Goal: Contribute content

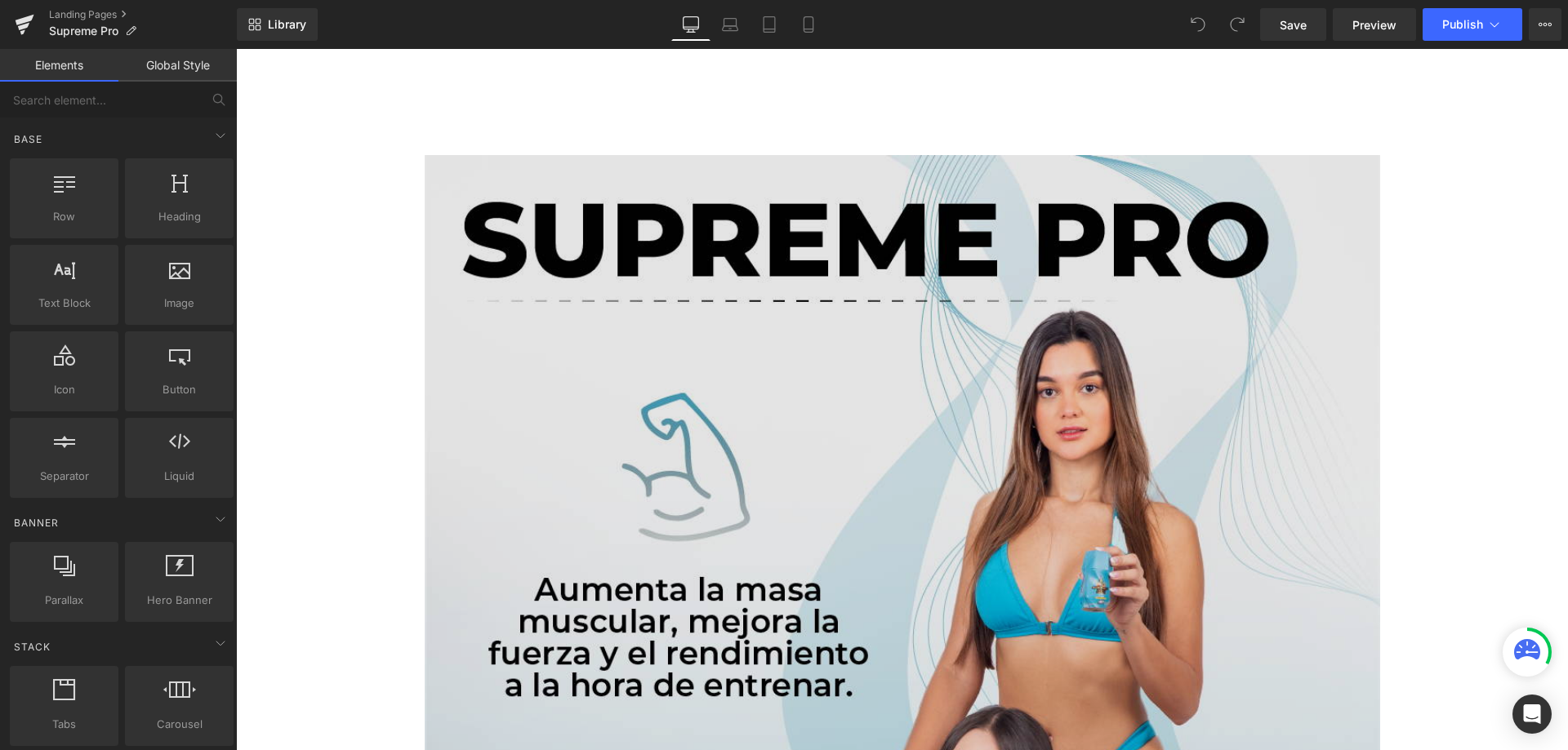
click at [828, 218] on img at bounding box center [902, 753] width 956 height 1195
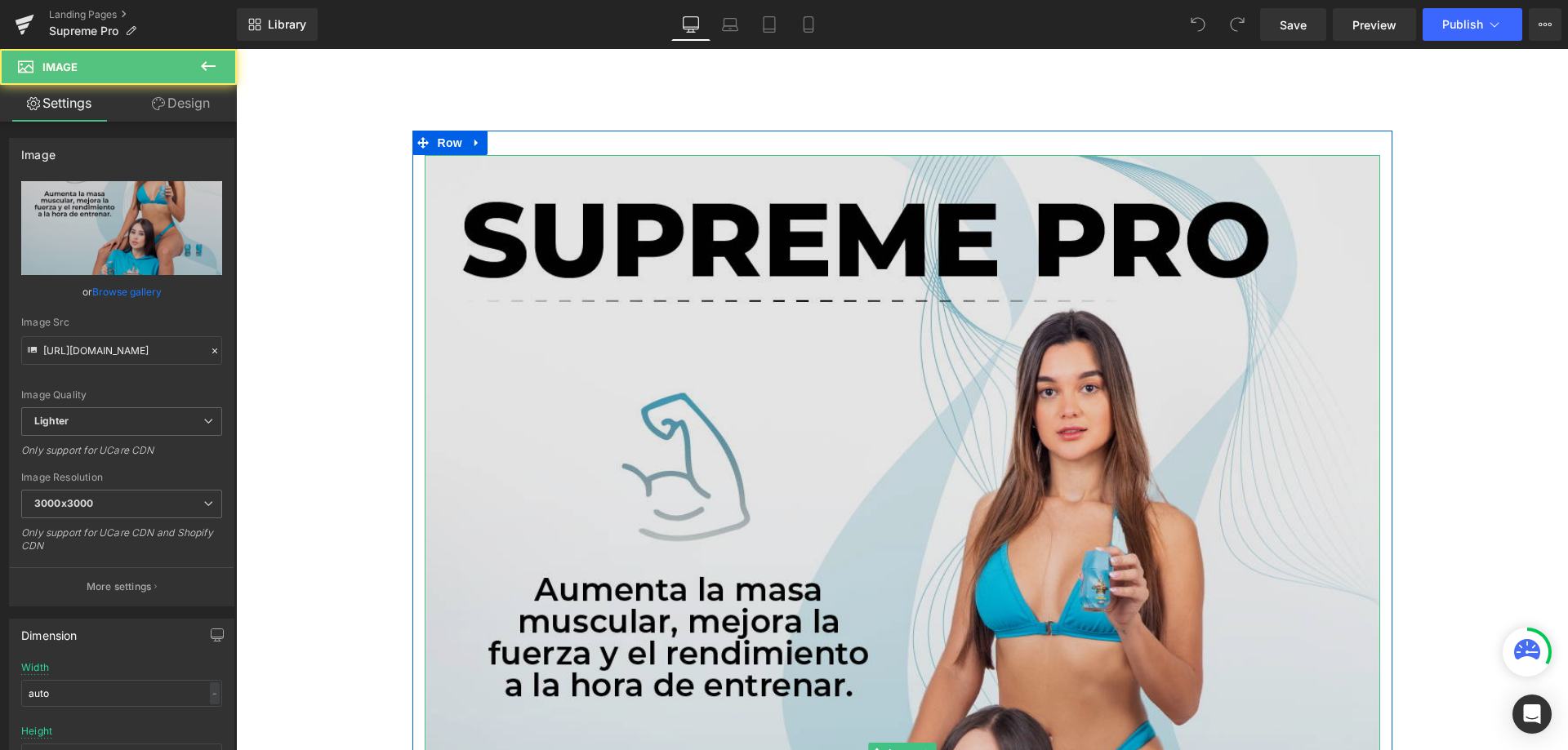
click at [575, 377] on img at bounding box center [902, 753] width 956 height 1195
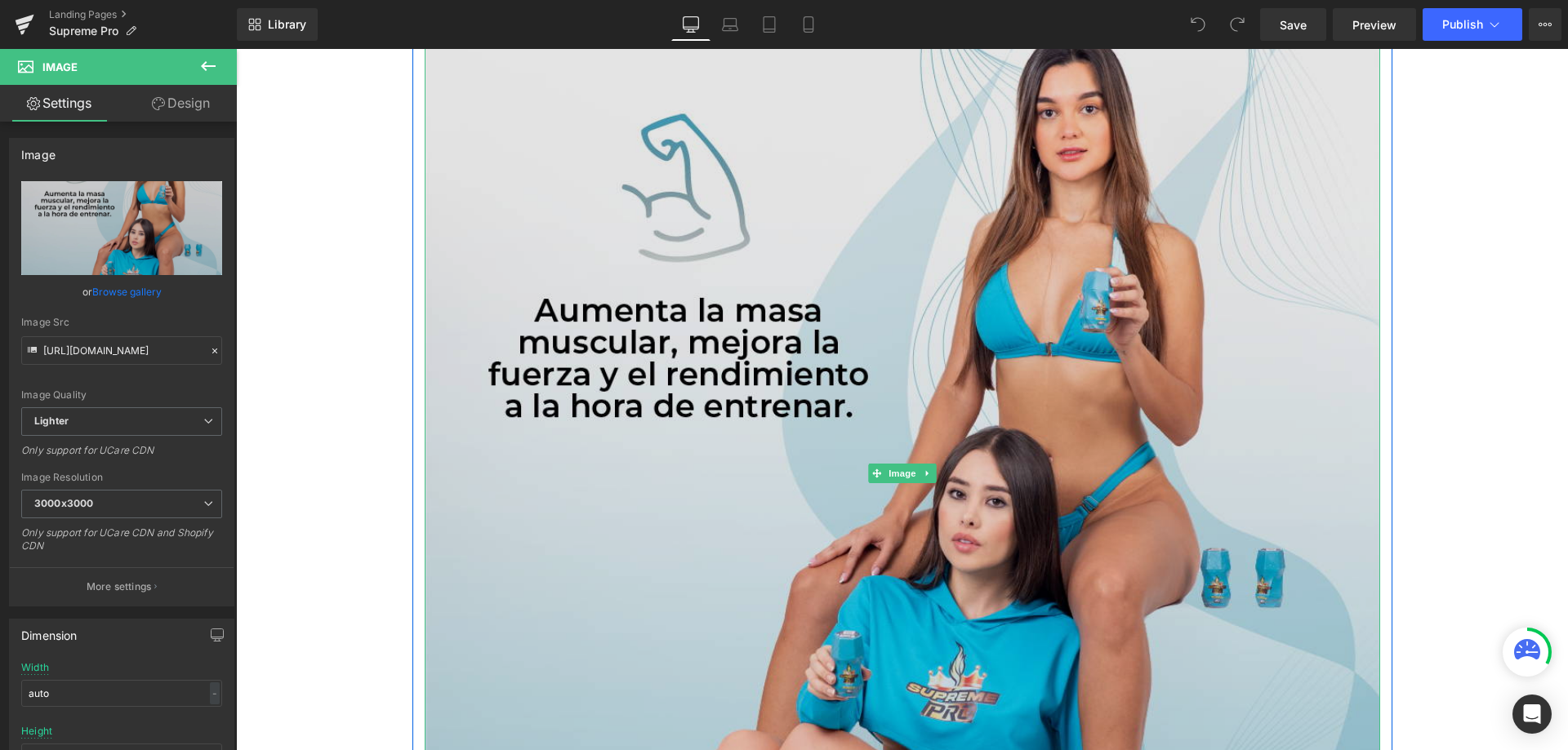
scroll to position [327, 0]
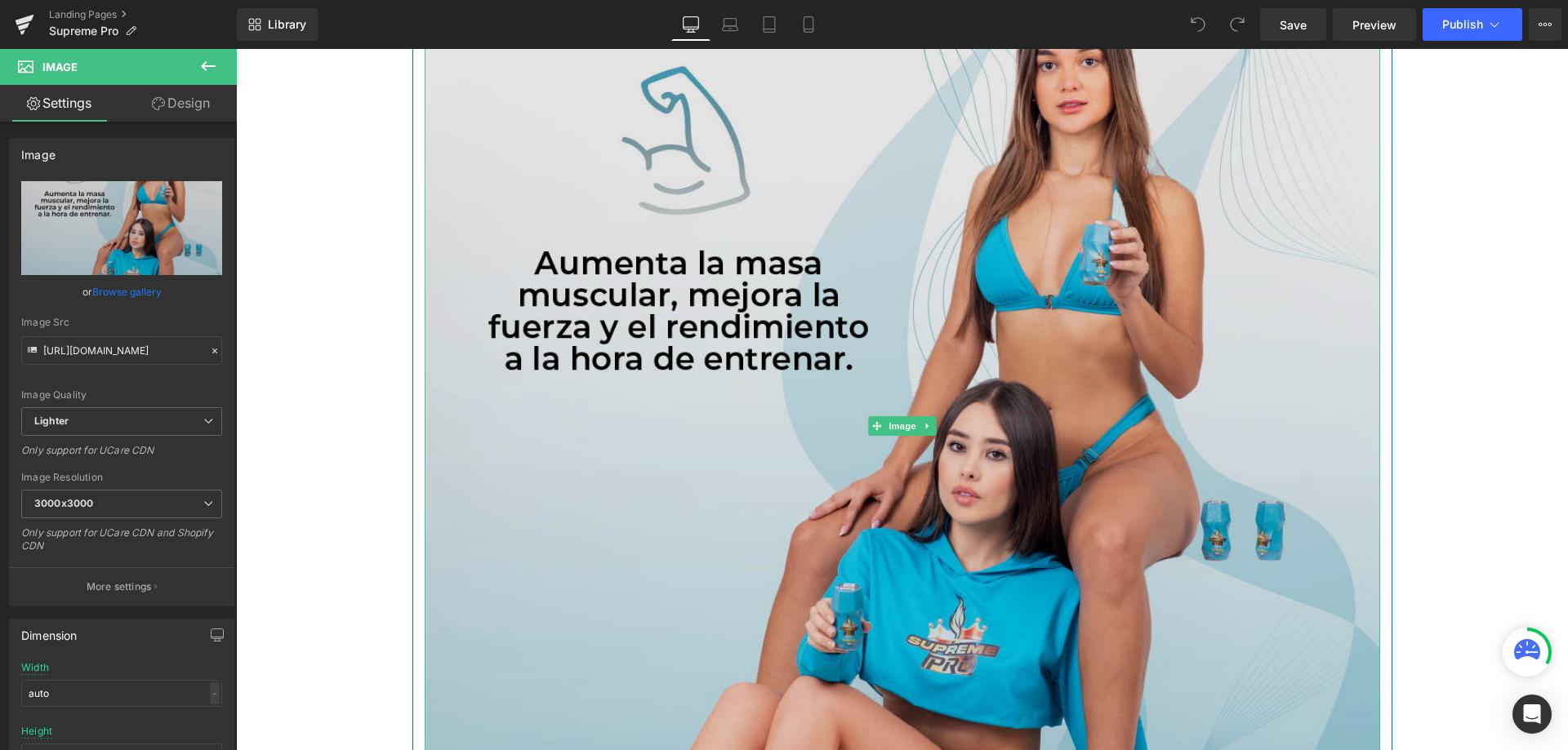
click at [678, 313] on img at bounding box center [902, 426] width 956 height 1195
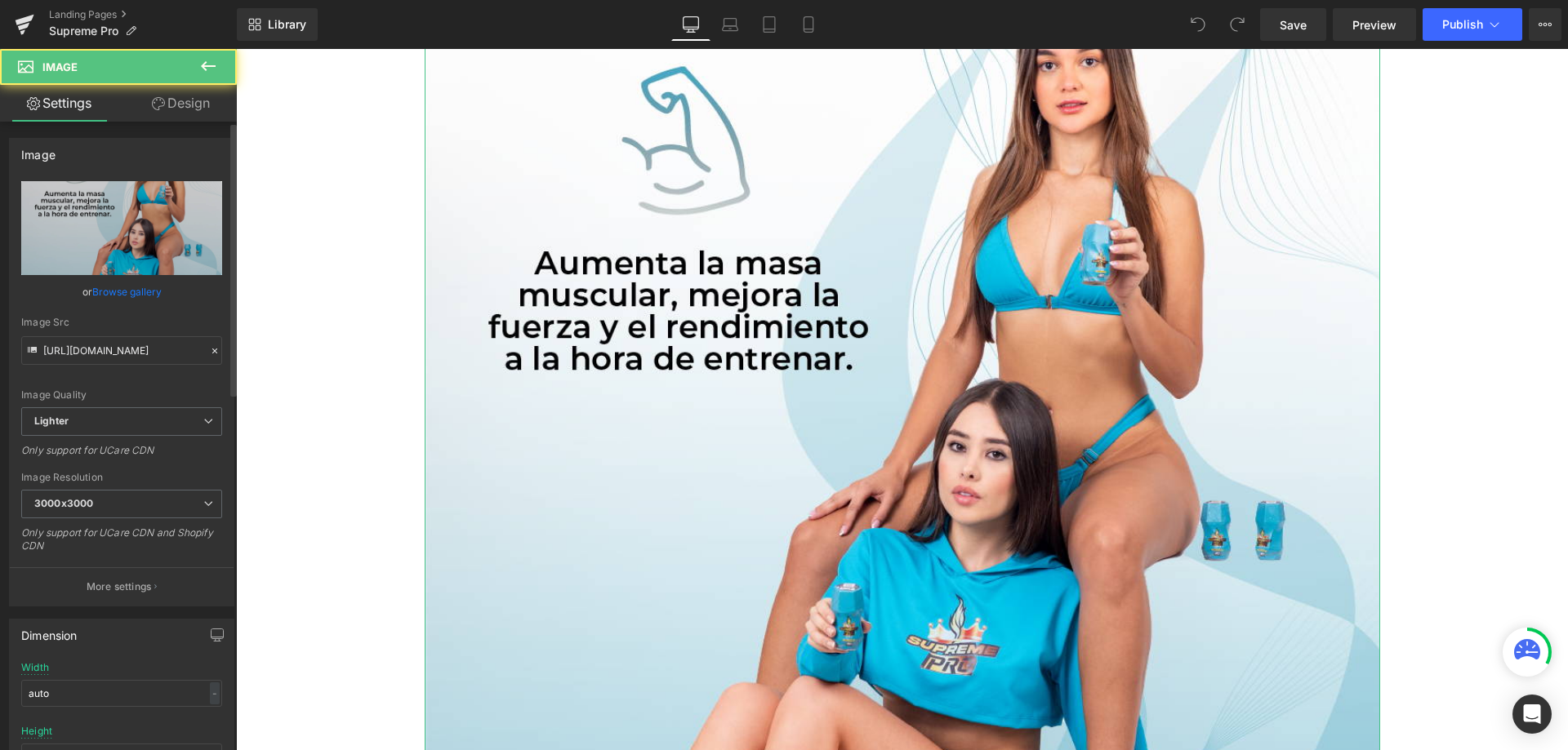
click at [209, 351] on icon at bounding box center [214, 350] width 12 height 12
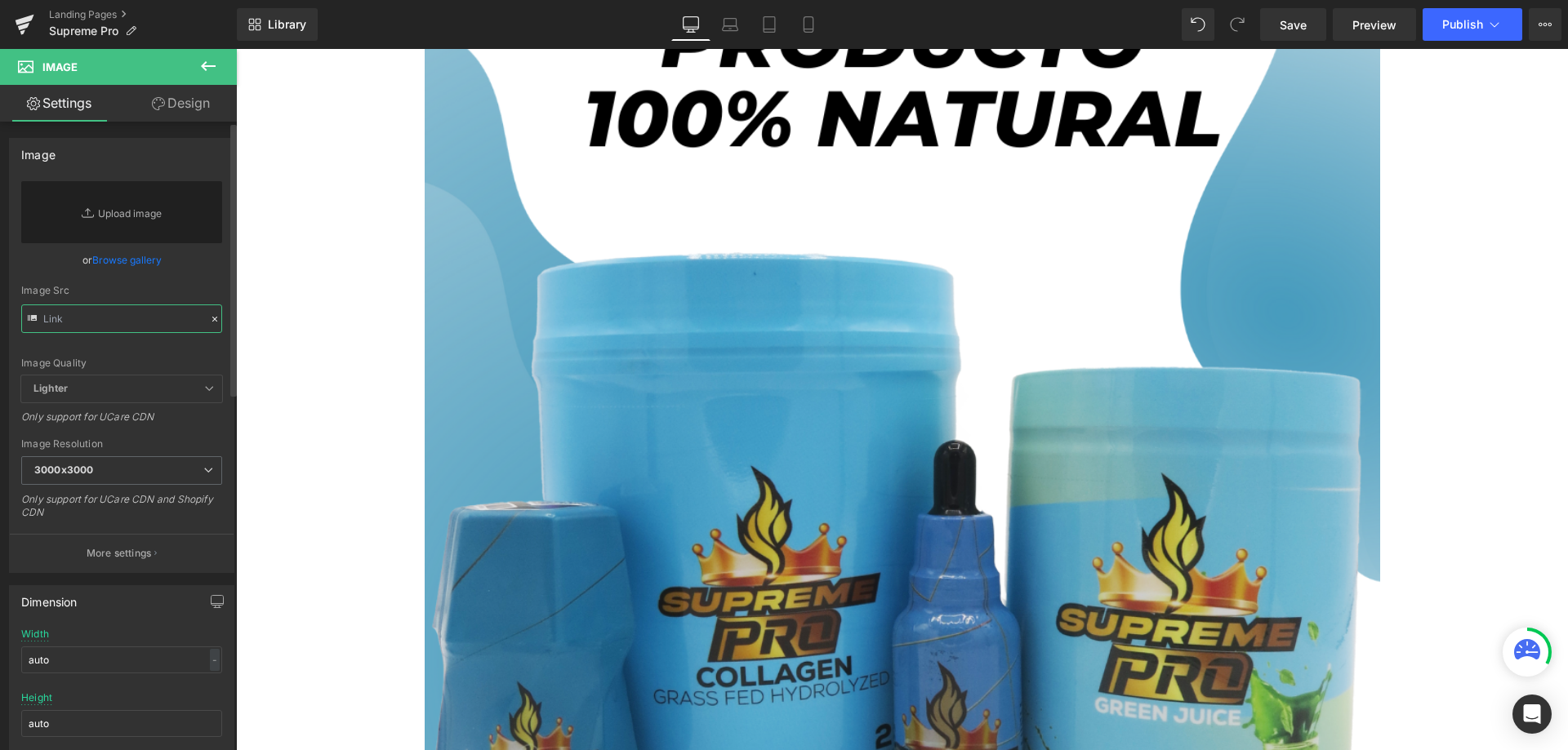
click at [123, 312] on input "text" at bounding box center [121, 318] width 201 height 28
paste input "[URL][DOMAIN_NAME]"
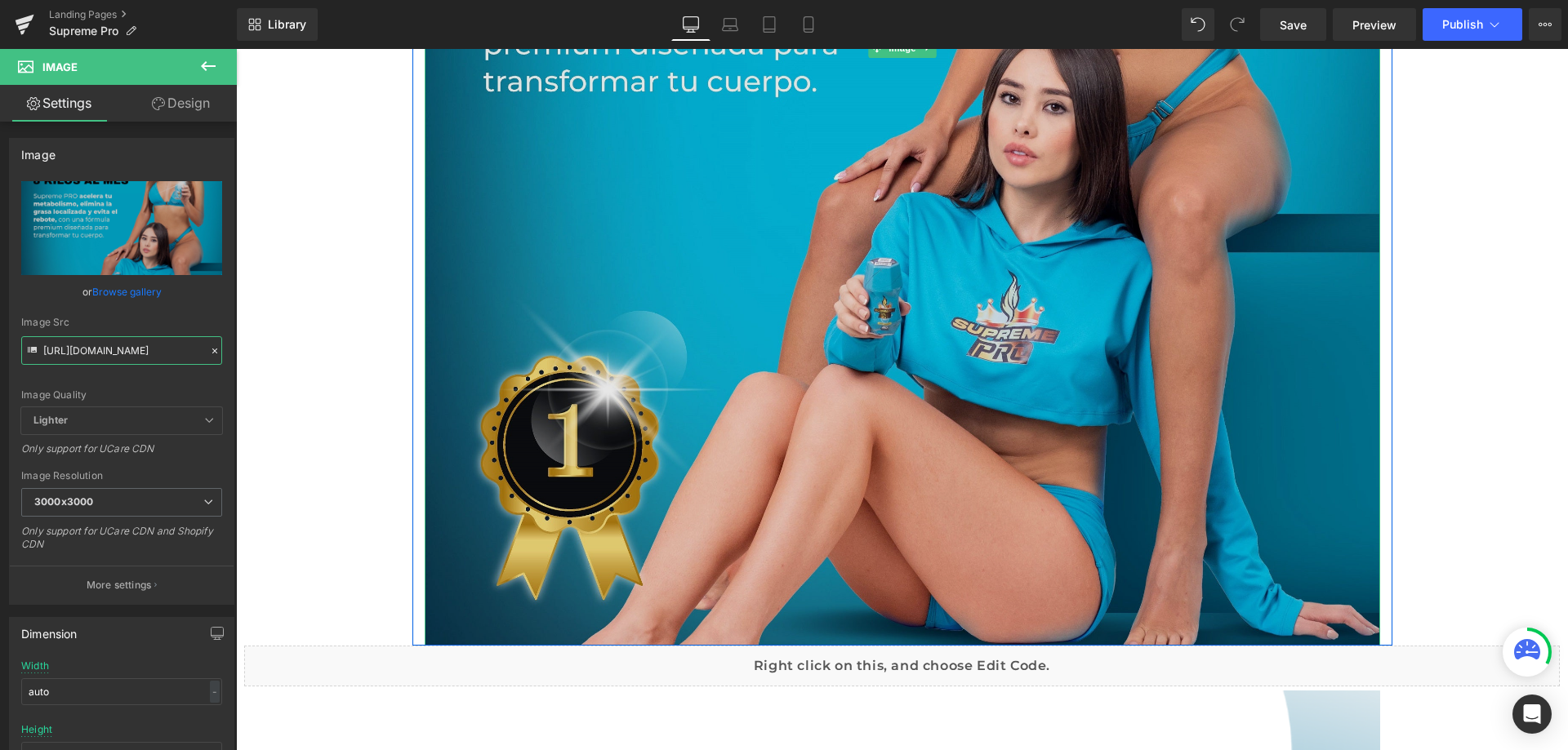
type input "[URL][DOMAIN_NAME]"
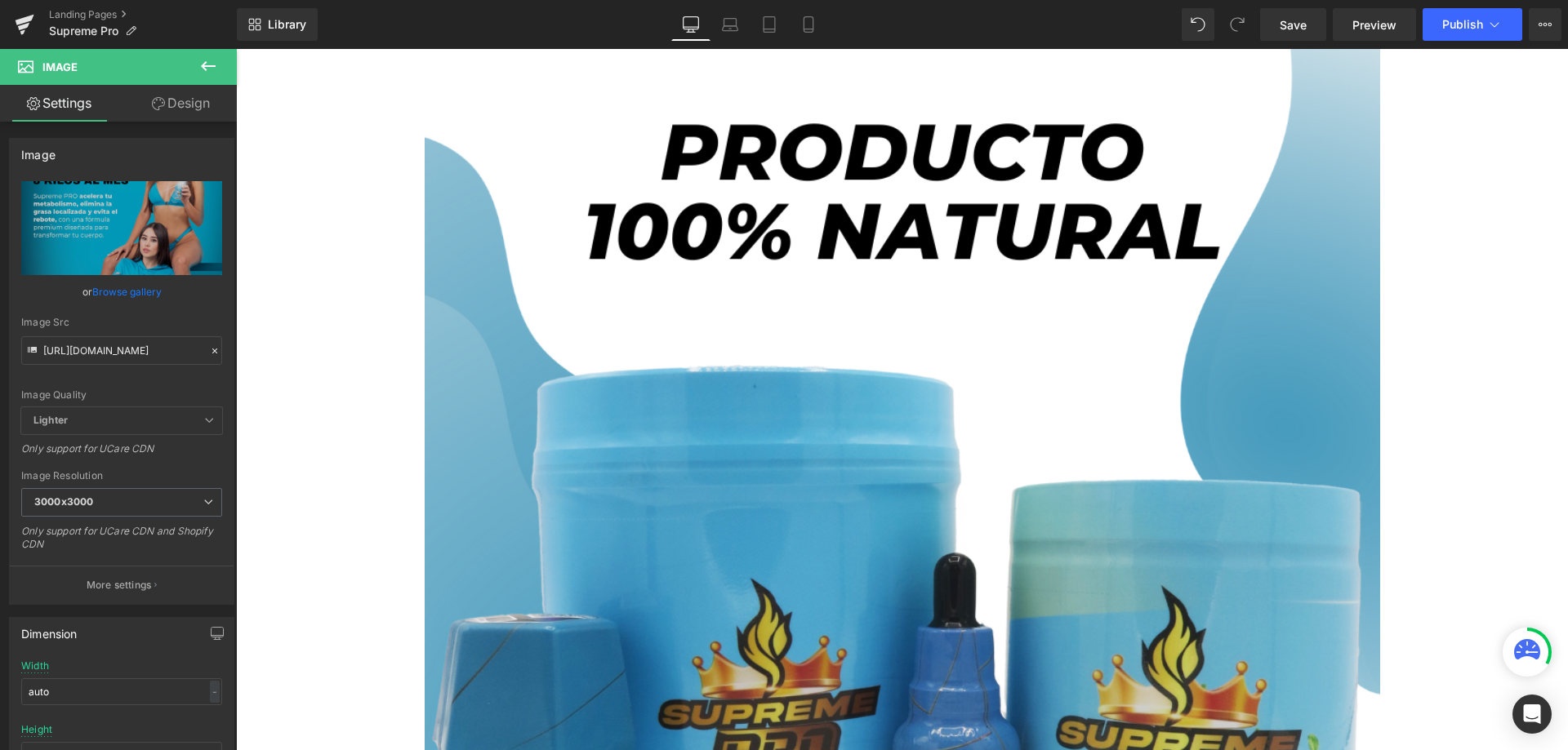
click at [759, 377] on img at bounding box center [902, 654] width 956 height 1298
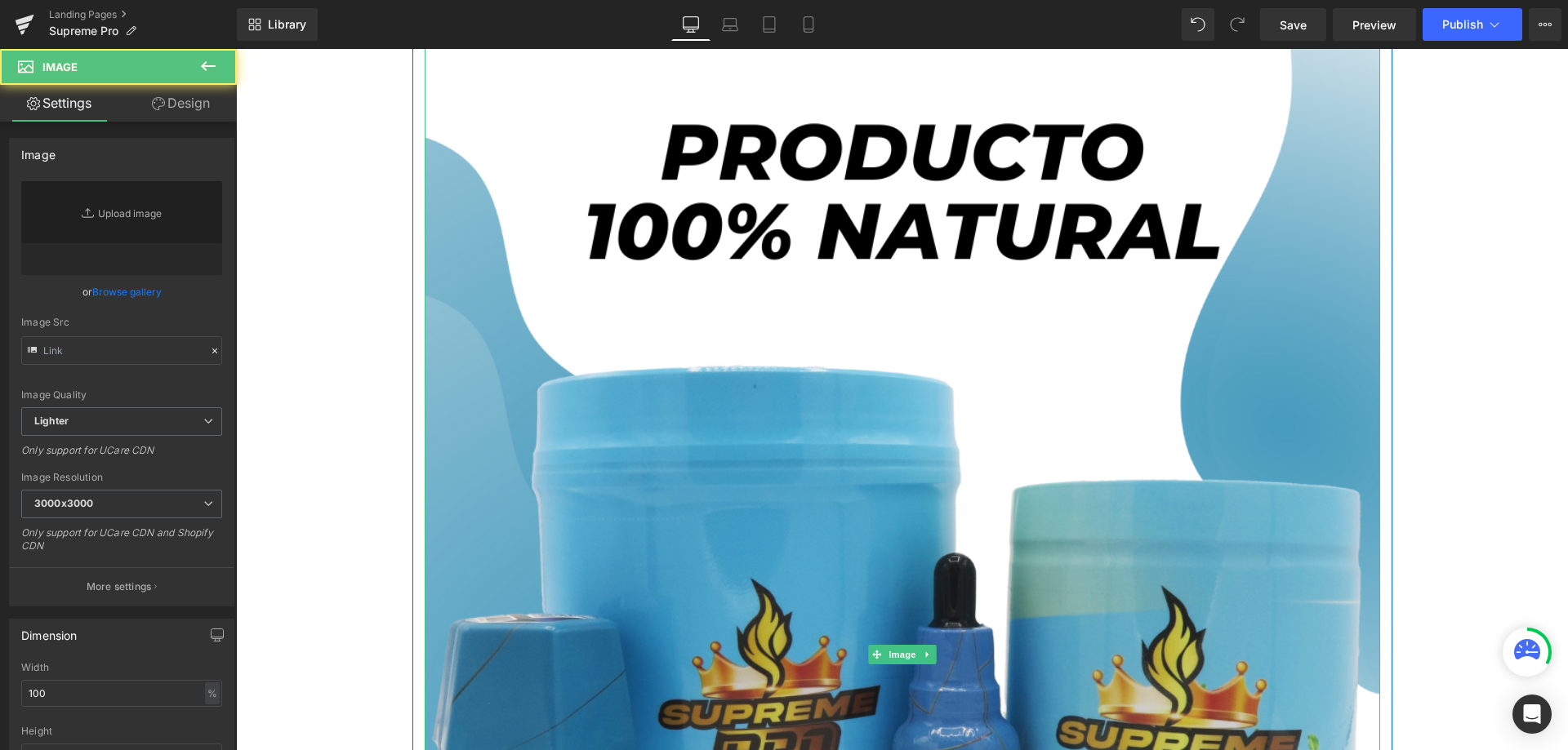
scroll to position [1387, 0]
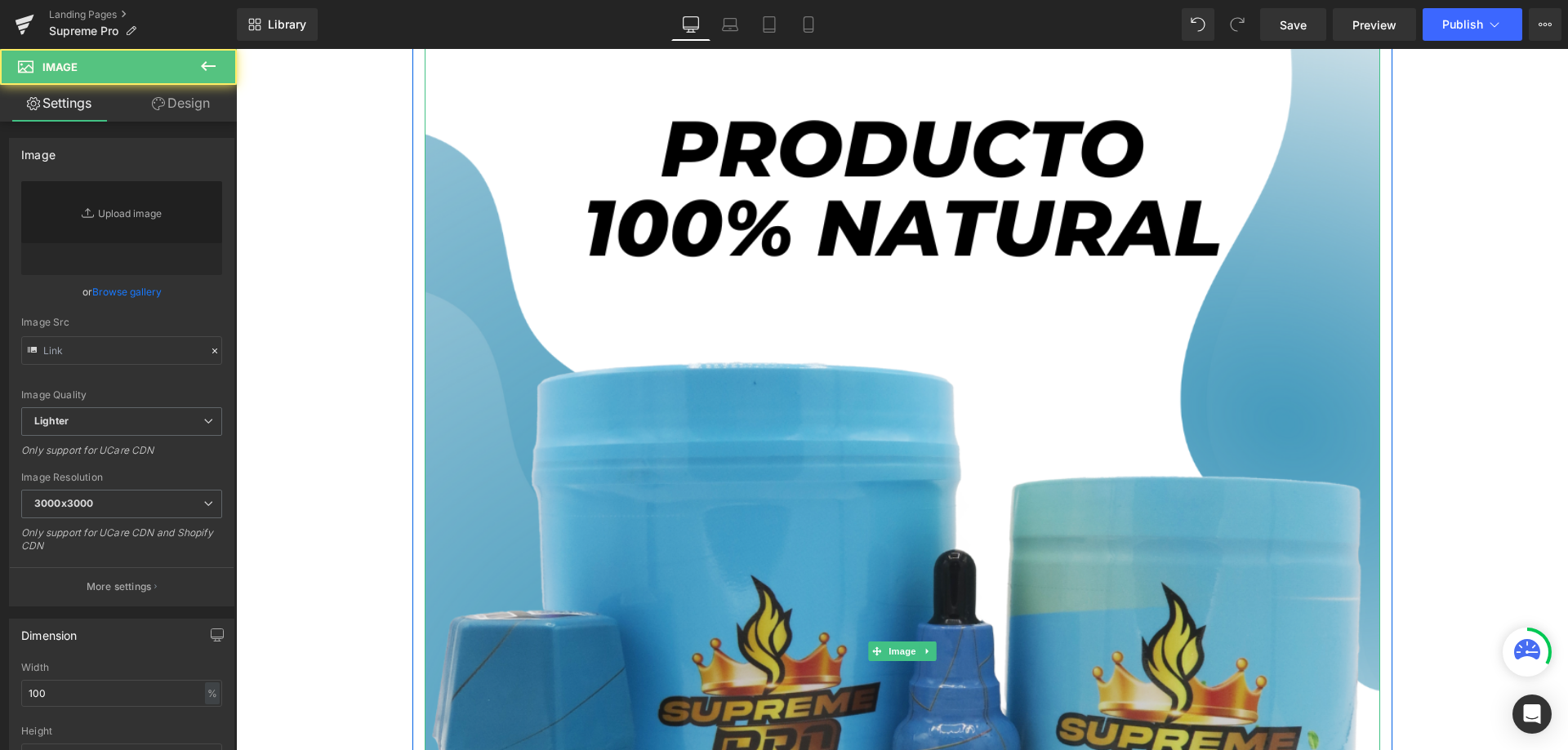
type input "[URL][DOMAIN_NAME]"
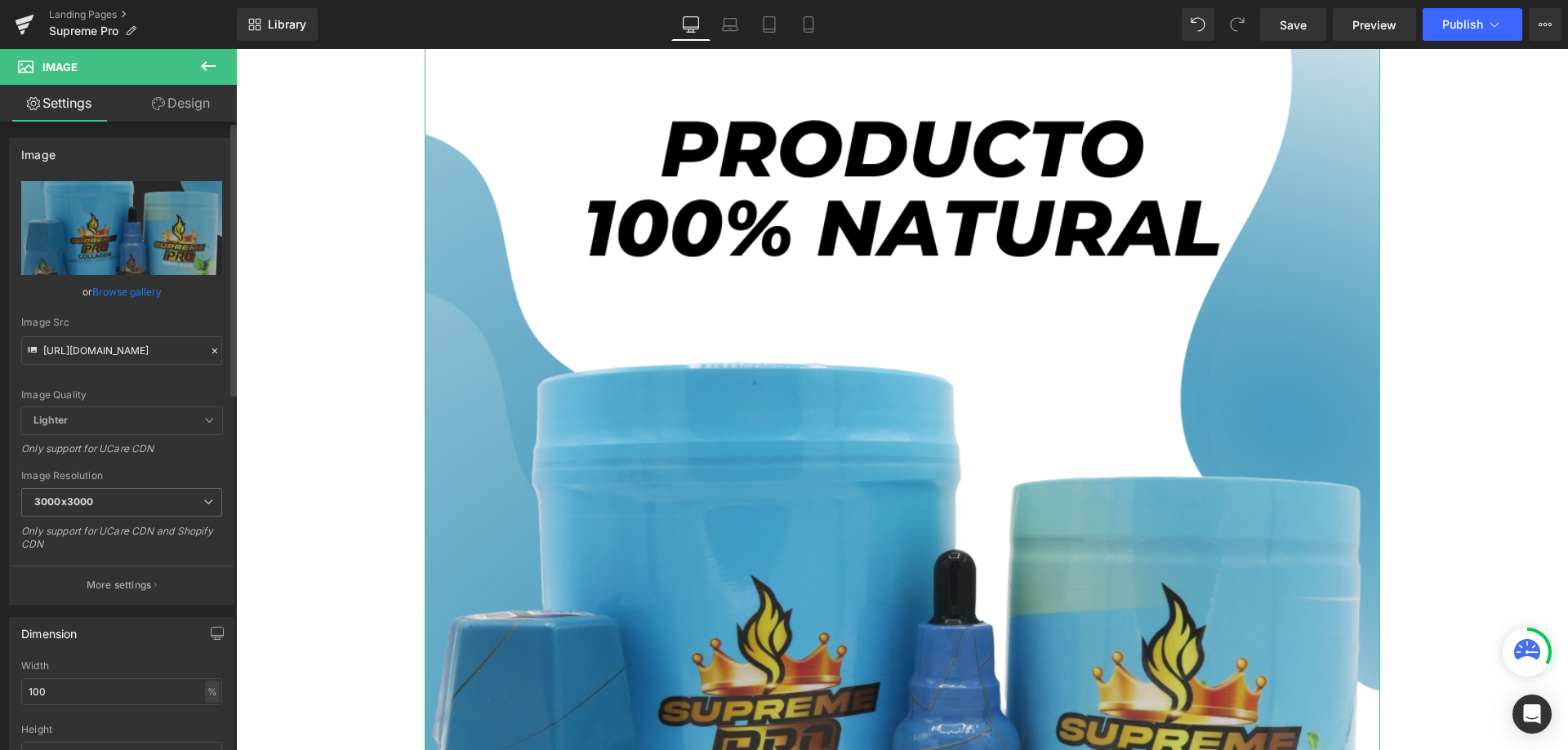
click at [209, 350] on icon at bounding box center [214, 350] width 12 height 12
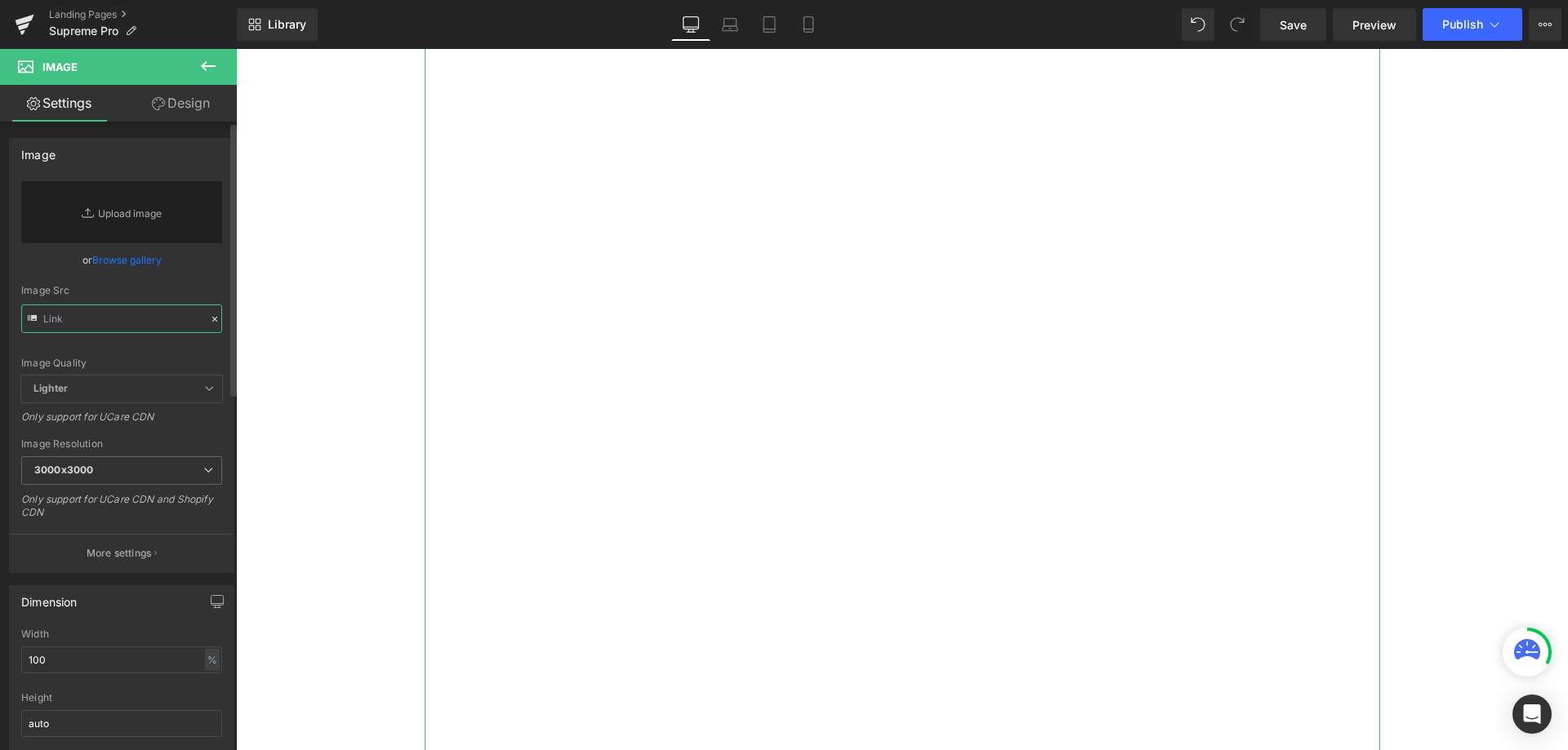
click at [117, 326] on input "text" at bounding box center [121, 318] width 201 height 28
paste input "[URL][DOMAIN_NAME]"
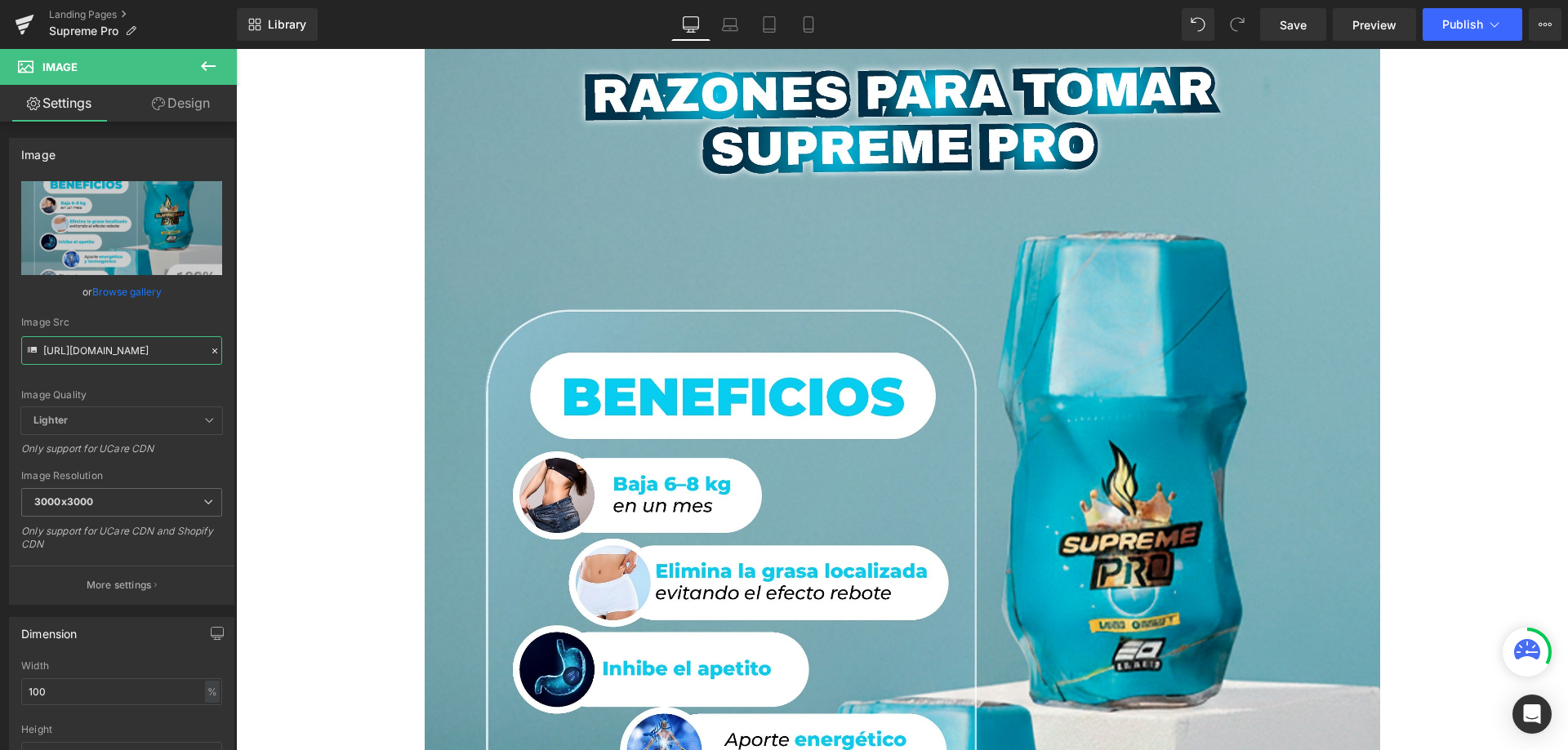
type input "[URL][DOMAIN_NAME]"
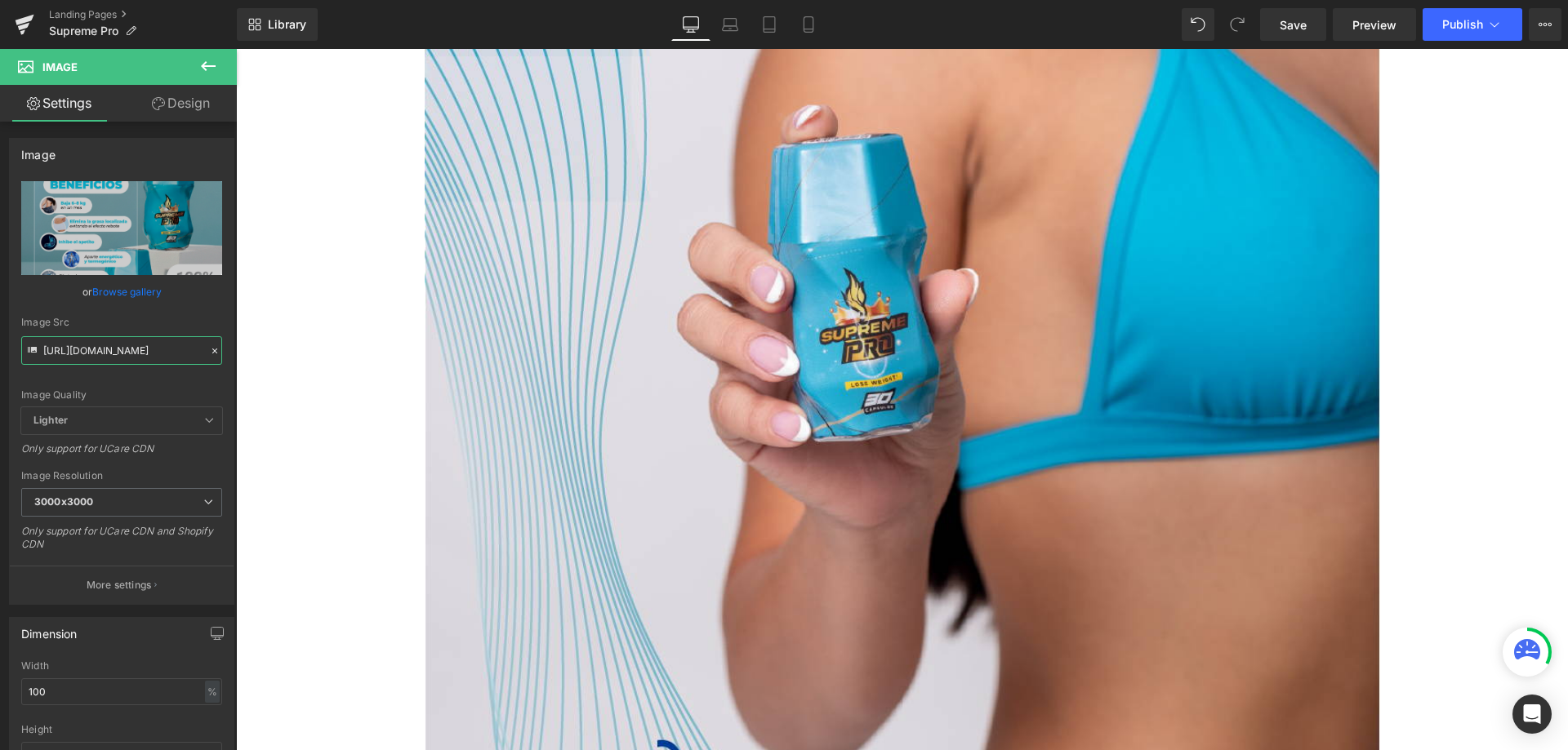
scroll to position [2693, 0]
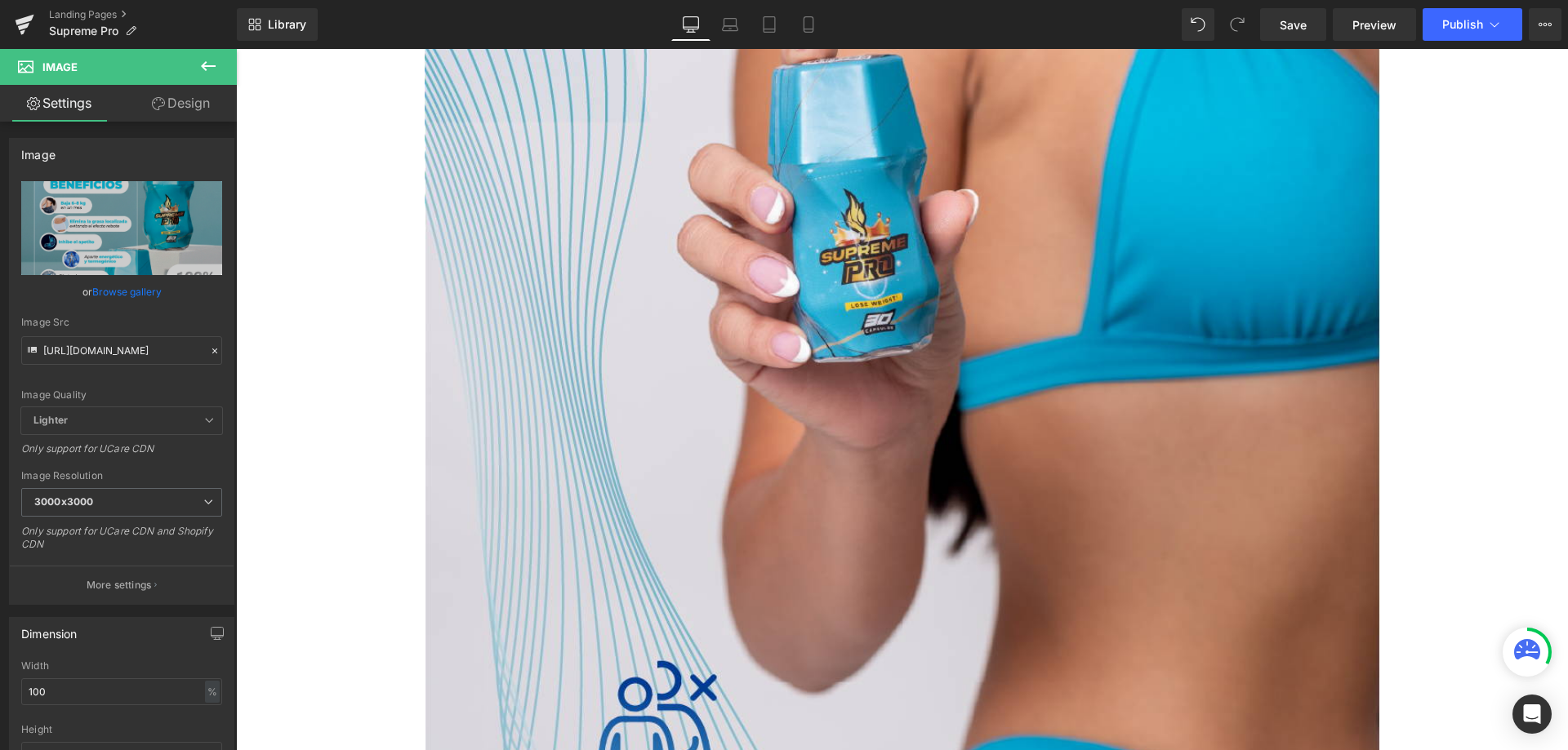
click at [710, 357] on img at bounding box center [902, 532] width 956 height 1203
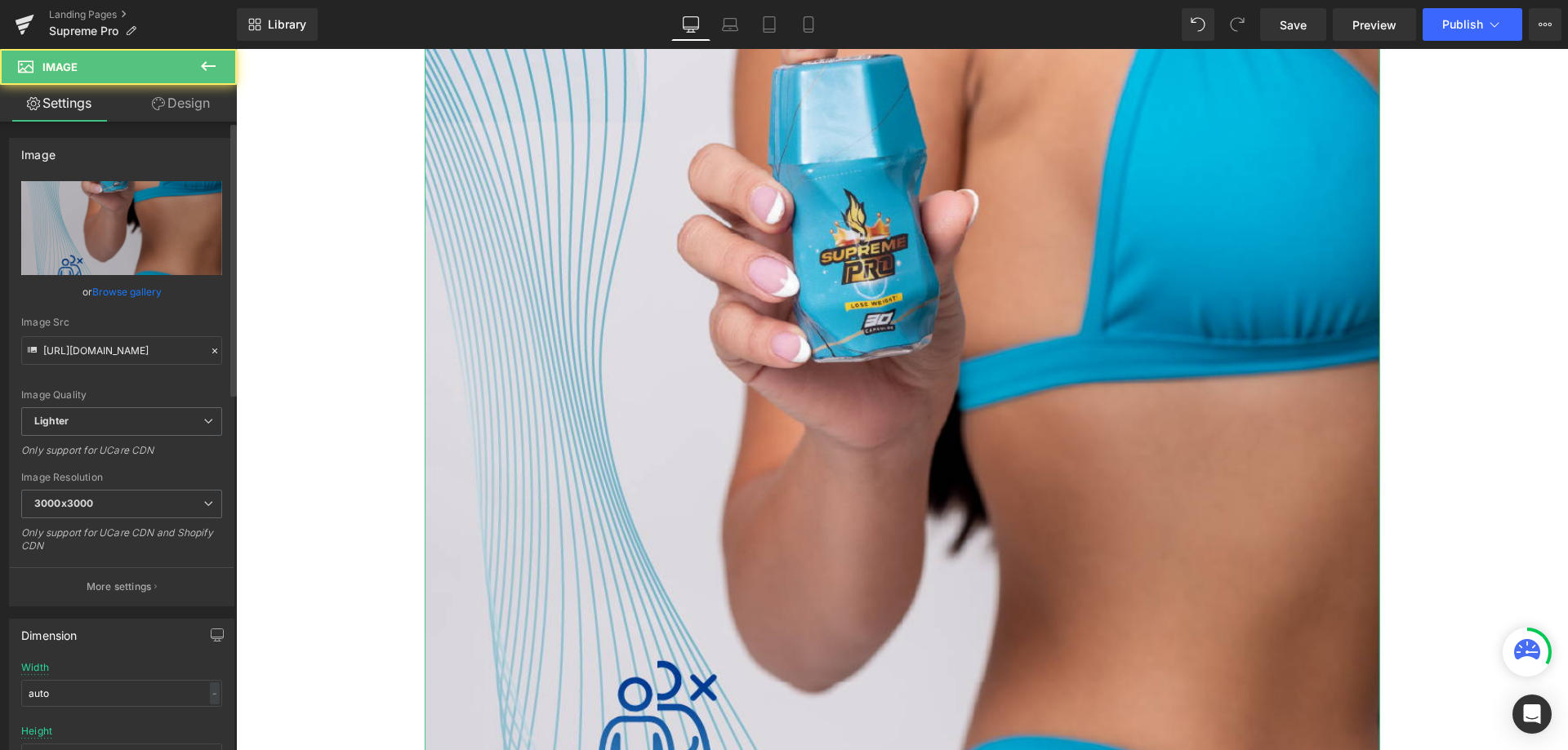
click at [211, 347] on icon at bounding box center [214, 350] width 12 height 12
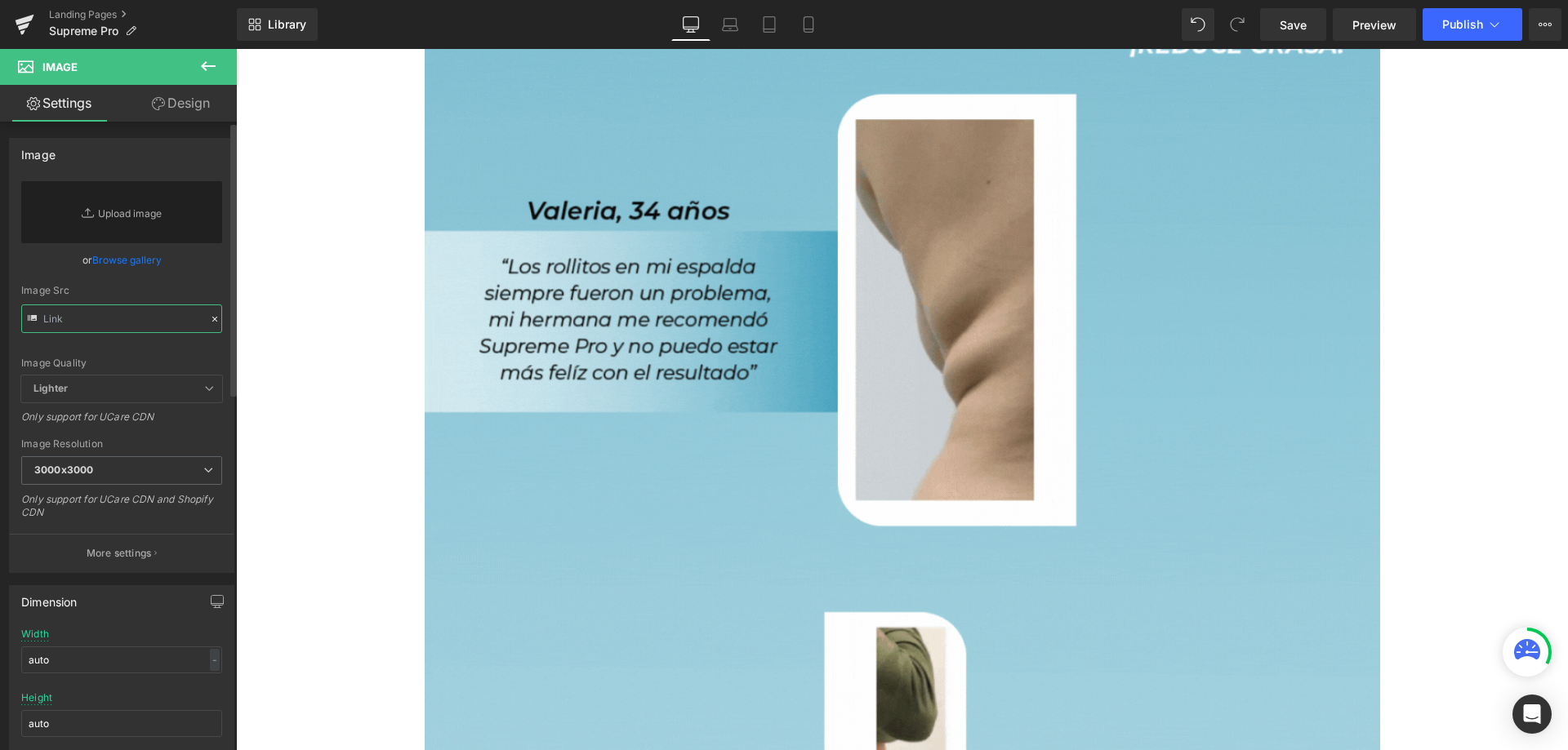
click at [149, 318] on input "text" at bounding box center [121, 318] width 201 height 28
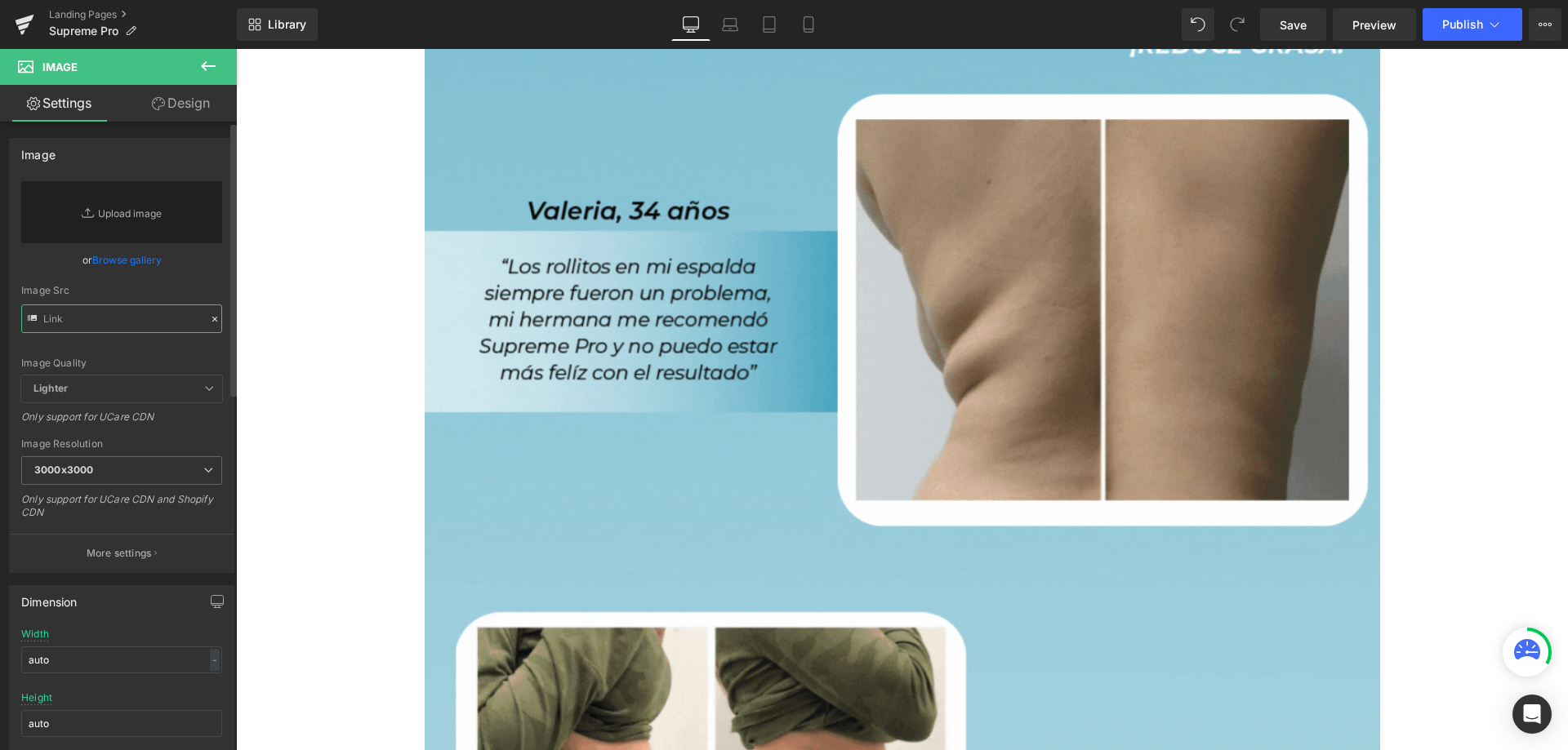
paste input "[URL][DOMAIN_NAME]"
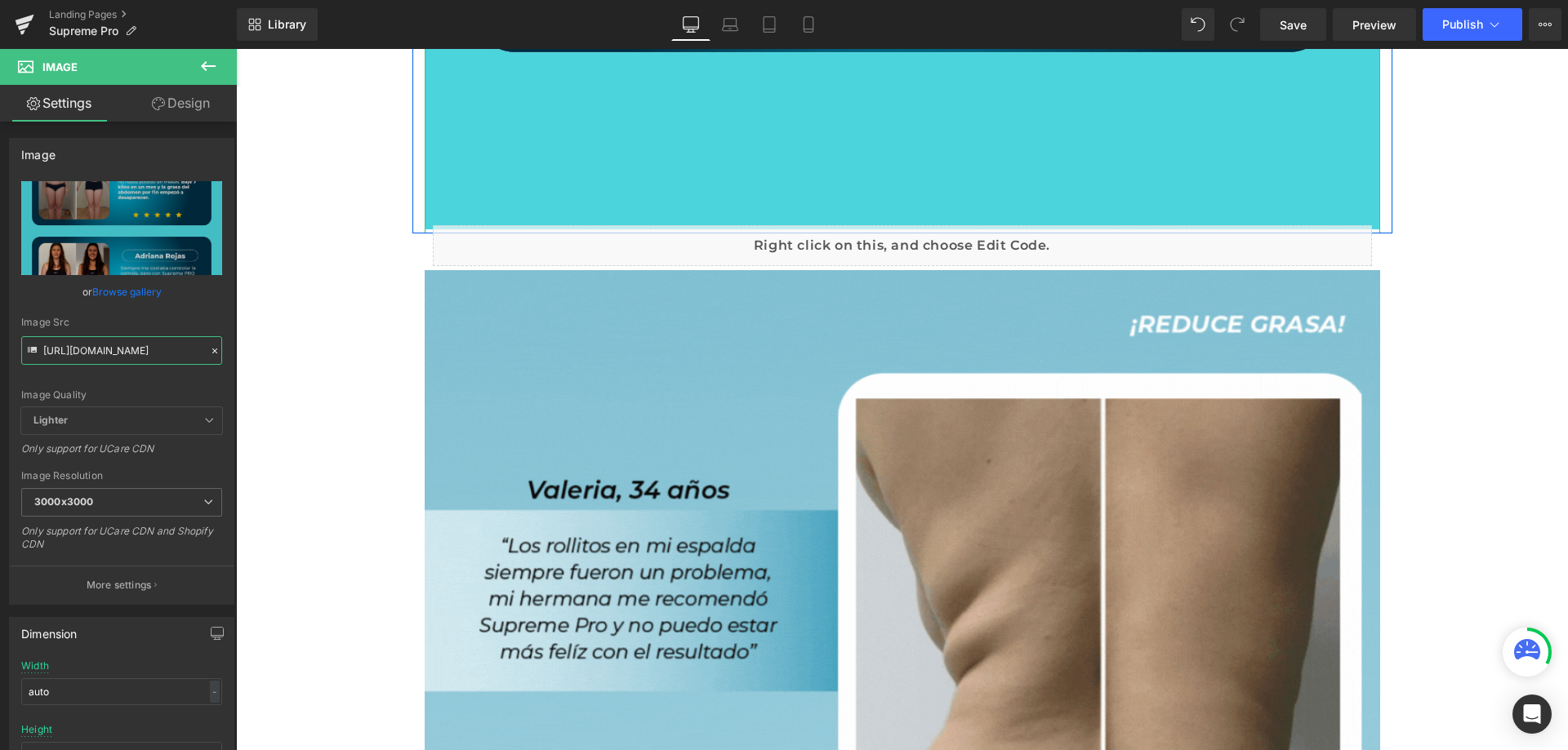
scroll to position [4081, 0]
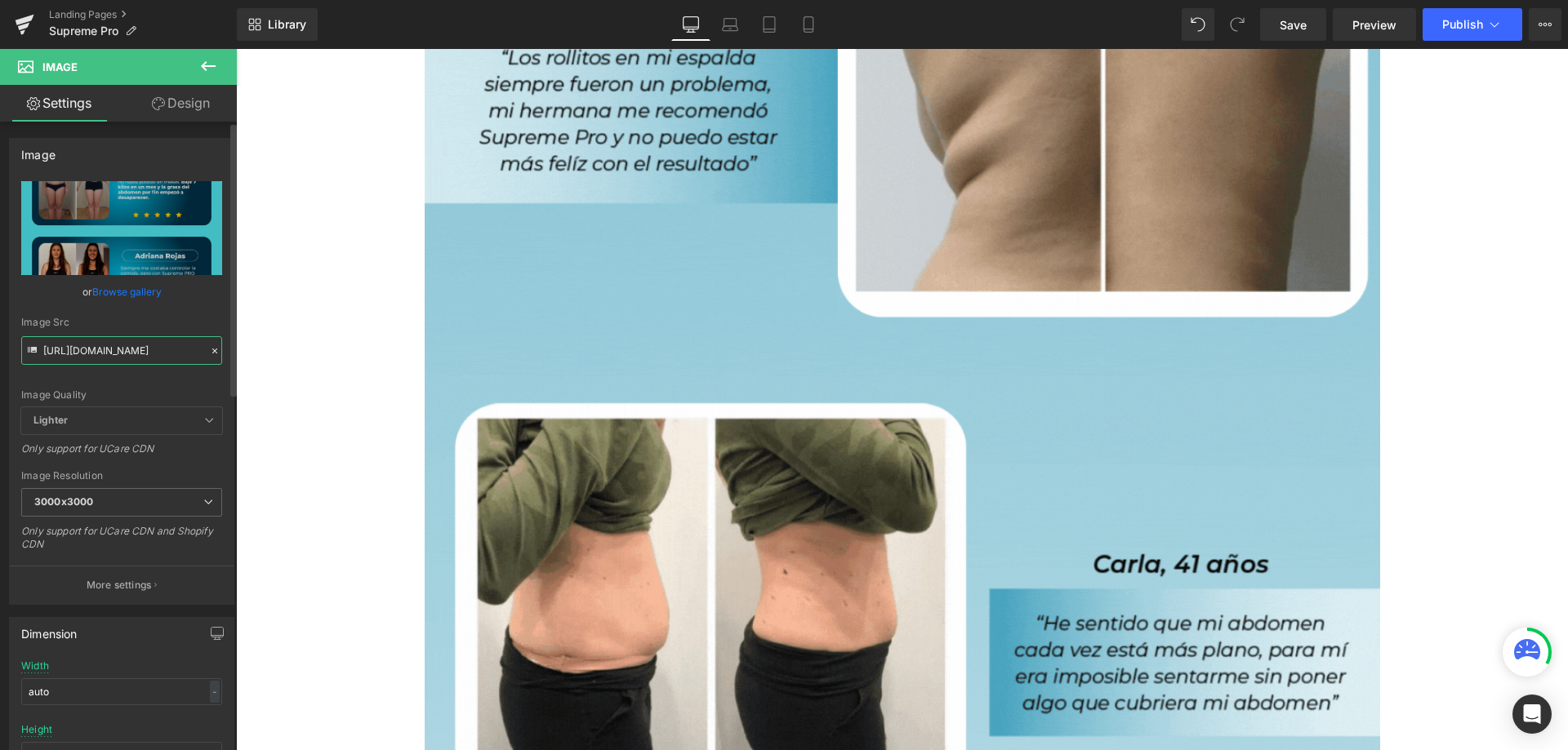
type input "[URL][DOMAIN_NAME]"
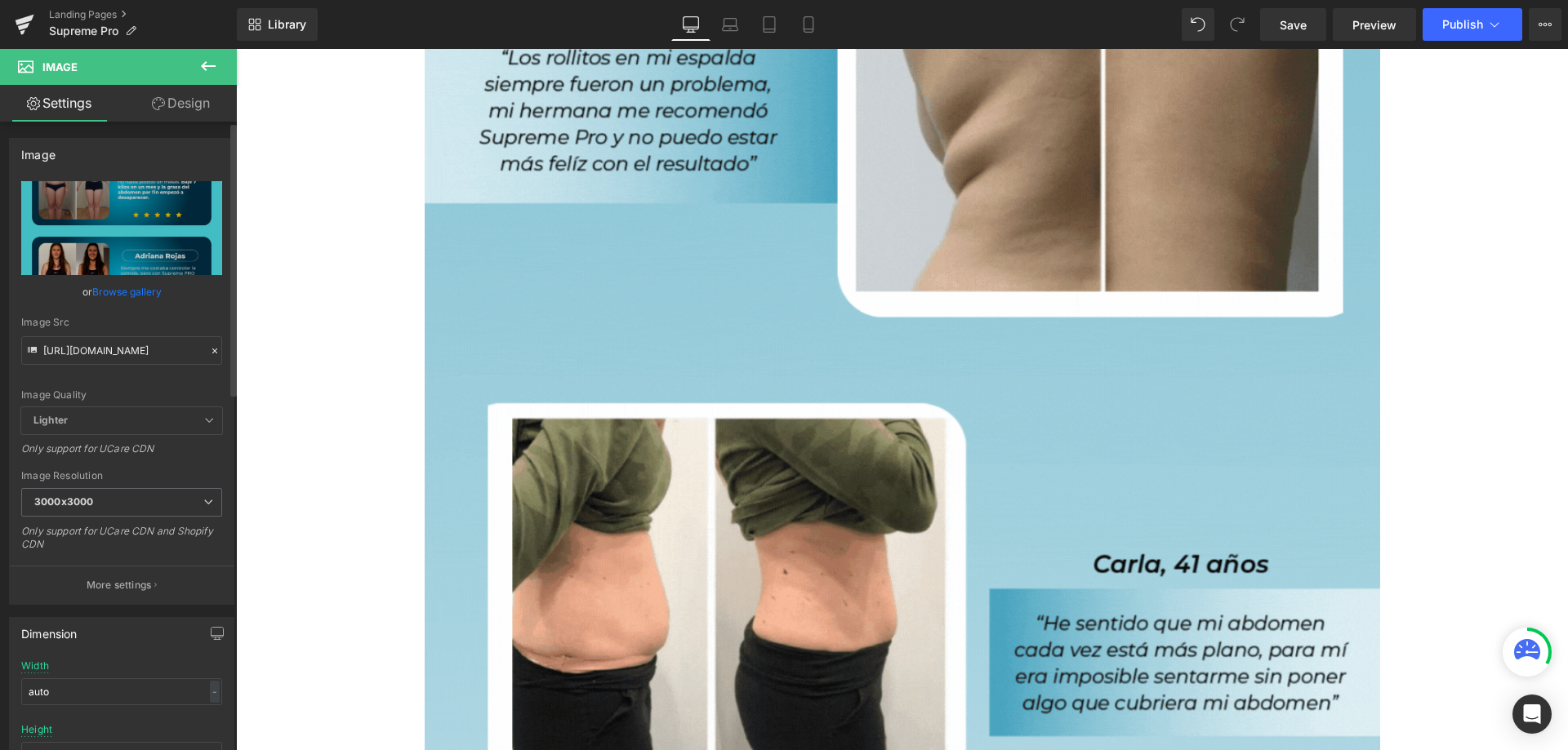
scroll to position [0, 0]
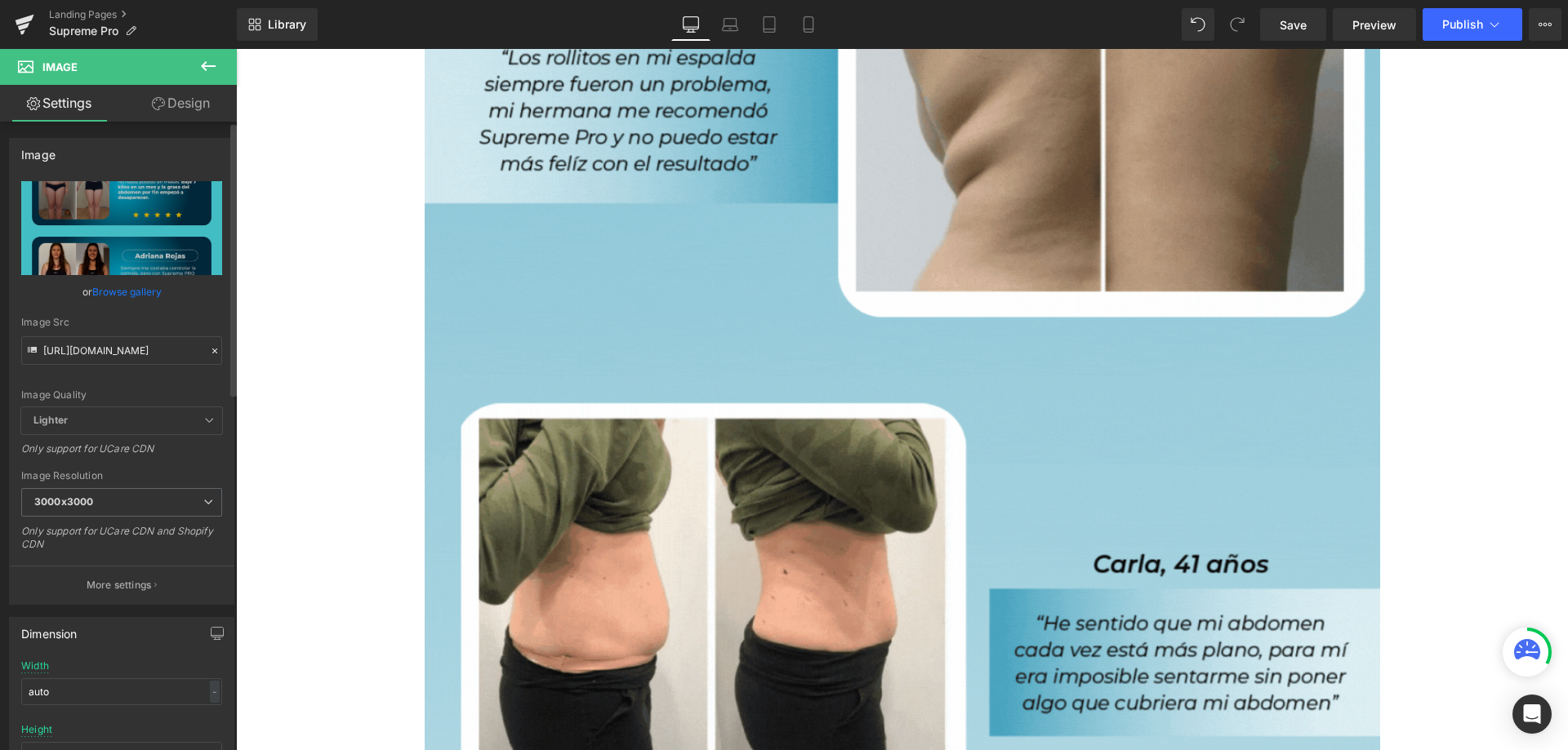
click at [209, 351] on icon at bounding box center [214, 350] width 12 height 12
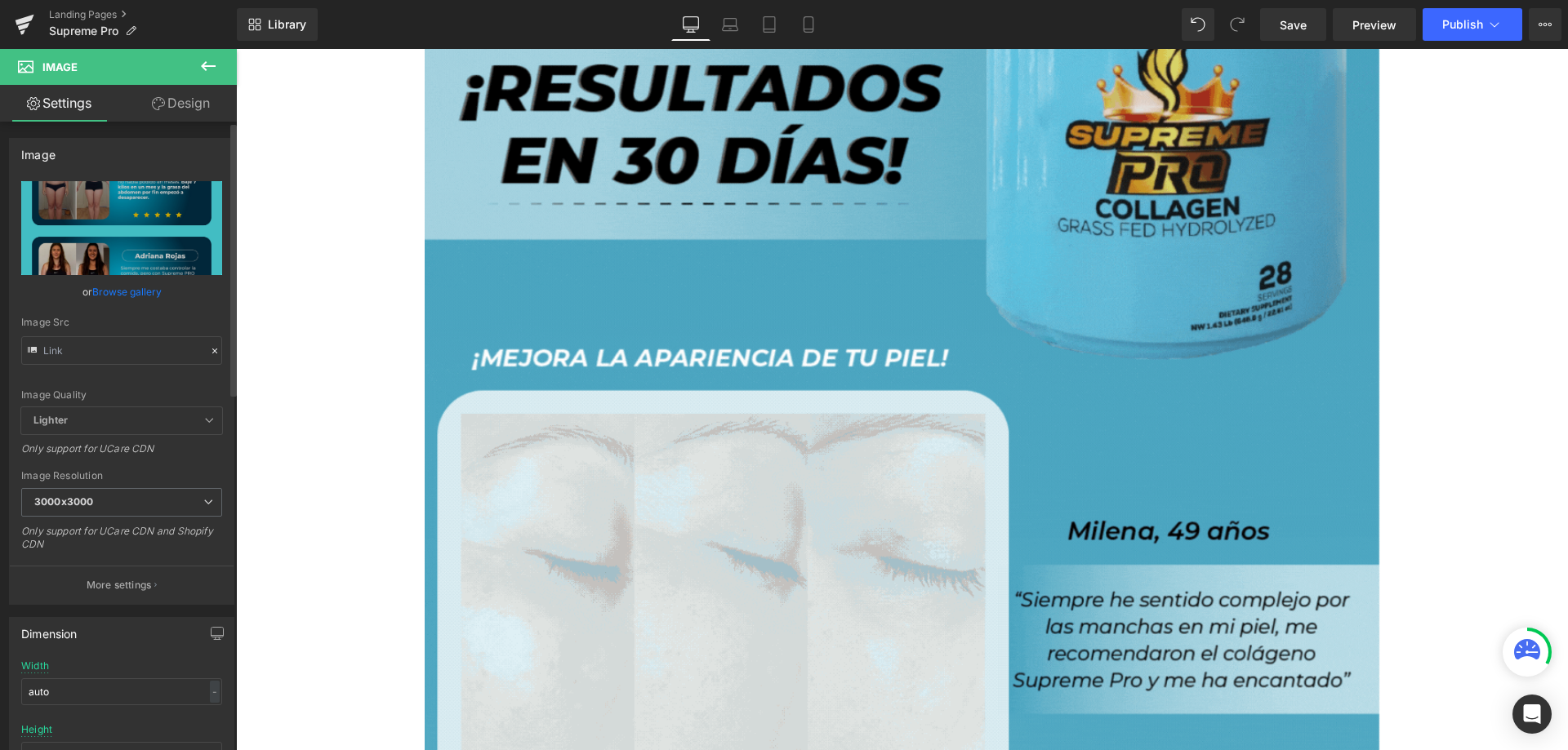
scroll to position [2902, 0]
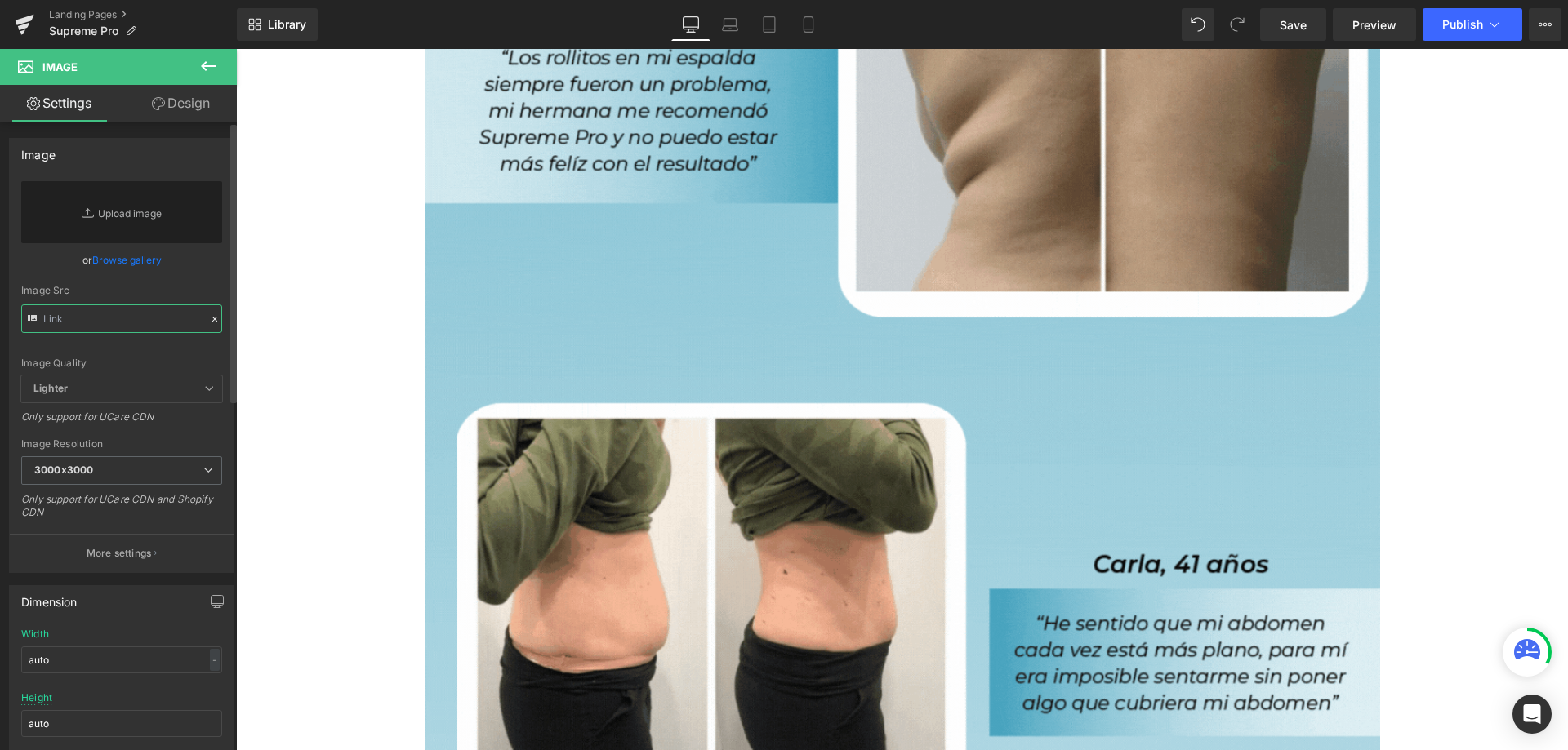
click at [130, 320] on input "text" at bounding box center [121, 318] width 201 height 28
paste input "[URL][DOMAIN_NAME]"
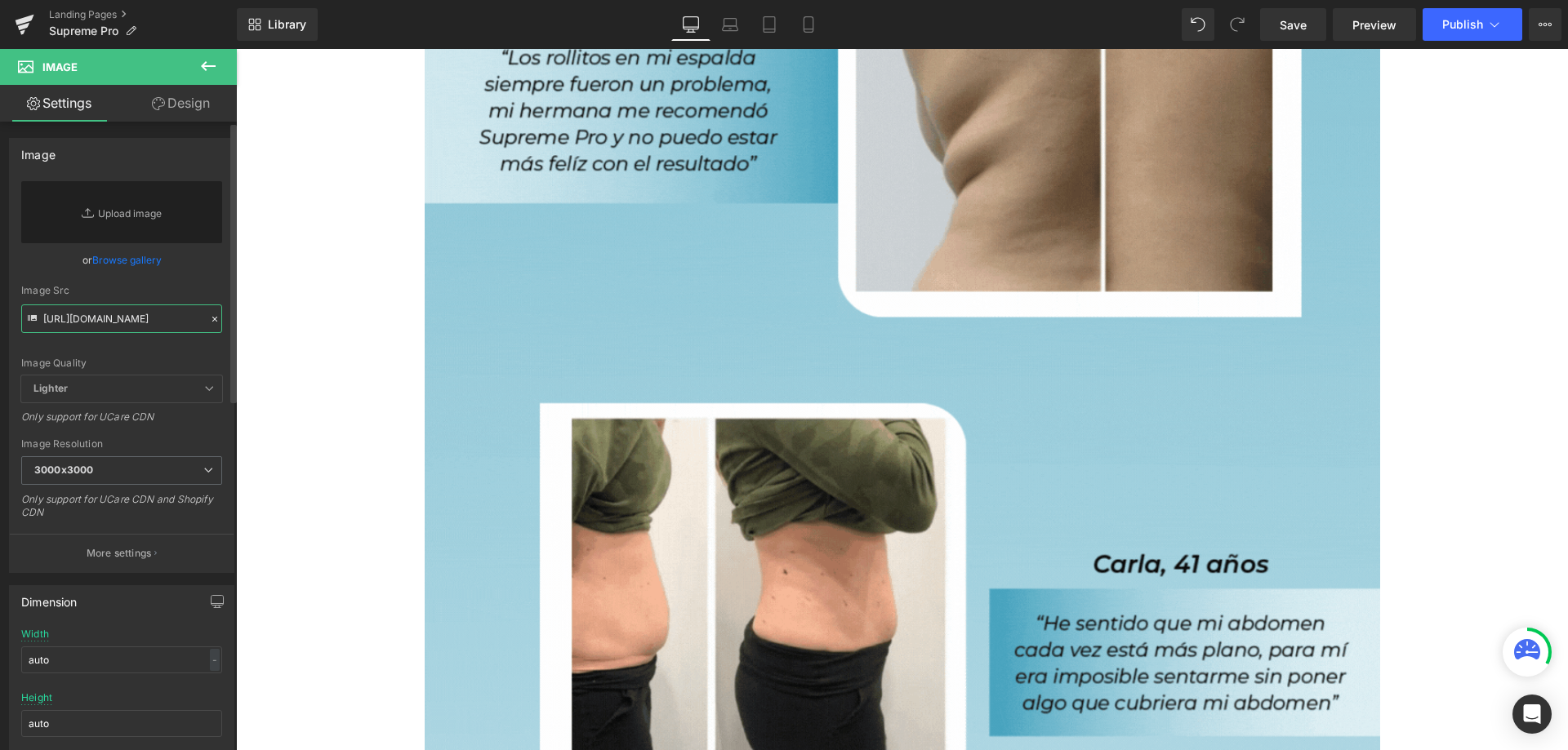
scroll to position [0, 407]
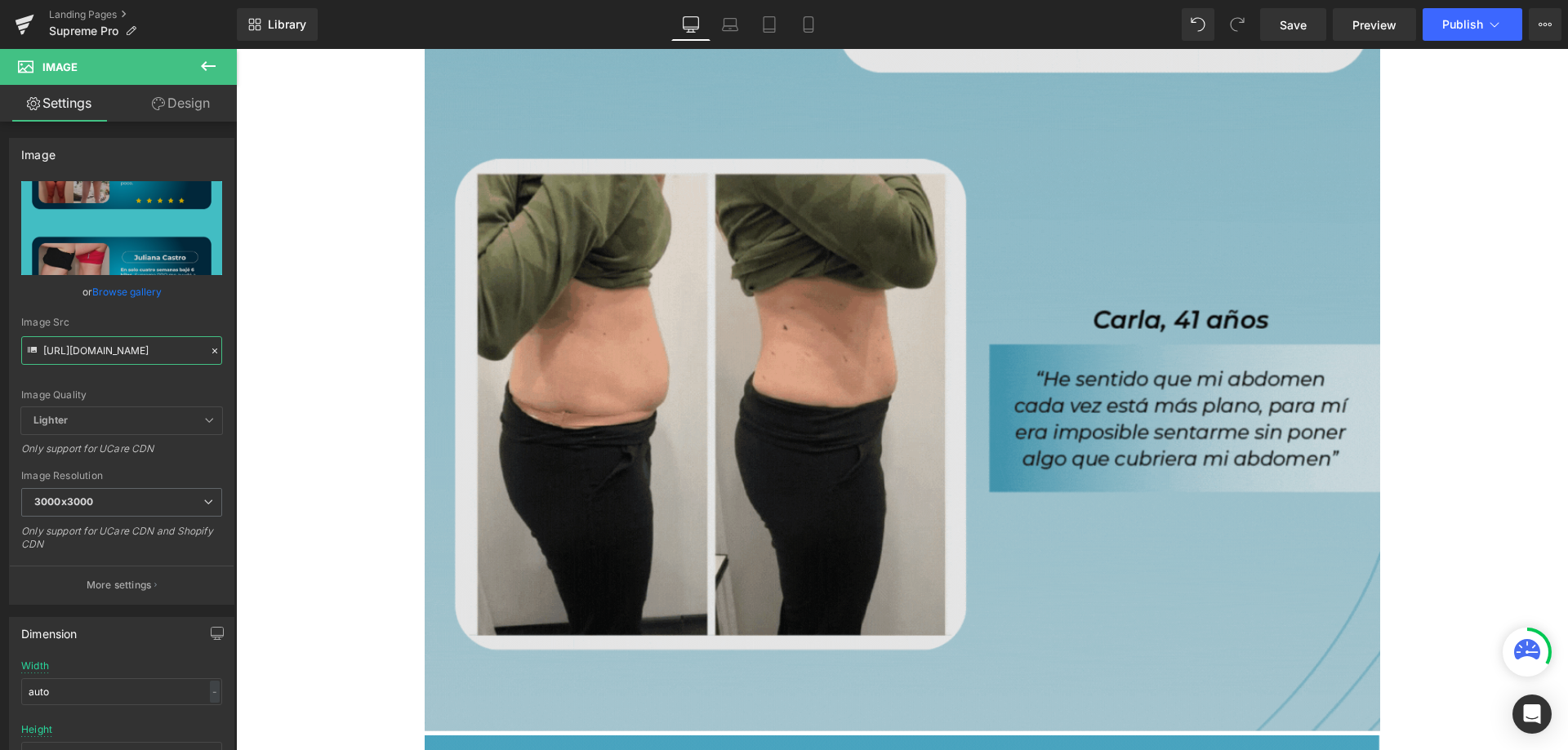
type input "[URL][DOMAIN_NAME]"
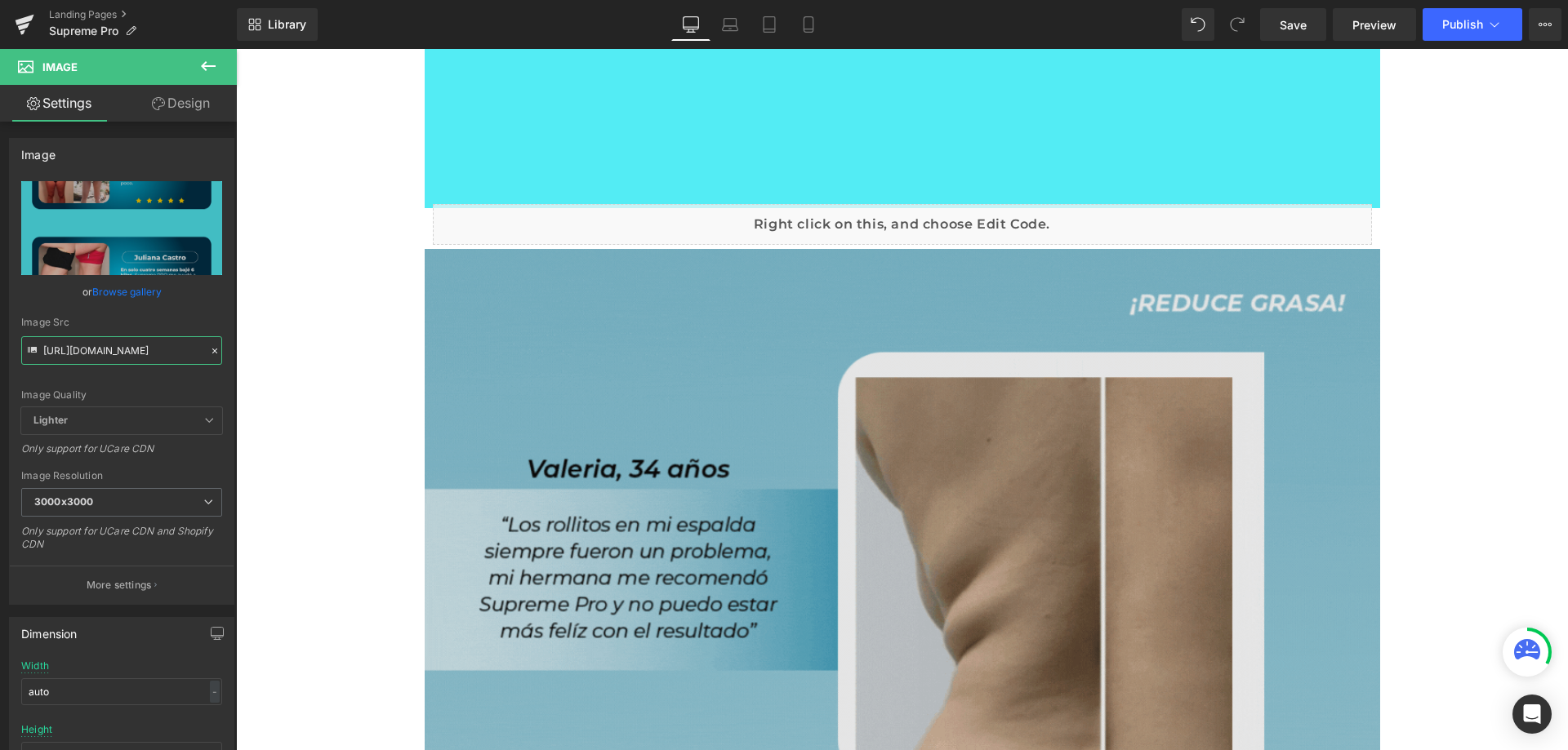
scroll to position [3835, 0]
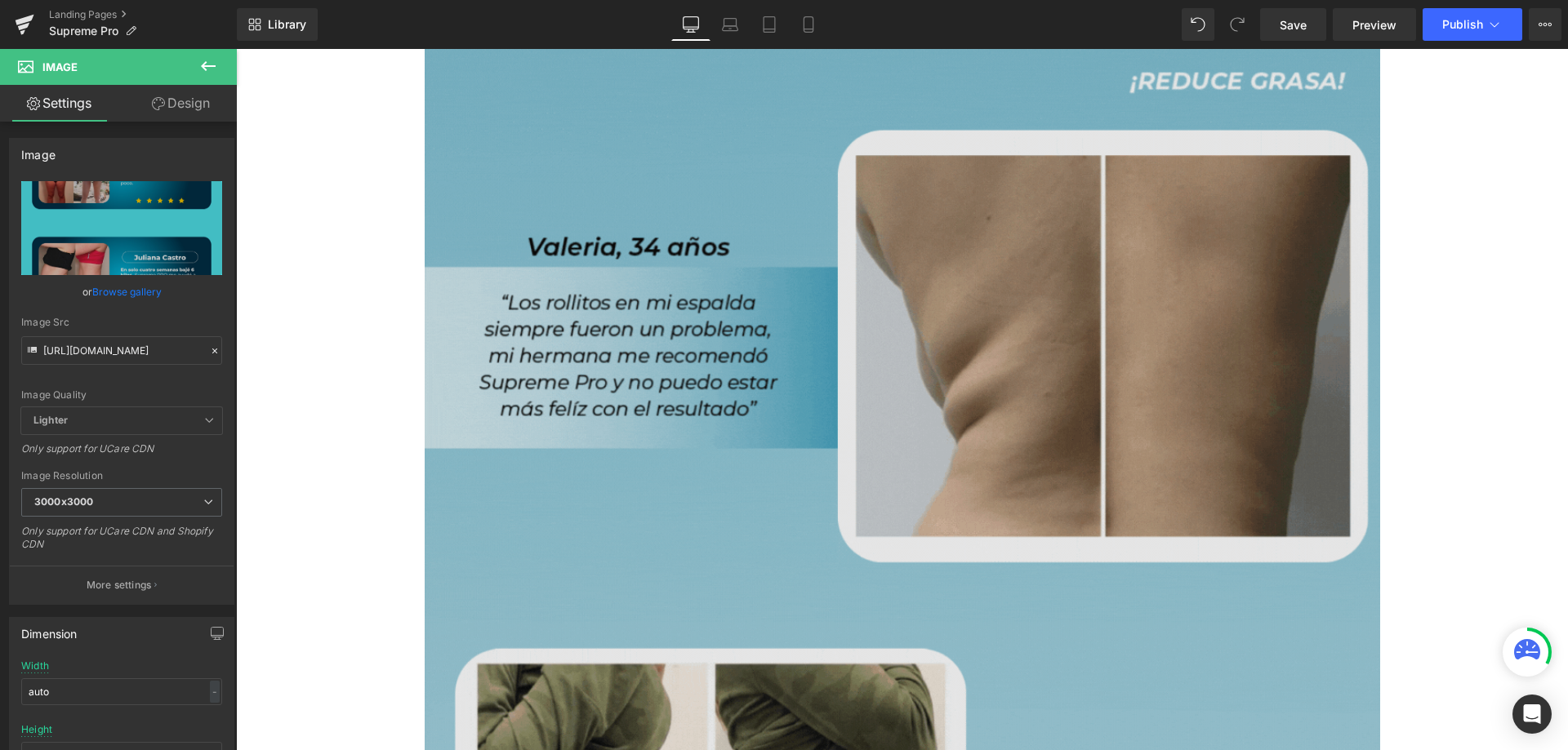
click at [642, 448] on img at bounding box center [902, 624] width 956 height 1202
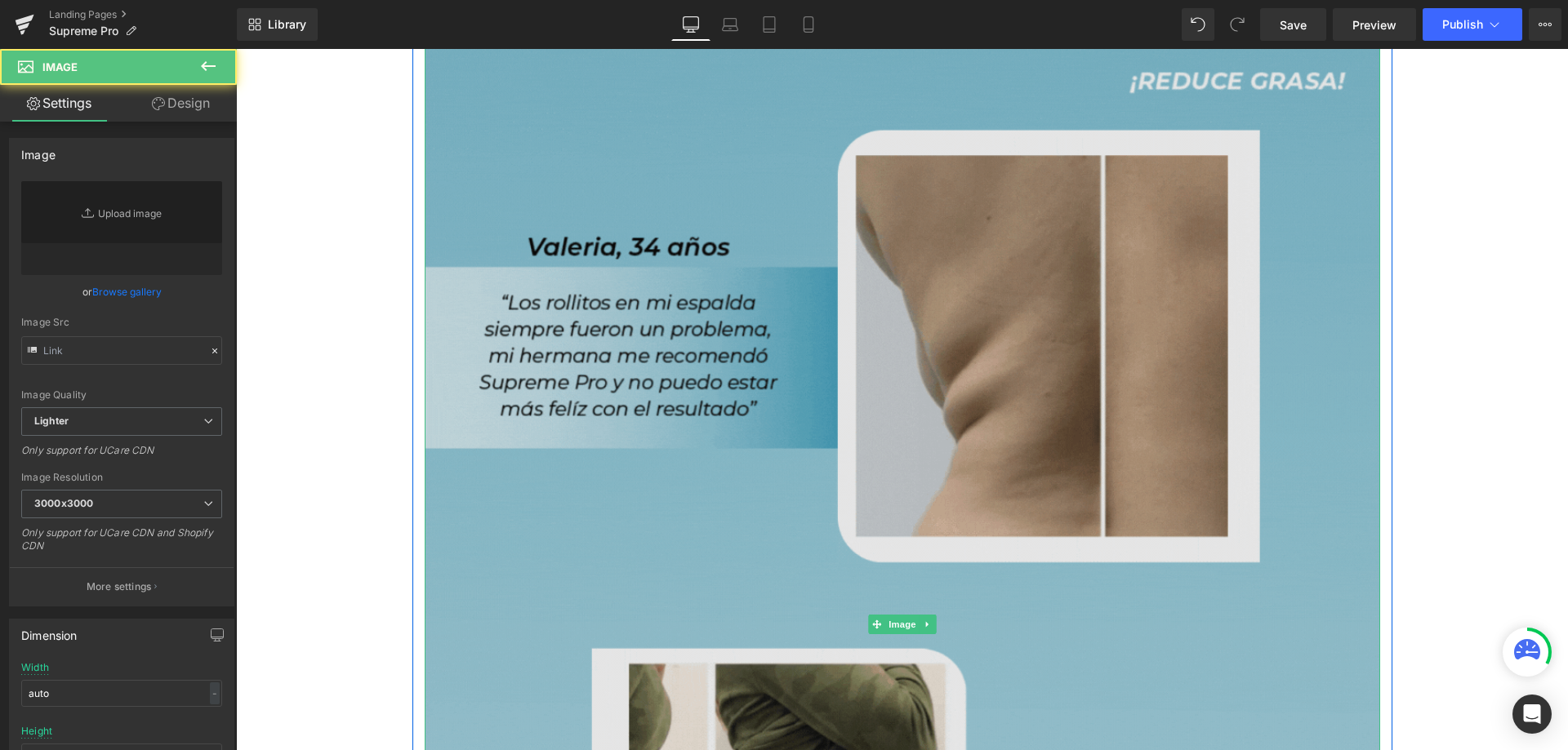
type input "[URL][DOMAIN_NAME]"
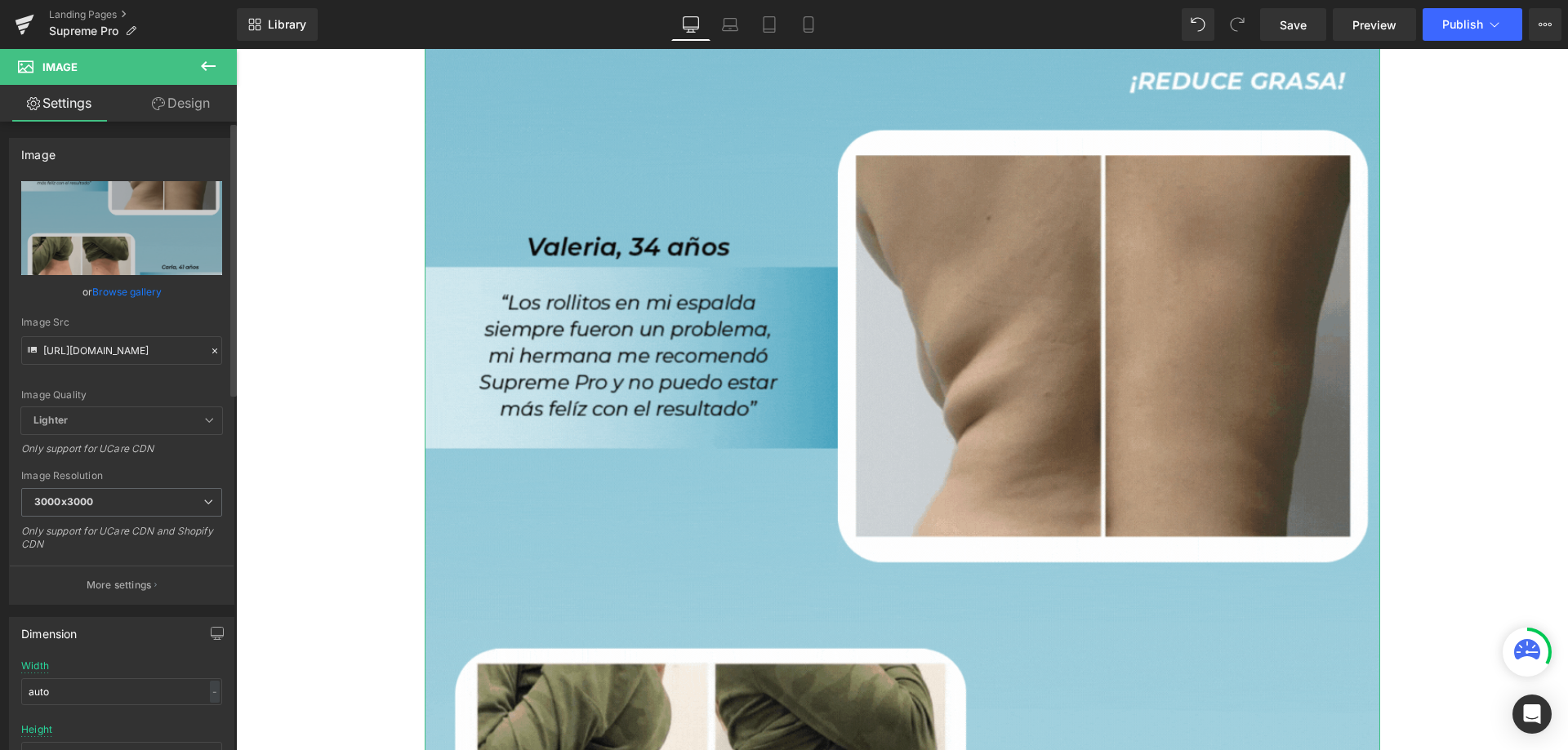
click at [212, 351] on icon at bounding box center [214, 350] width 12 height 12
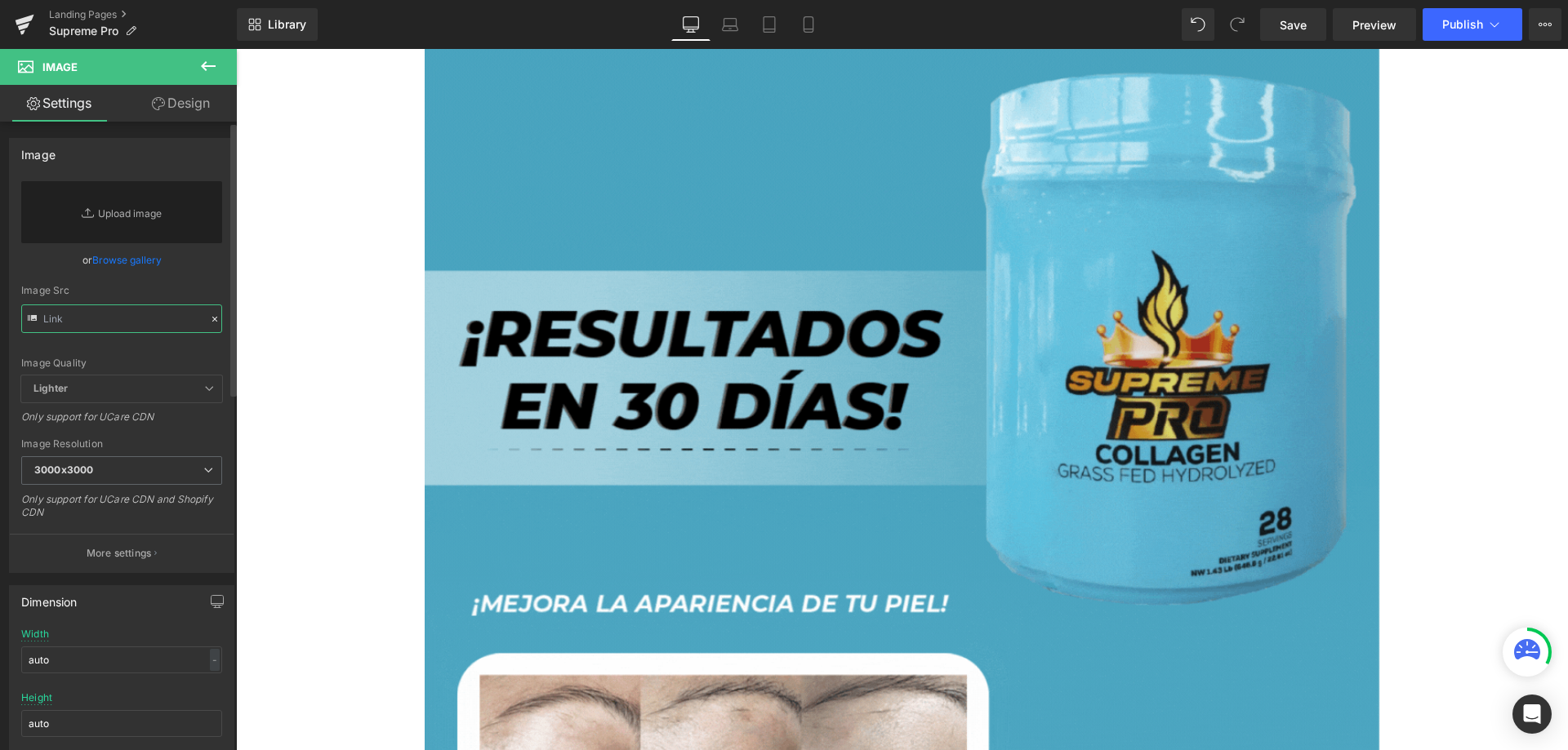
click at [129, 316] on input "text" at bounding box center [121, 318] width 201 height 28
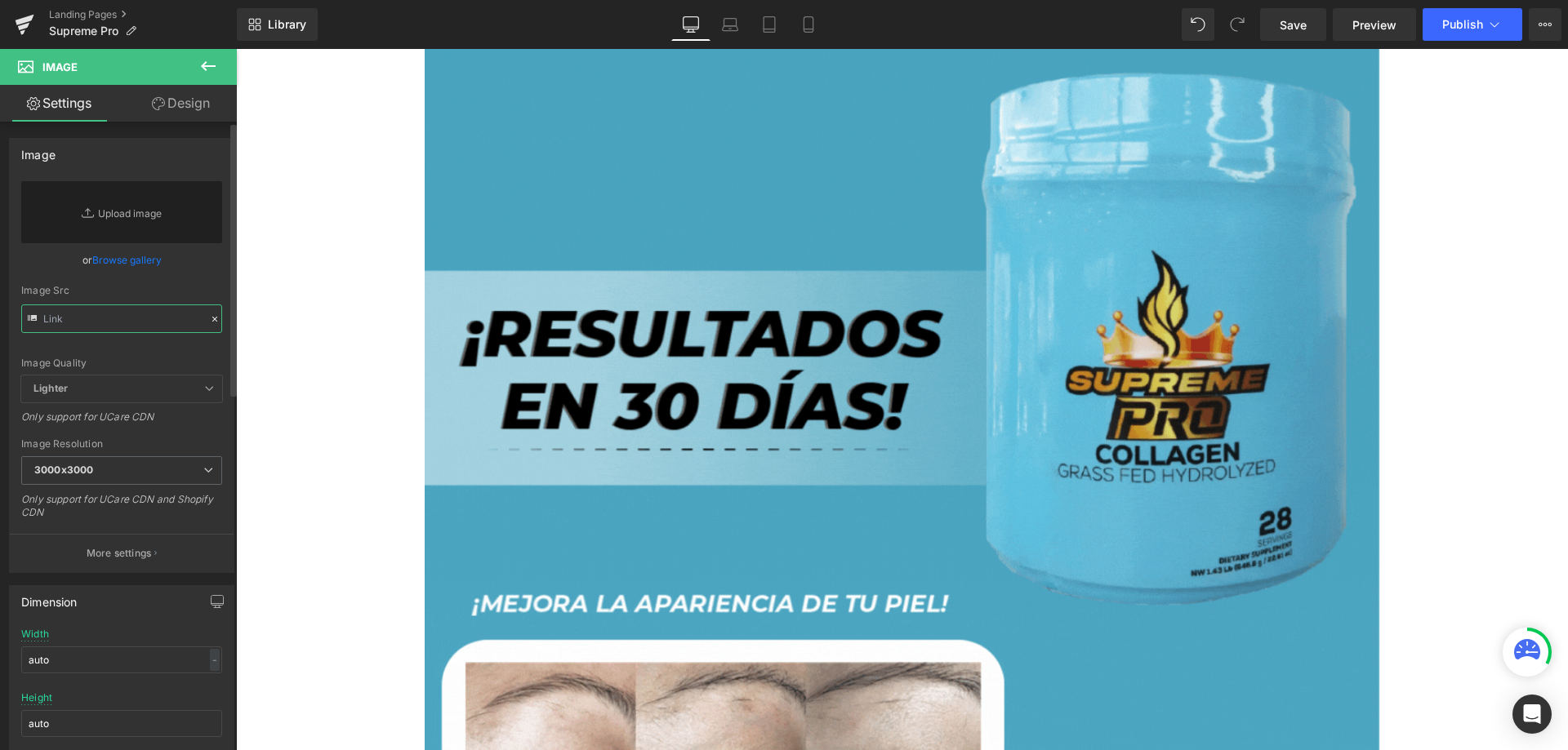
paste input "[URL][DOMAIN_NAME]"
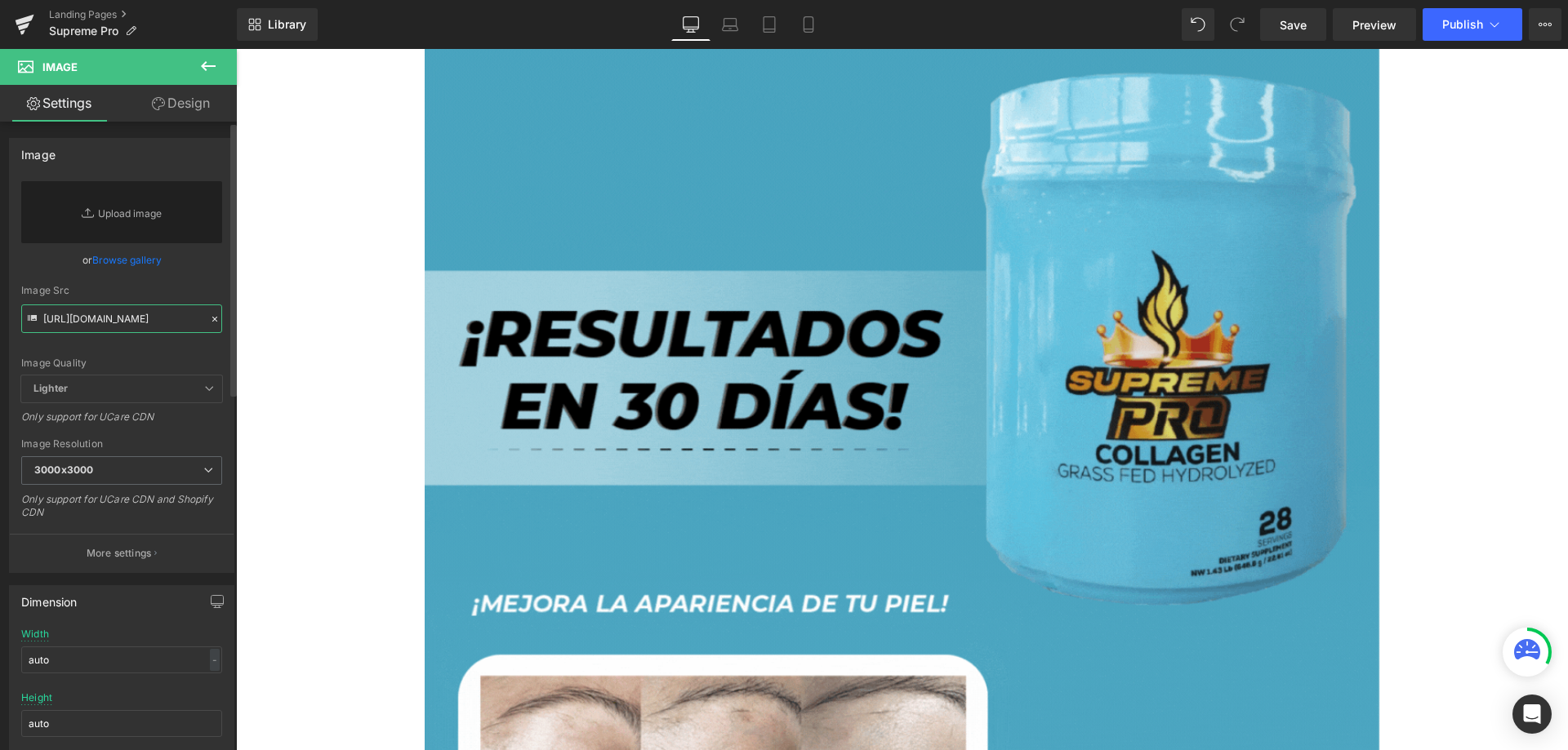
scroll to position [0, 407]
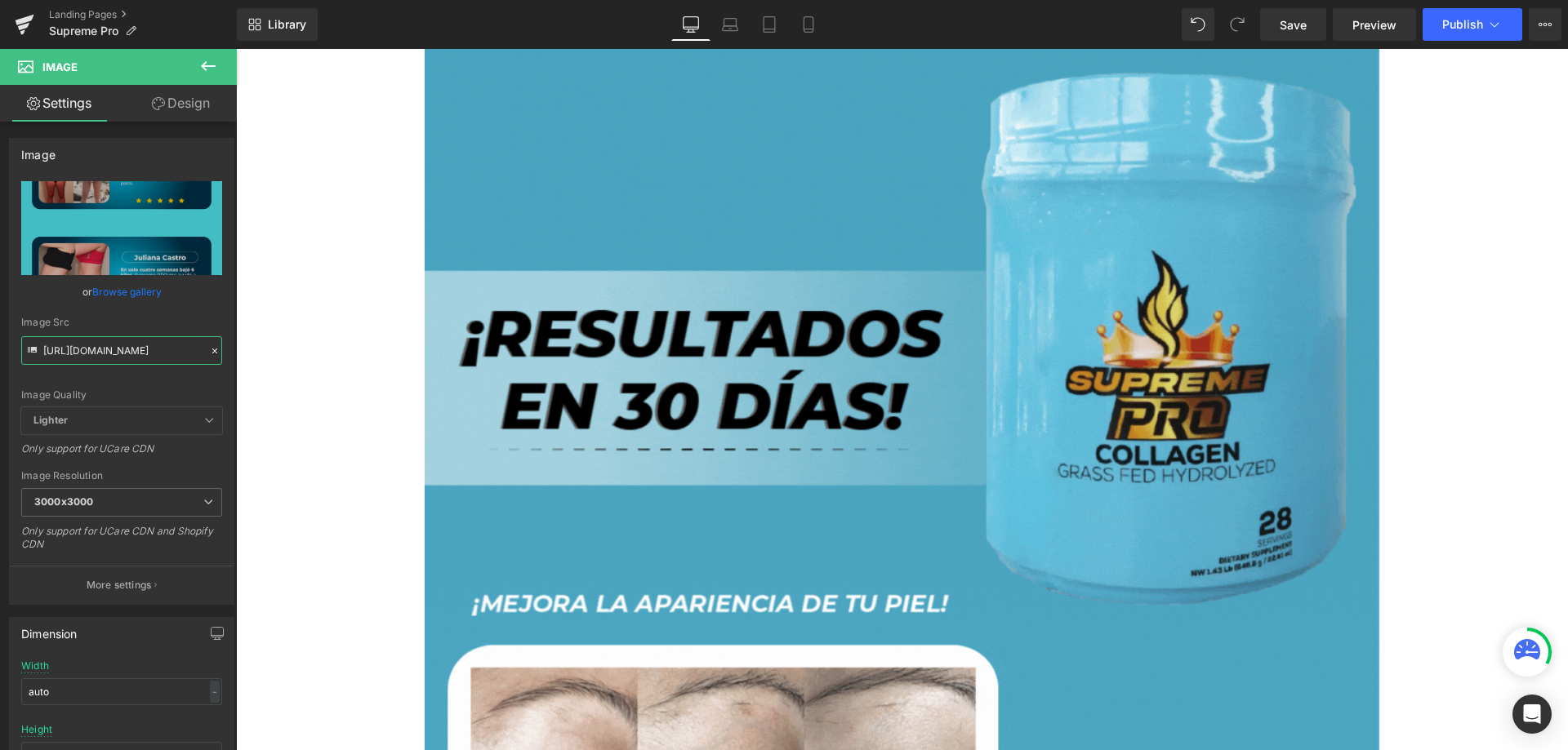
type input "[URL][DOMAIN_NAME]"
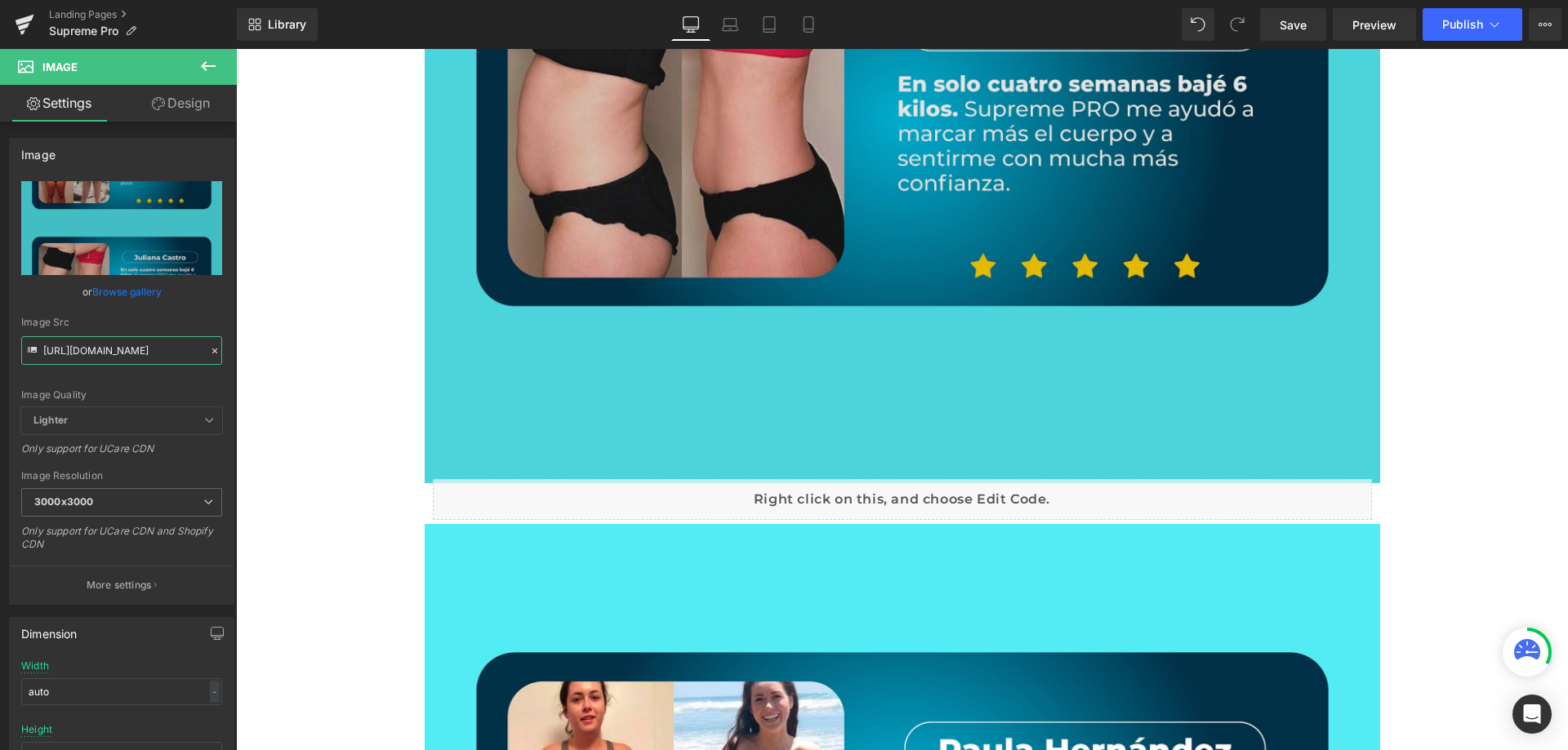
scroll to position [3101, 0]
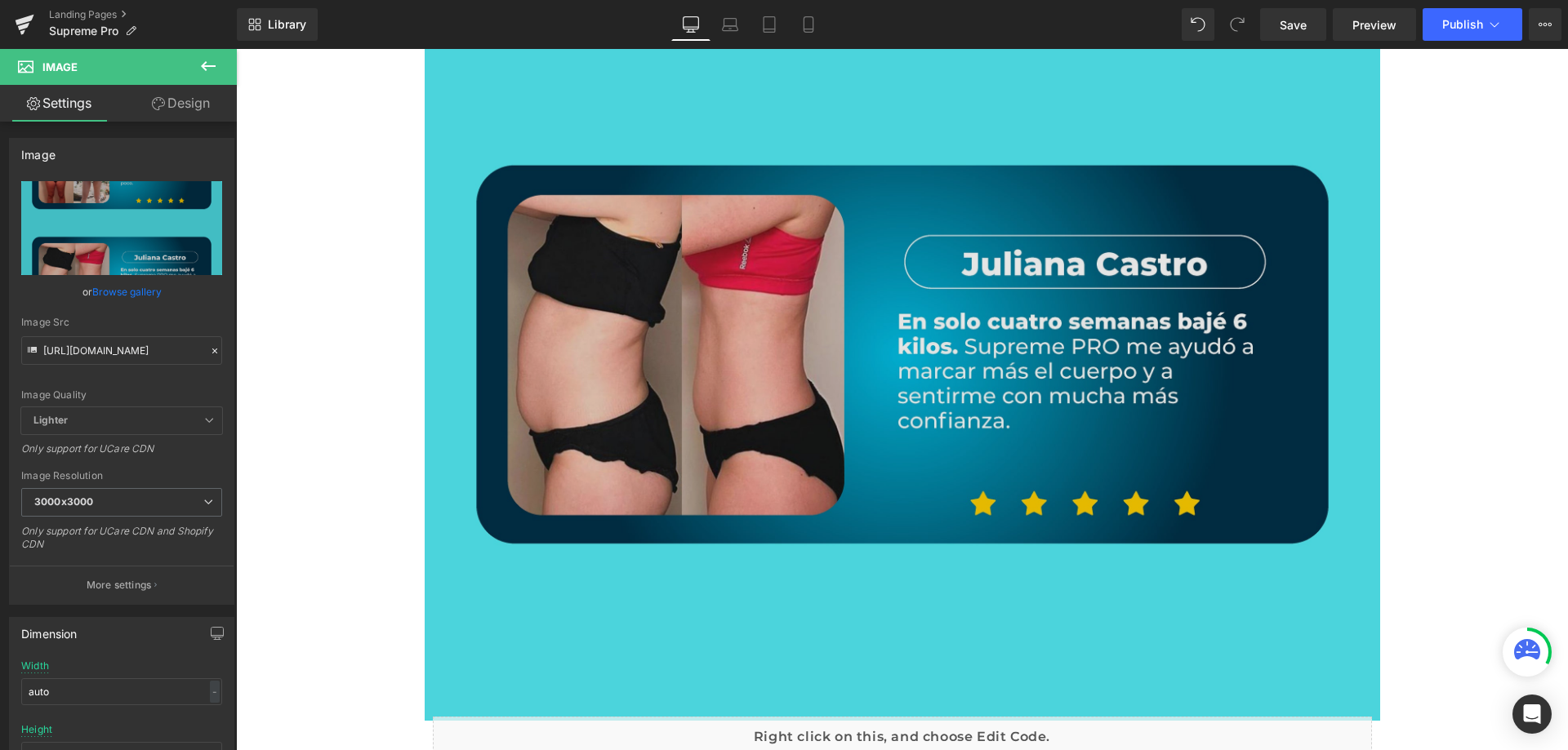
click at [621, 379] on img at bounding box center [902, 124] width 956 height 1202
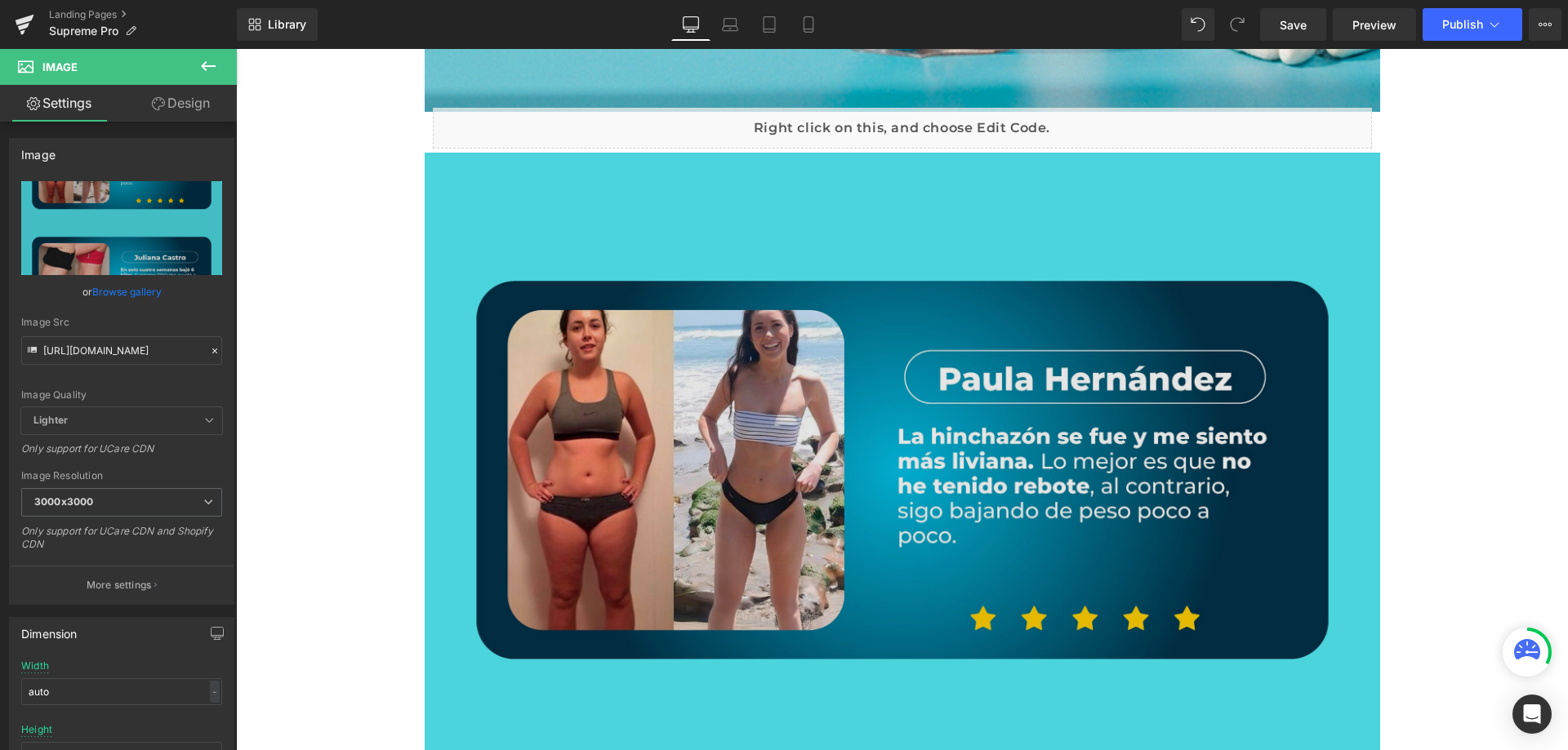
scroll to position [2774, 0]
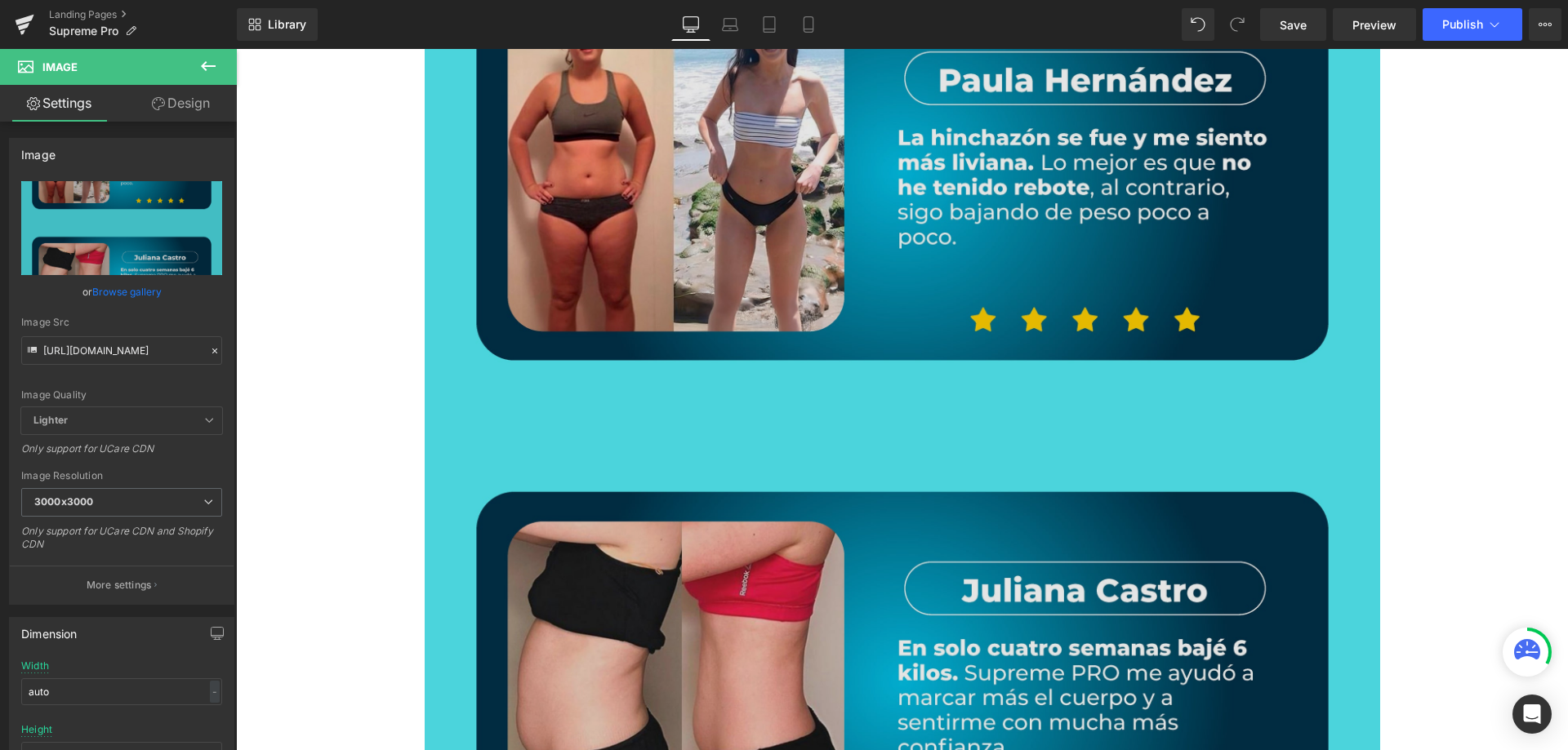
click at [729, 425] on img at bounding box center [902, 451] width 956 height 1202
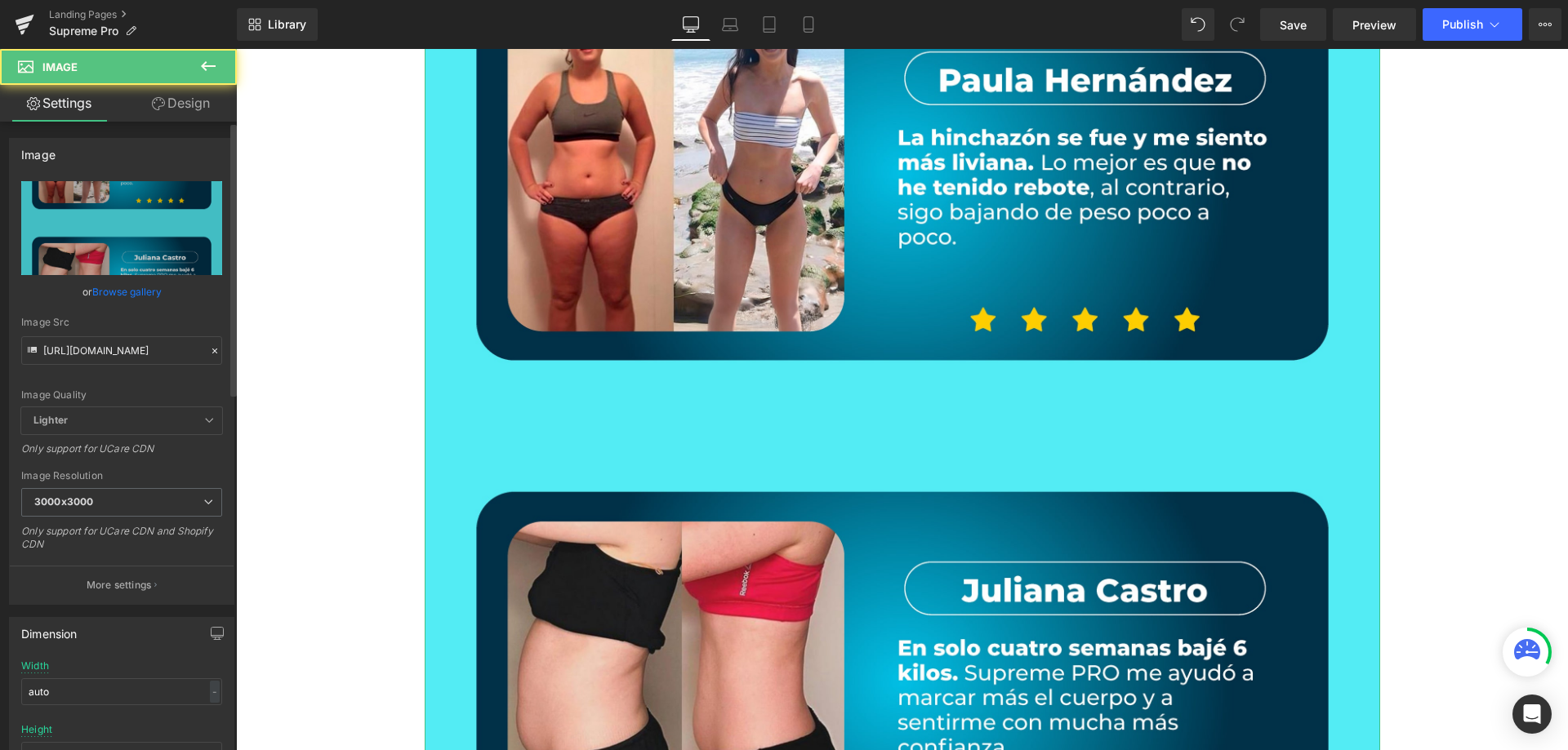
click at [209, 350] on icon at bounding box center [214, 350] width 12 height 12
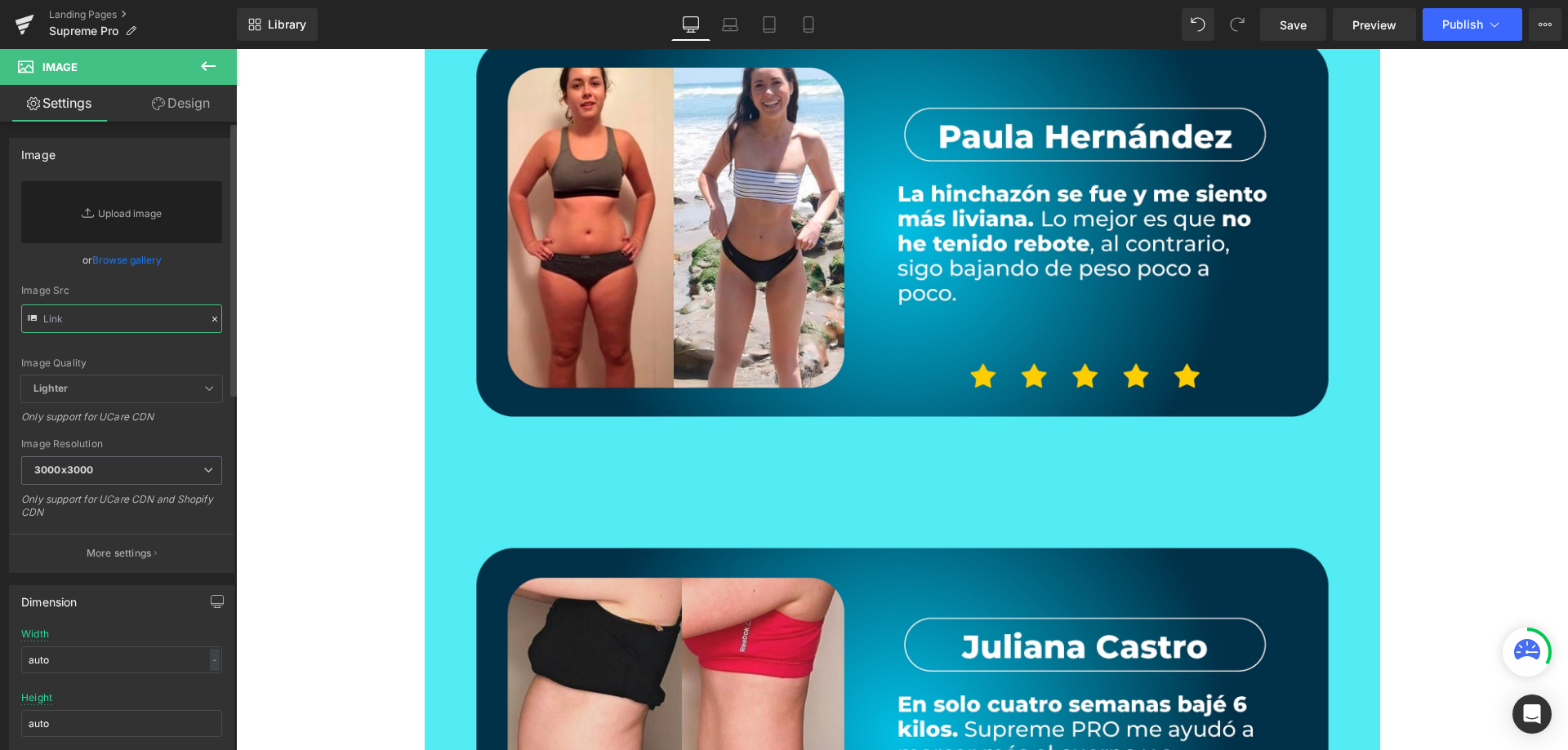
click at [151, 321] on input "text" at bounding box center [121, 318] width 201 height 28
paste input "[URL][DOMAIN_NAME]"
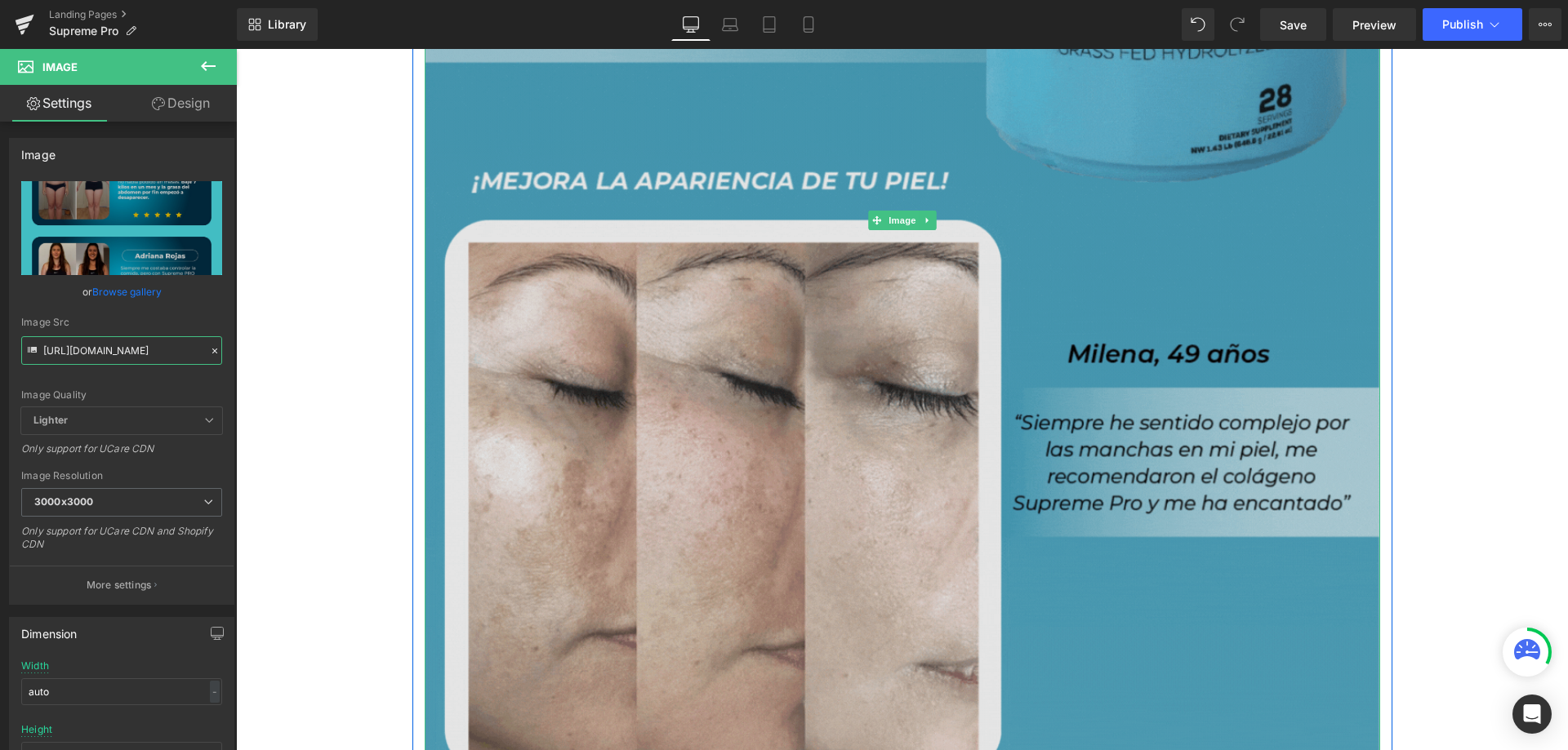
scroll to position [5467, 0]
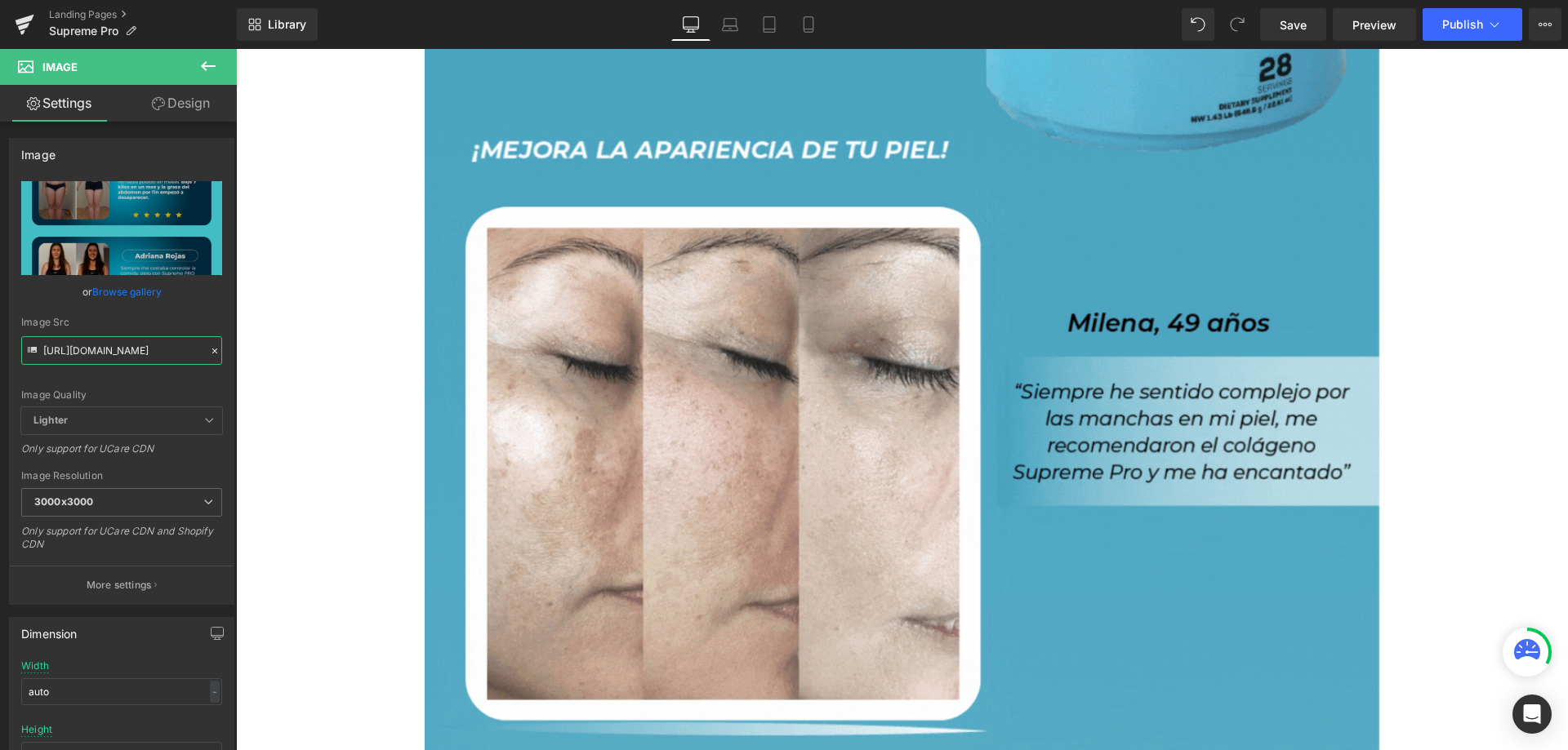
type input "[URL][DOMAIN_NAME]"
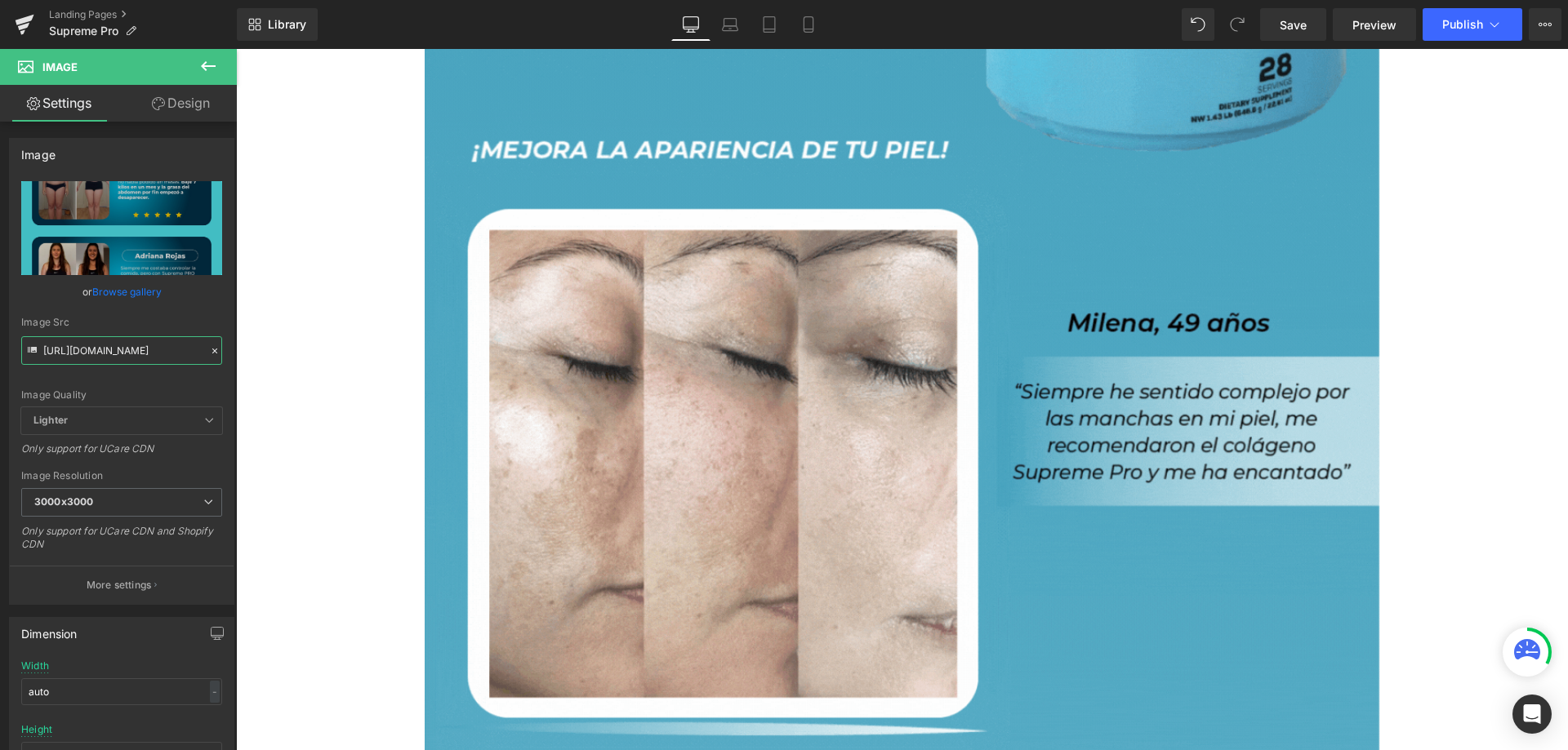
scroll to position [0, 0]
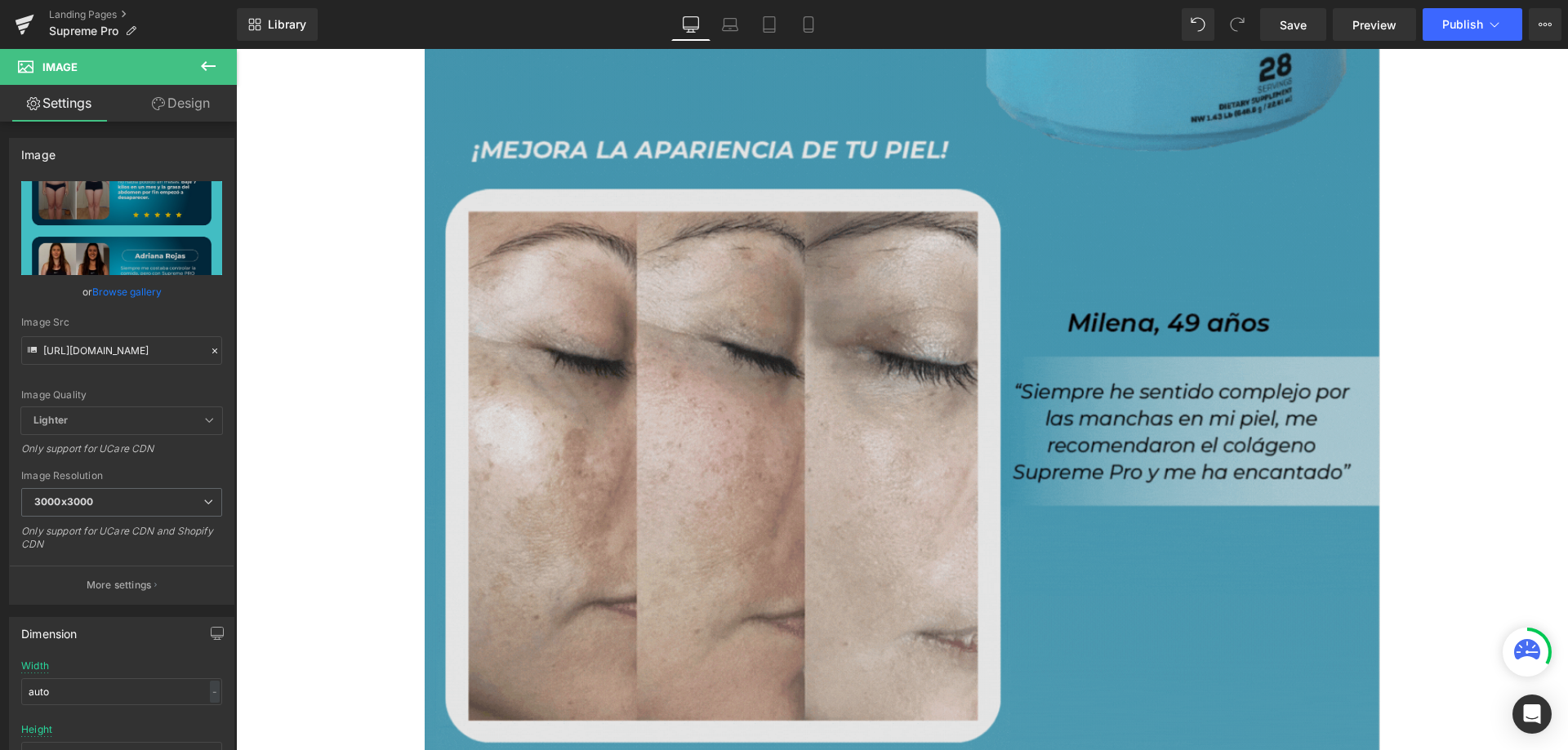
click at [593, 358] on img at bounding box center [902, 189] width 956 height 1194
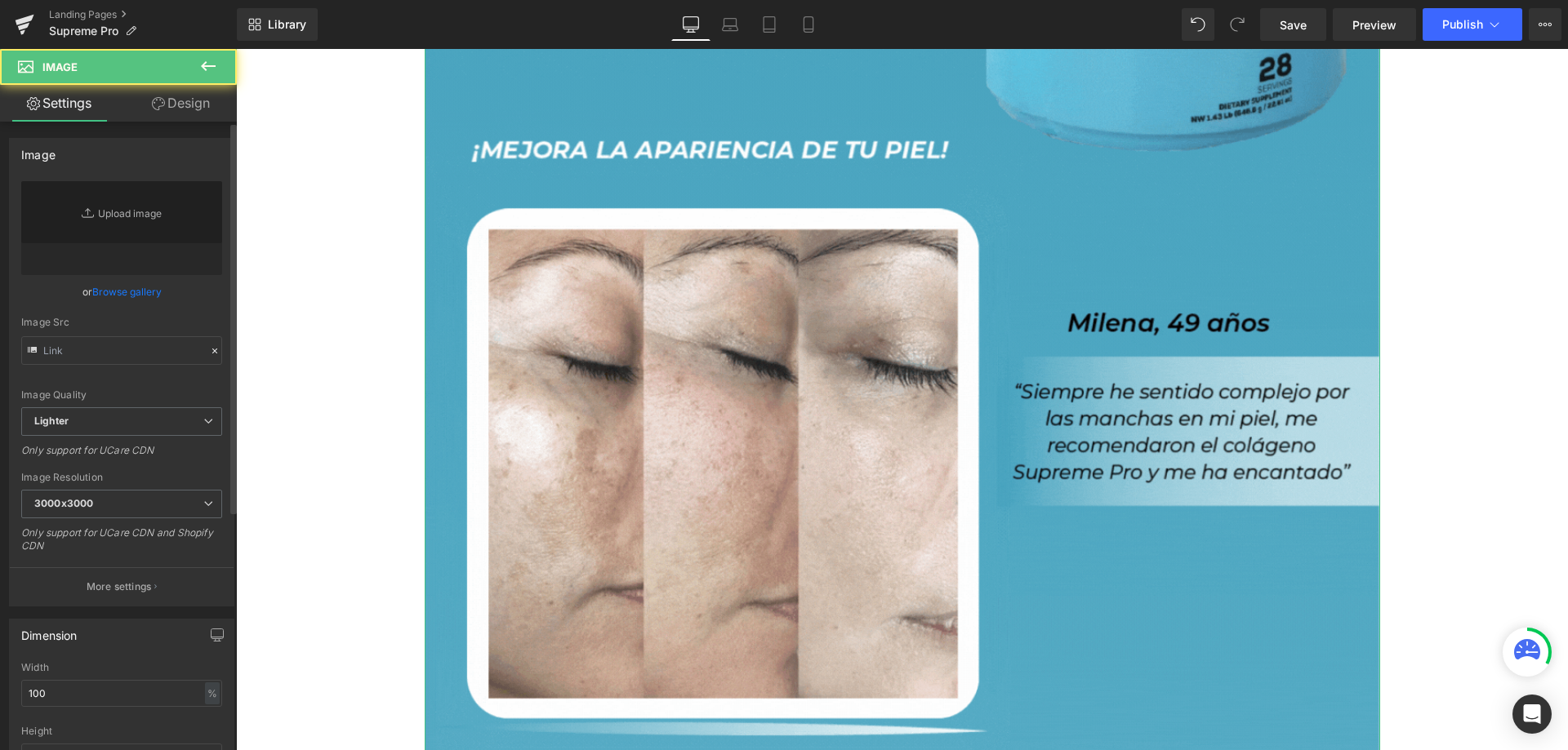
type input "[URL][DOMAIN_NAME]"
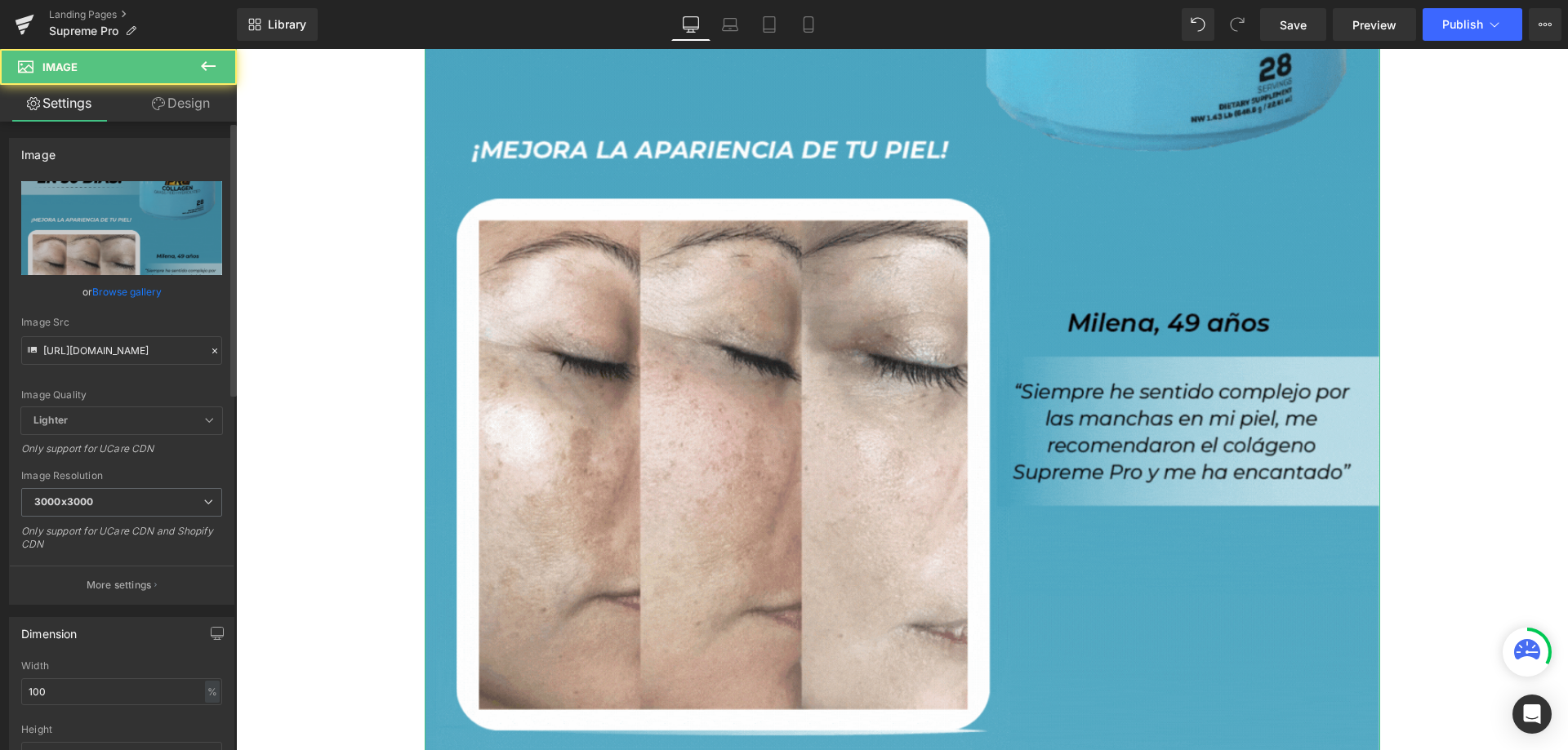
click at [209, 350] on icon at bounding box center [214, 350] width 12 height 12
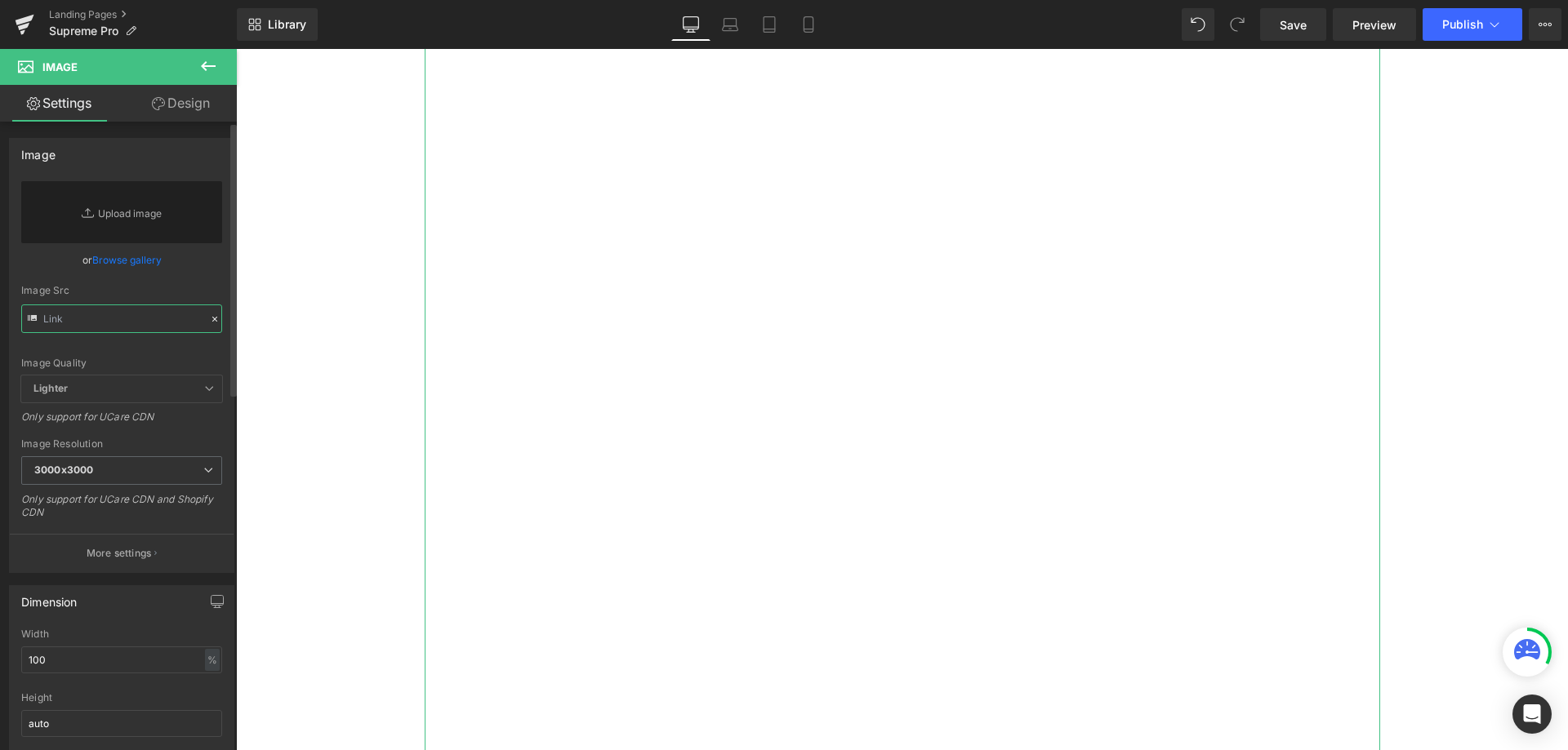
click at [124, 321] on input "text" at bounding box center [121, 318] width 201 height 28
paste input "[URL][DOMAIN_NAME]"
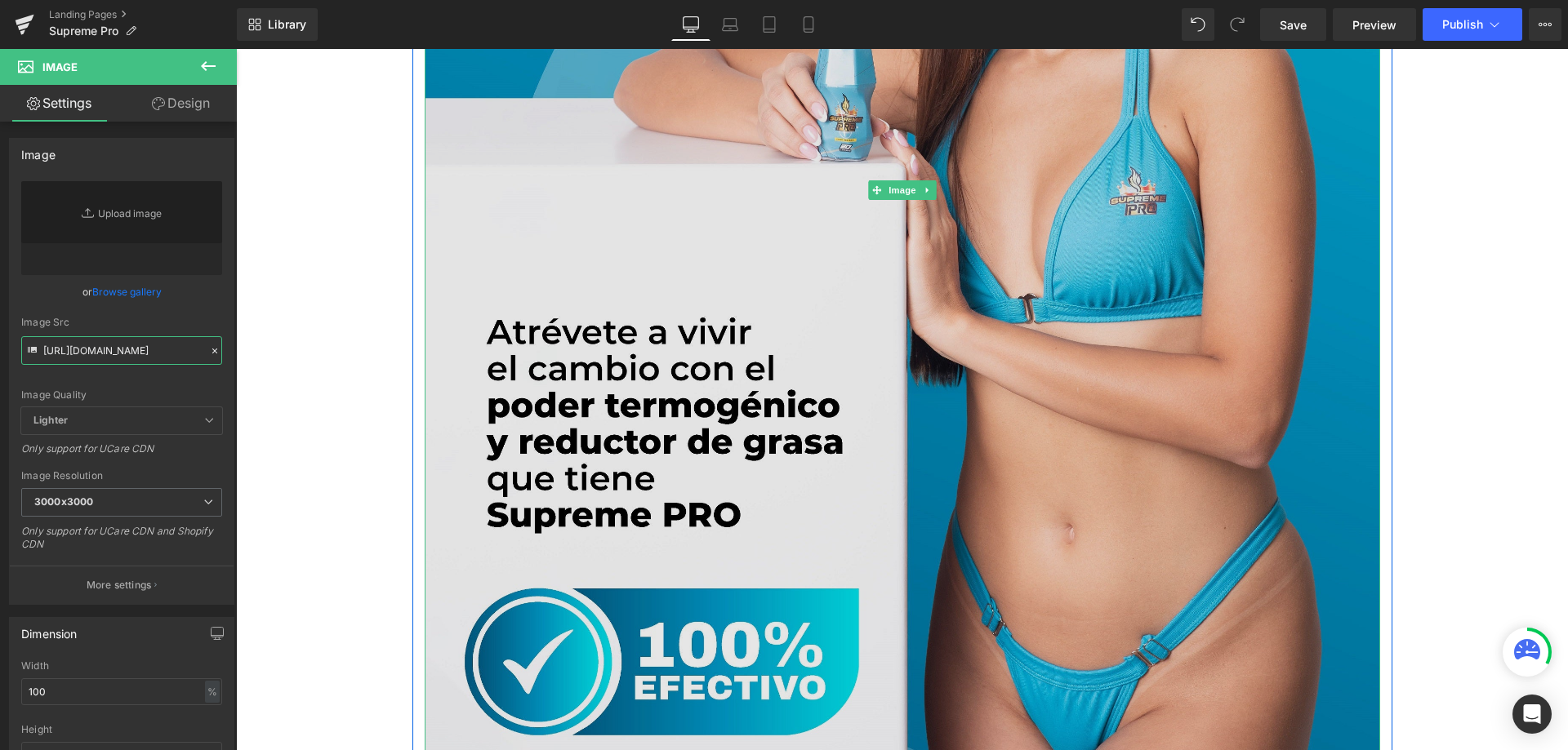
type input "[URL][DOMAIN_NAME]"
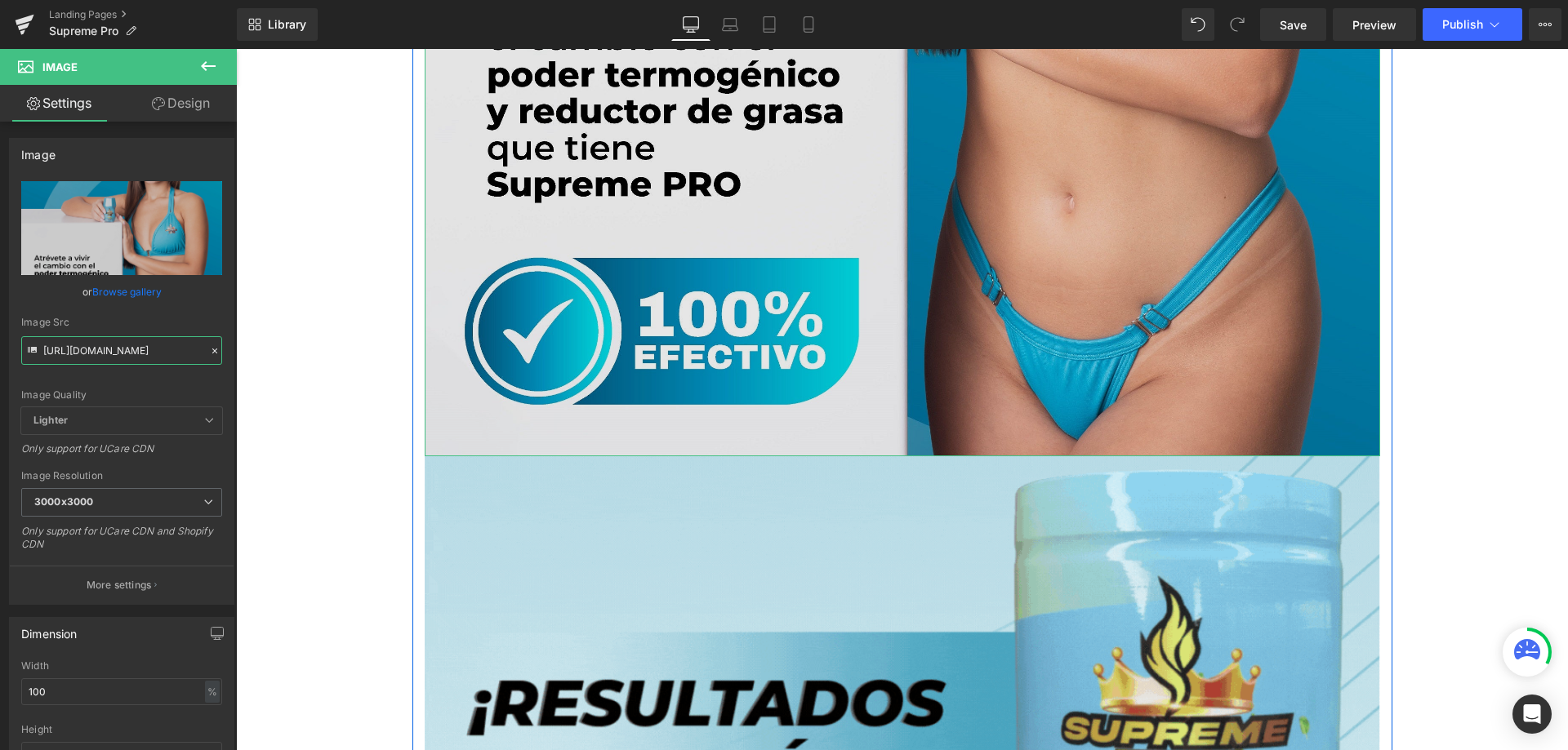
scroll to position [6121, 0]
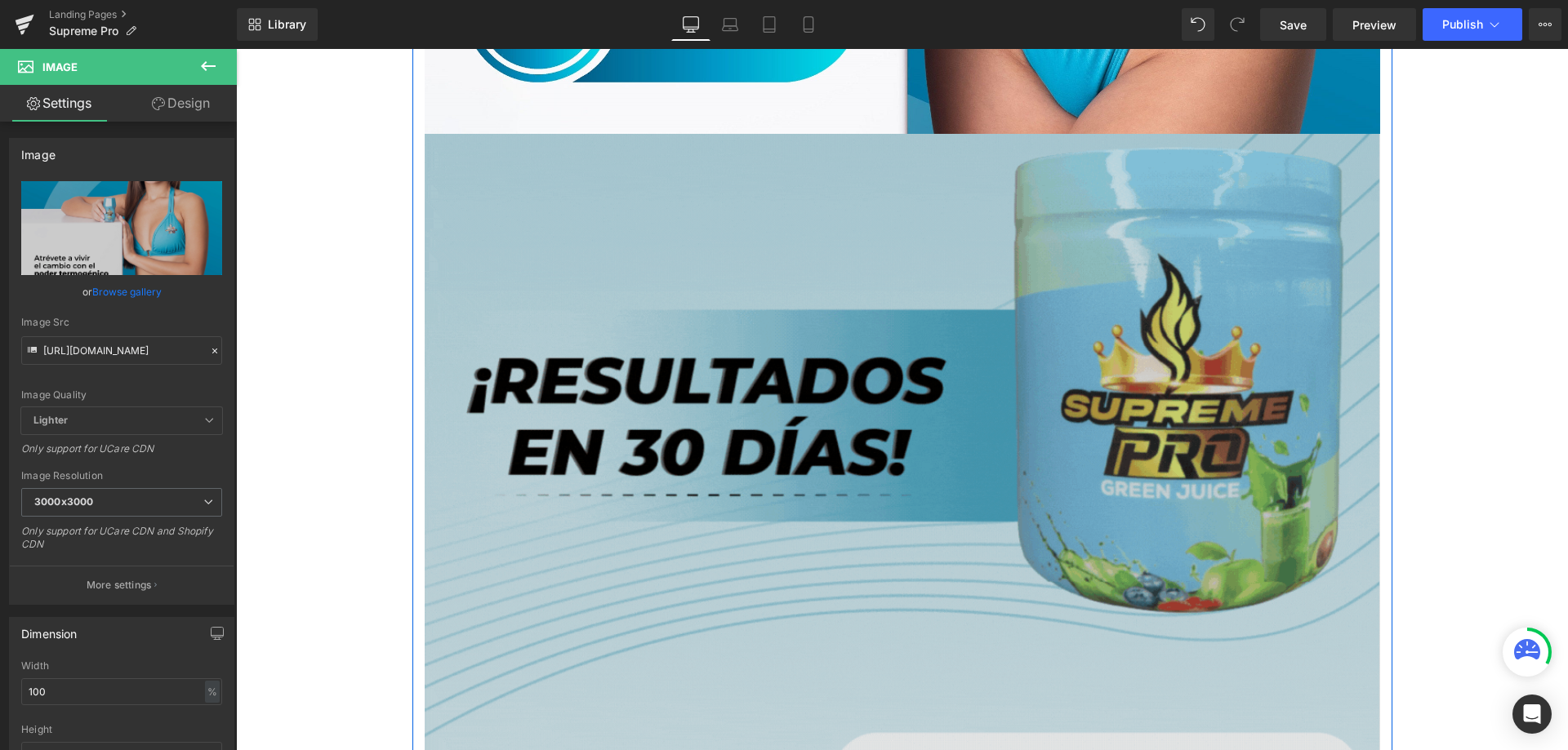
click at [729, 467] on img at bounding box center [902, 730] width 956 height 1194
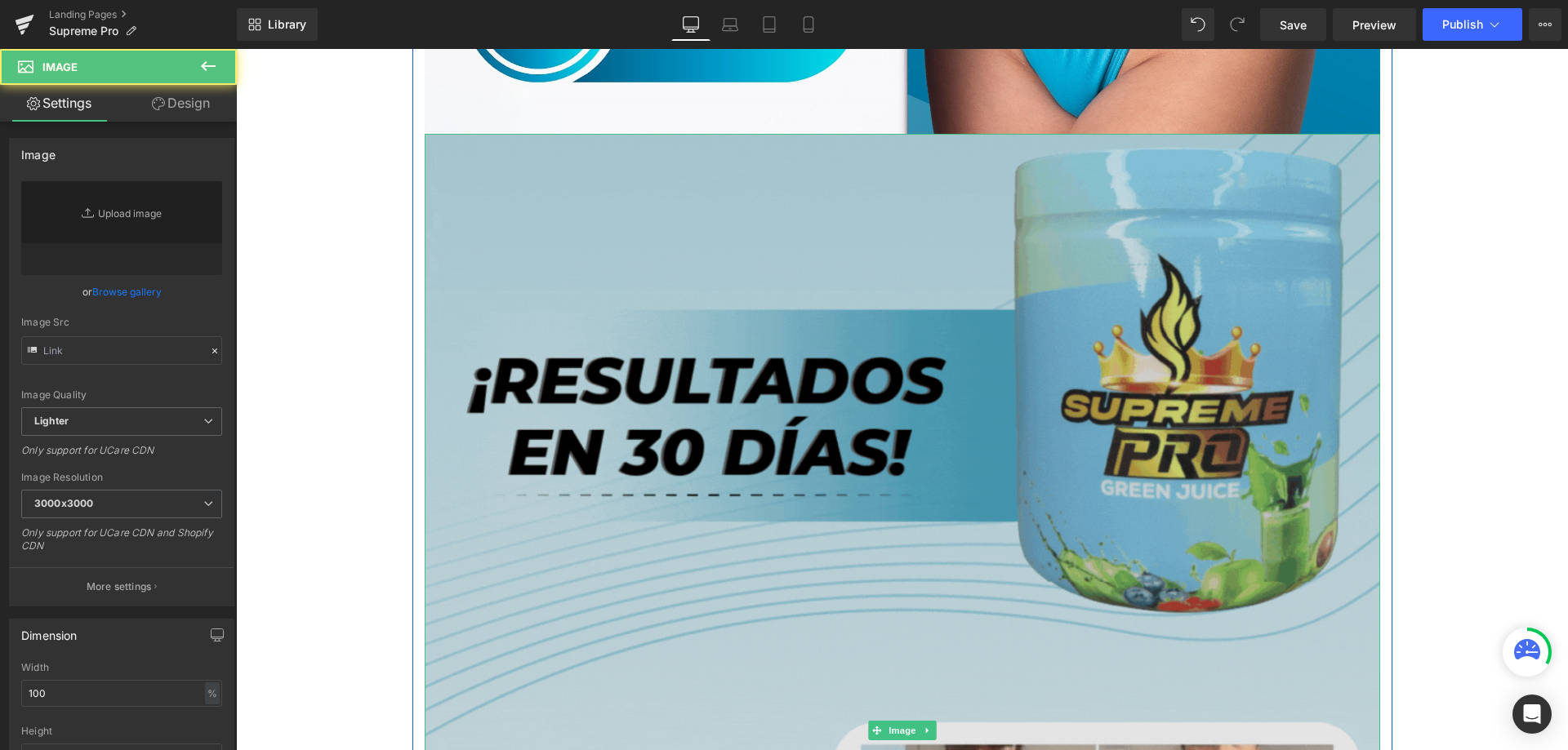
type input "[URL][DOMAIN_NAME]"
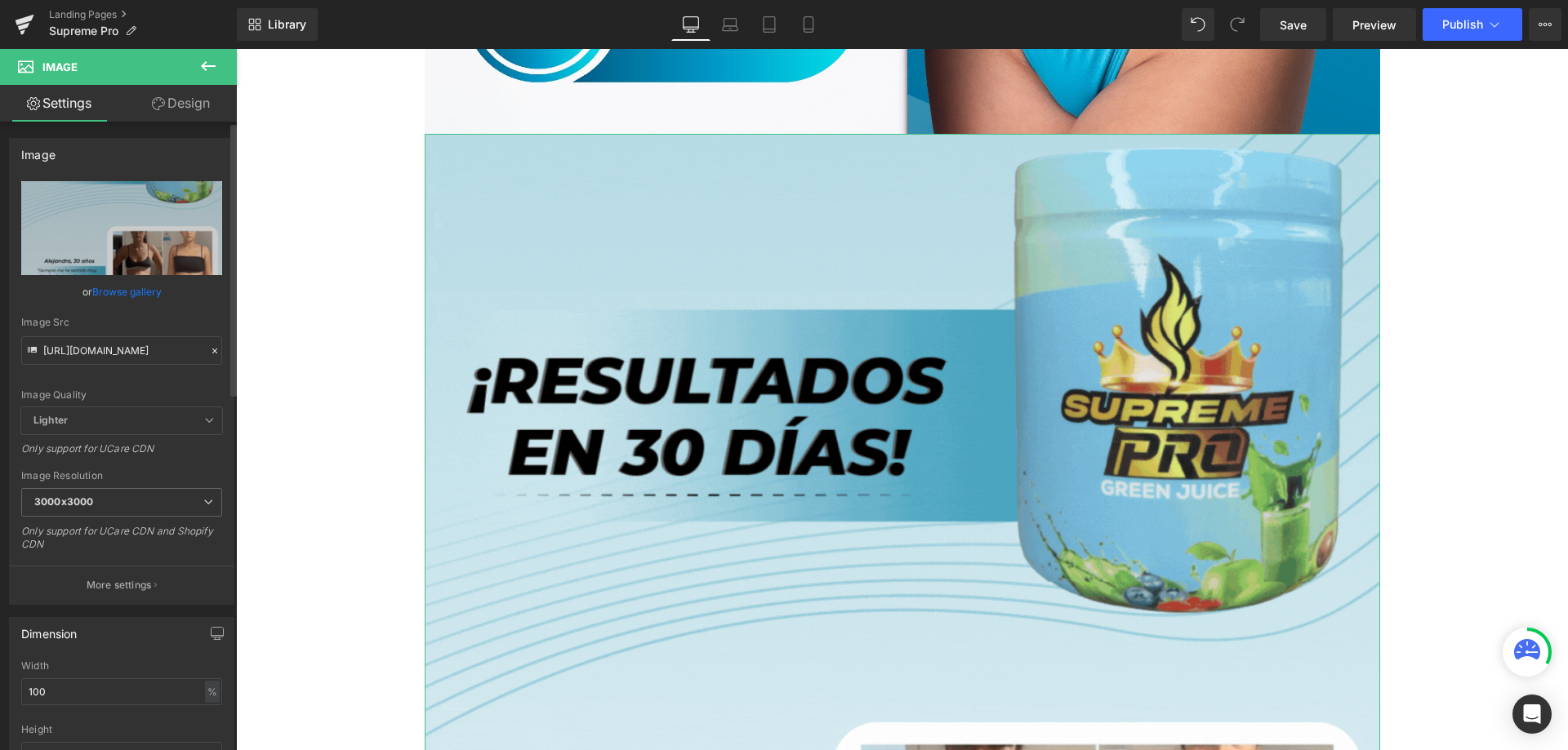
click at [213, 352] on icon at bounding box center [214, 350] width 5 height 5
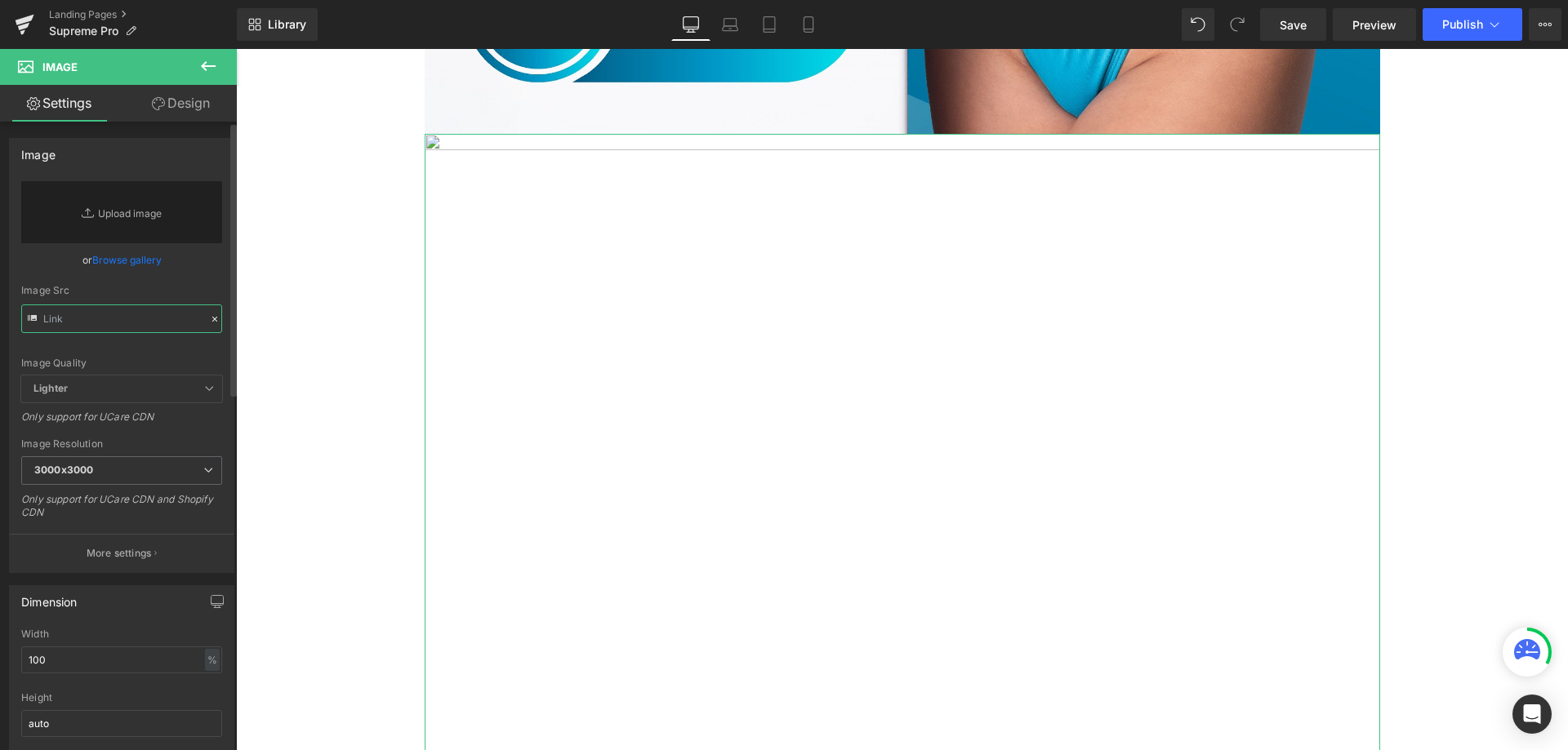
click at [156, 315] on input "text" at bounding box center [121, 318] width 201 height 28
paste input "[URL][DOMAIN_NAME]"
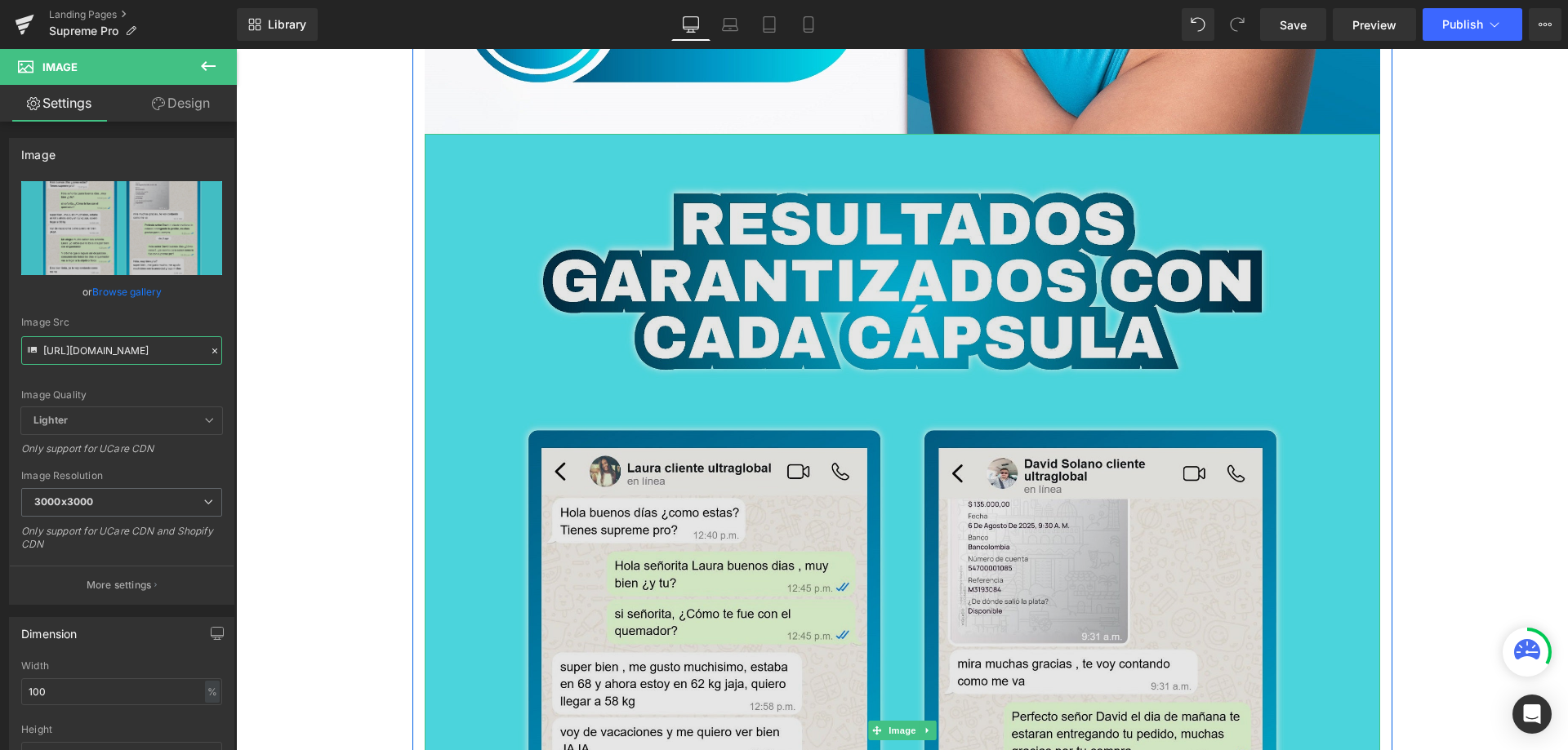
type input "[URL][DOMAIN_NAME]"
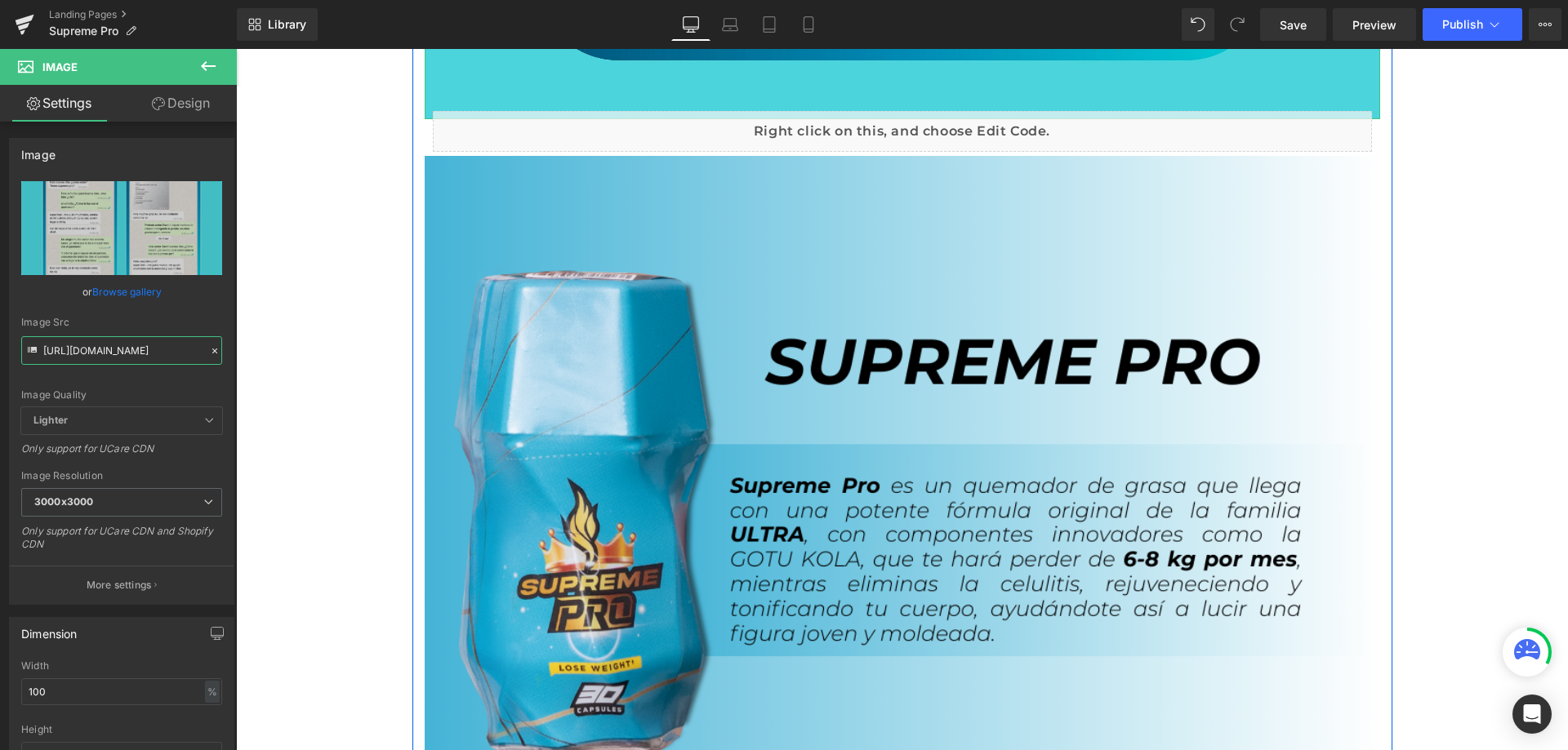
scroll to position [7590, 0]
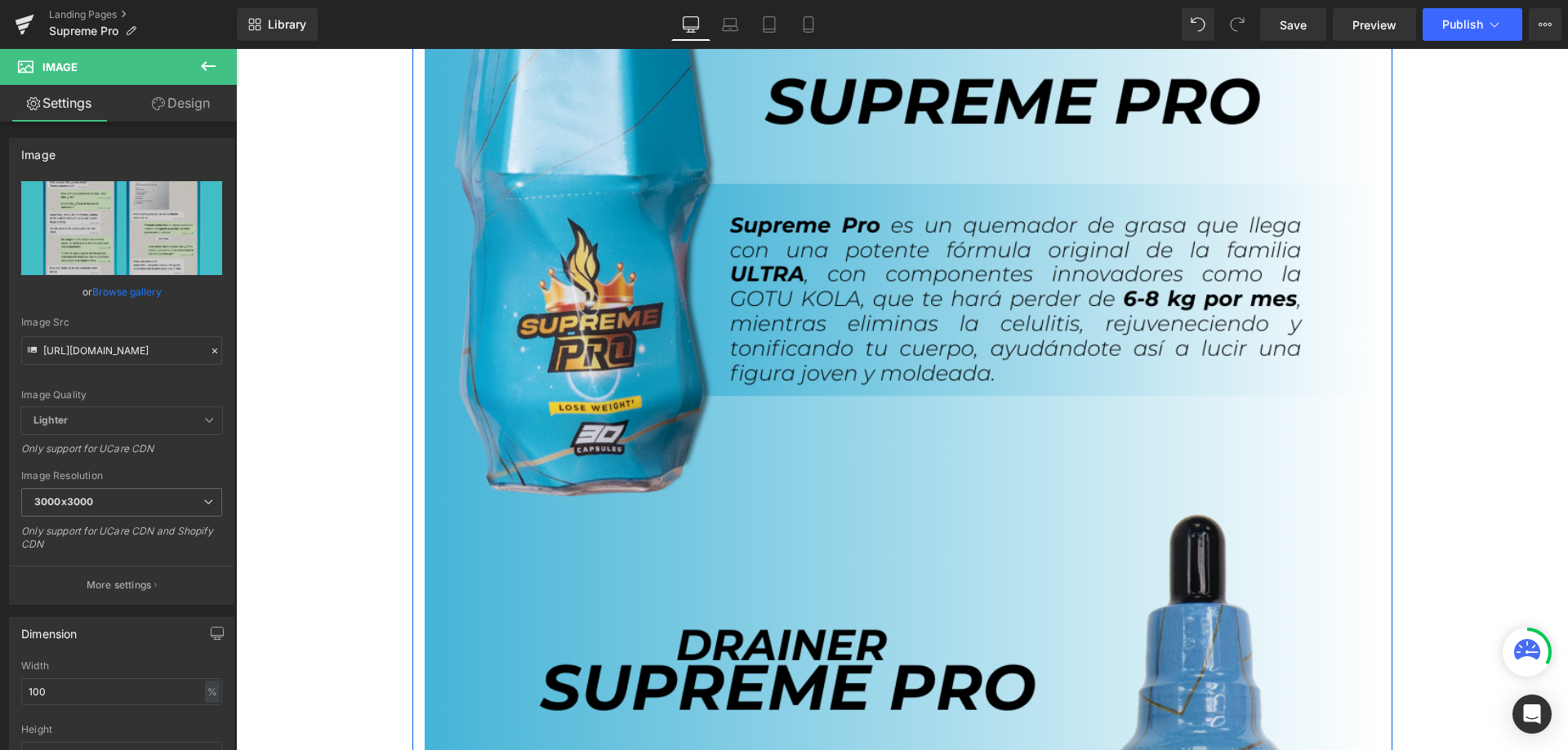
click at [819, 356] on img at bounding box center [902, 539] width 956 height 1298
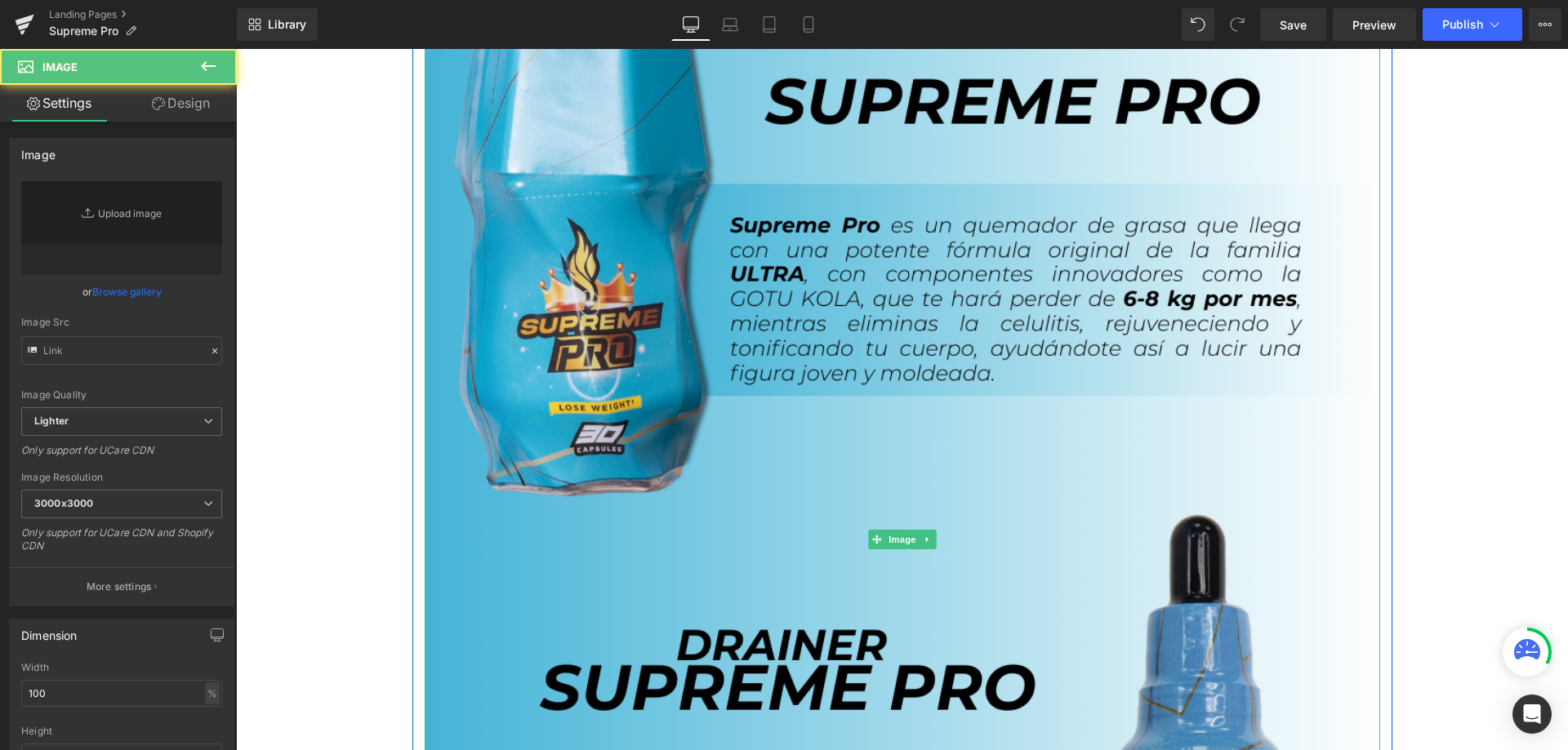
type input "[URL][DOMAIN_NAME]"
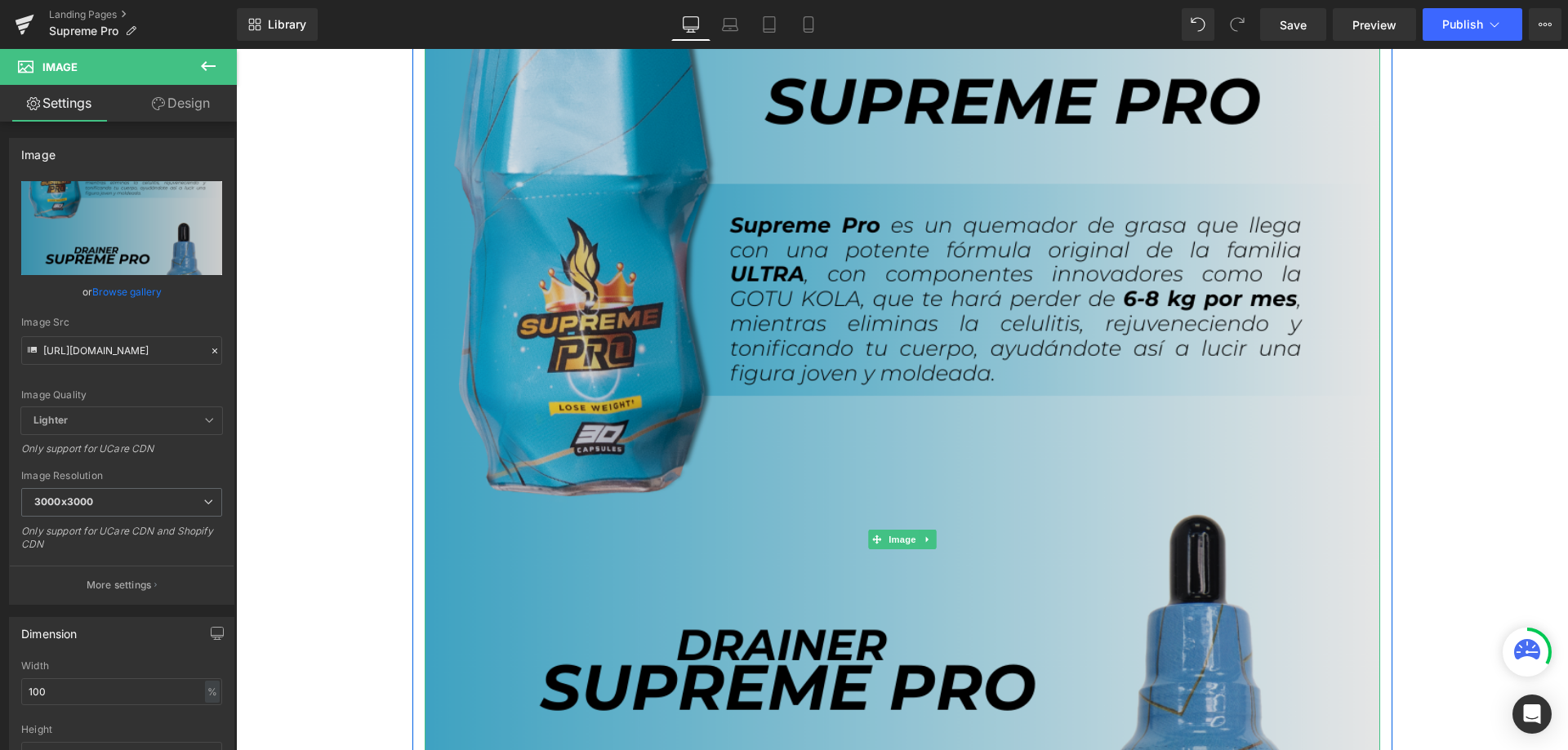
click at [573, 416] on img at bounding box center [902, 539] width 956 height 1298
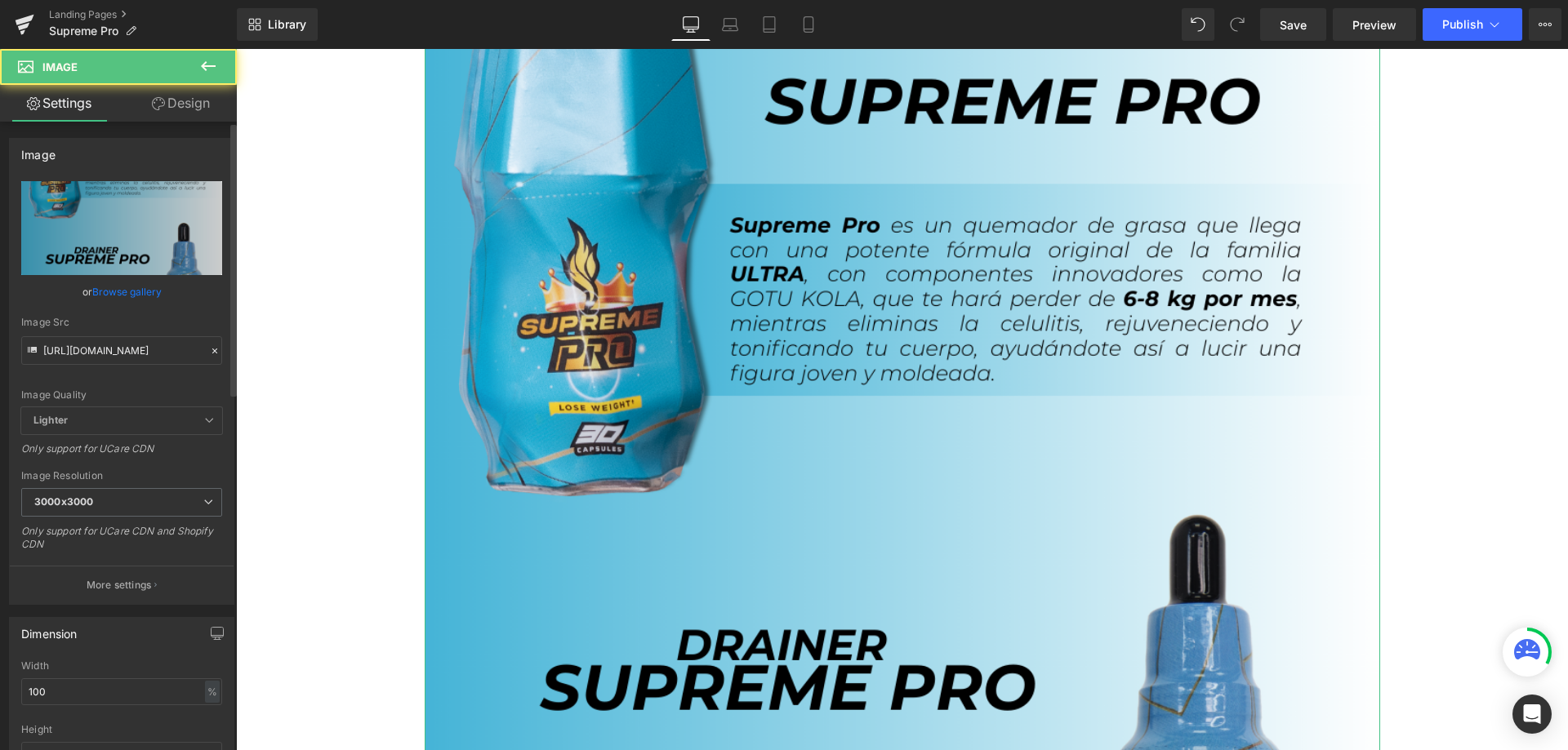
click at [209, 350] on icon at bounding box center [214, 350] width 12 height 12
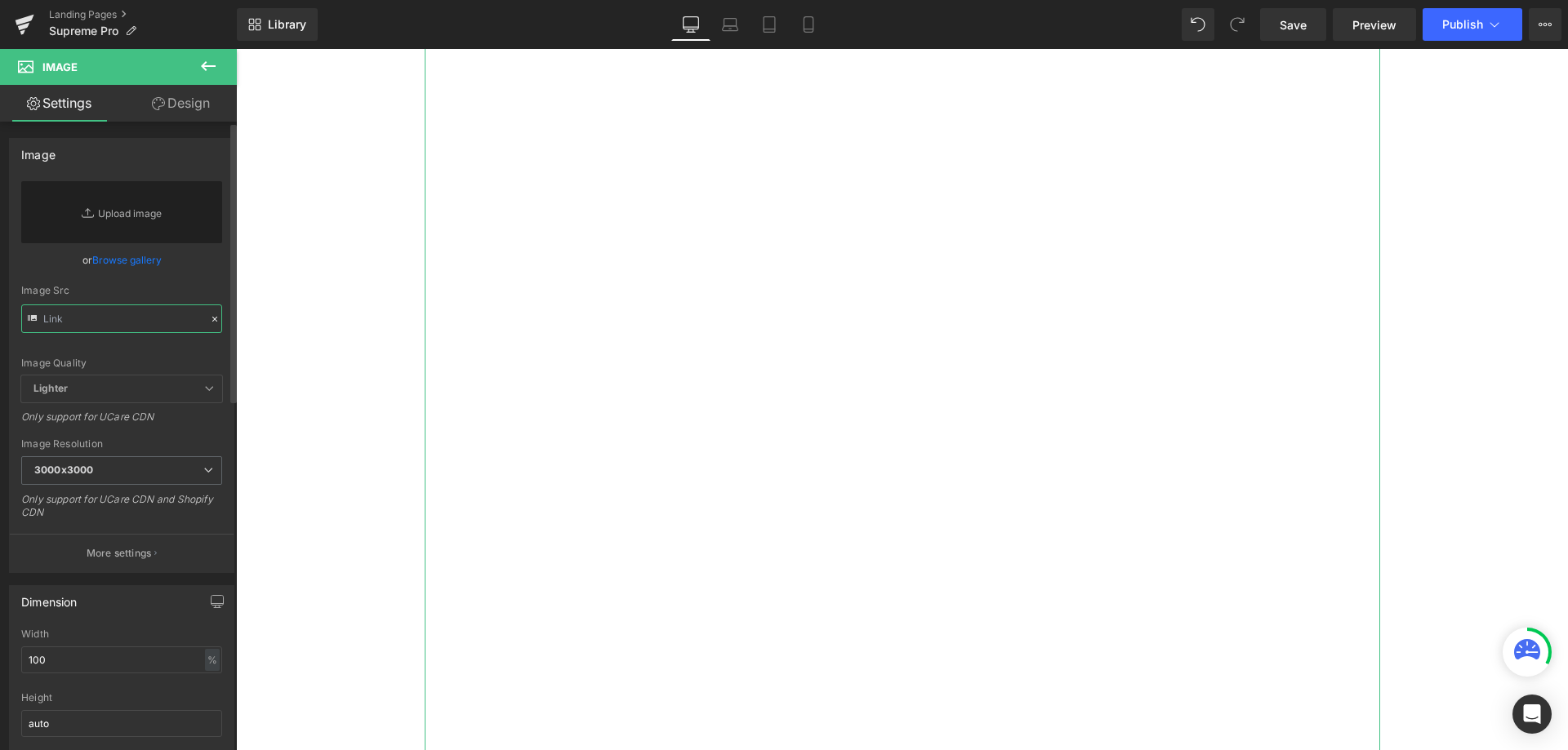
click at [157, 311] on input "text" at bounding box center [121, 318] width 201 height 28
paste input "[URL][DOMAIN_NAME]"
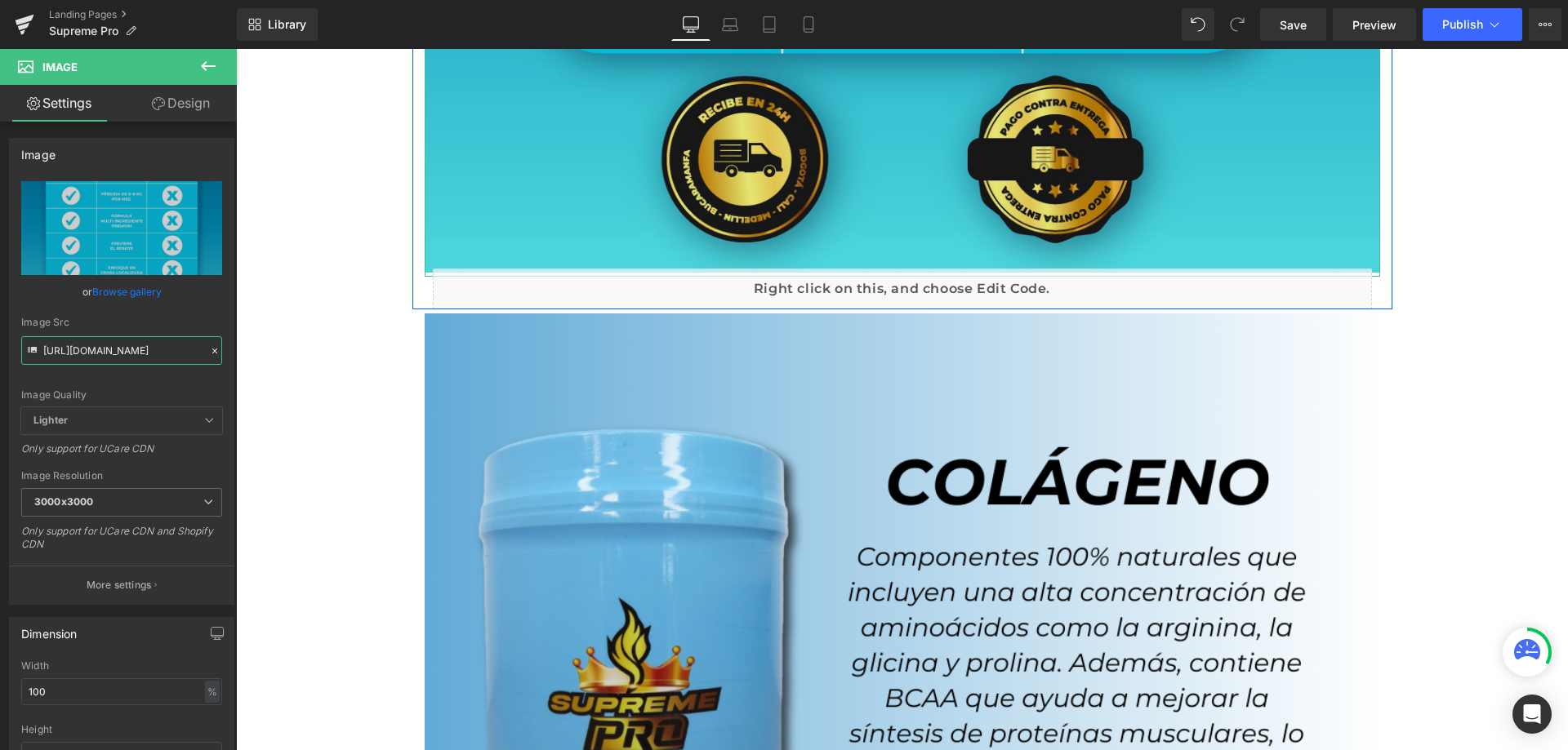
type input "[URL][DOMAIN_NAME]"
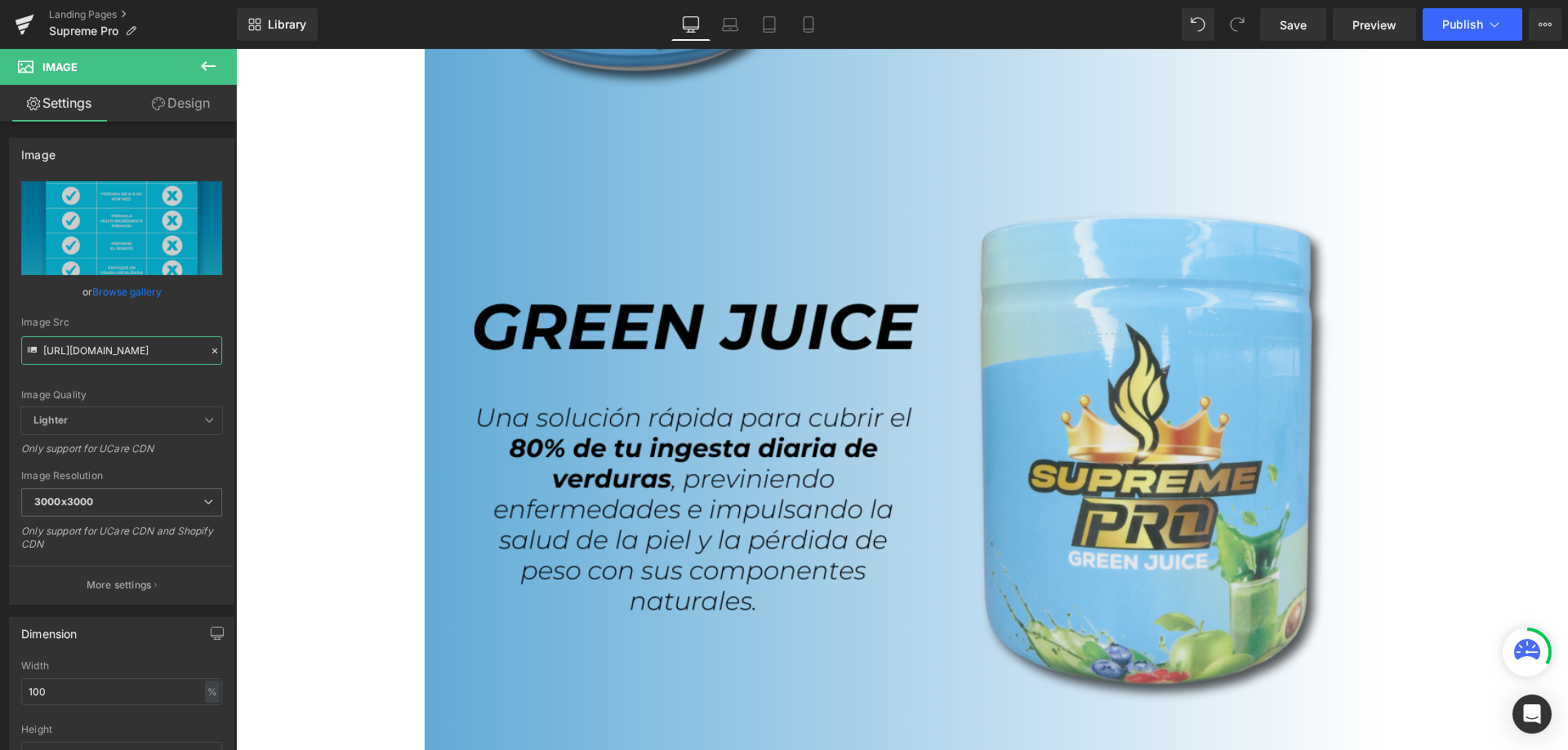
scroll to position [9222, 0]
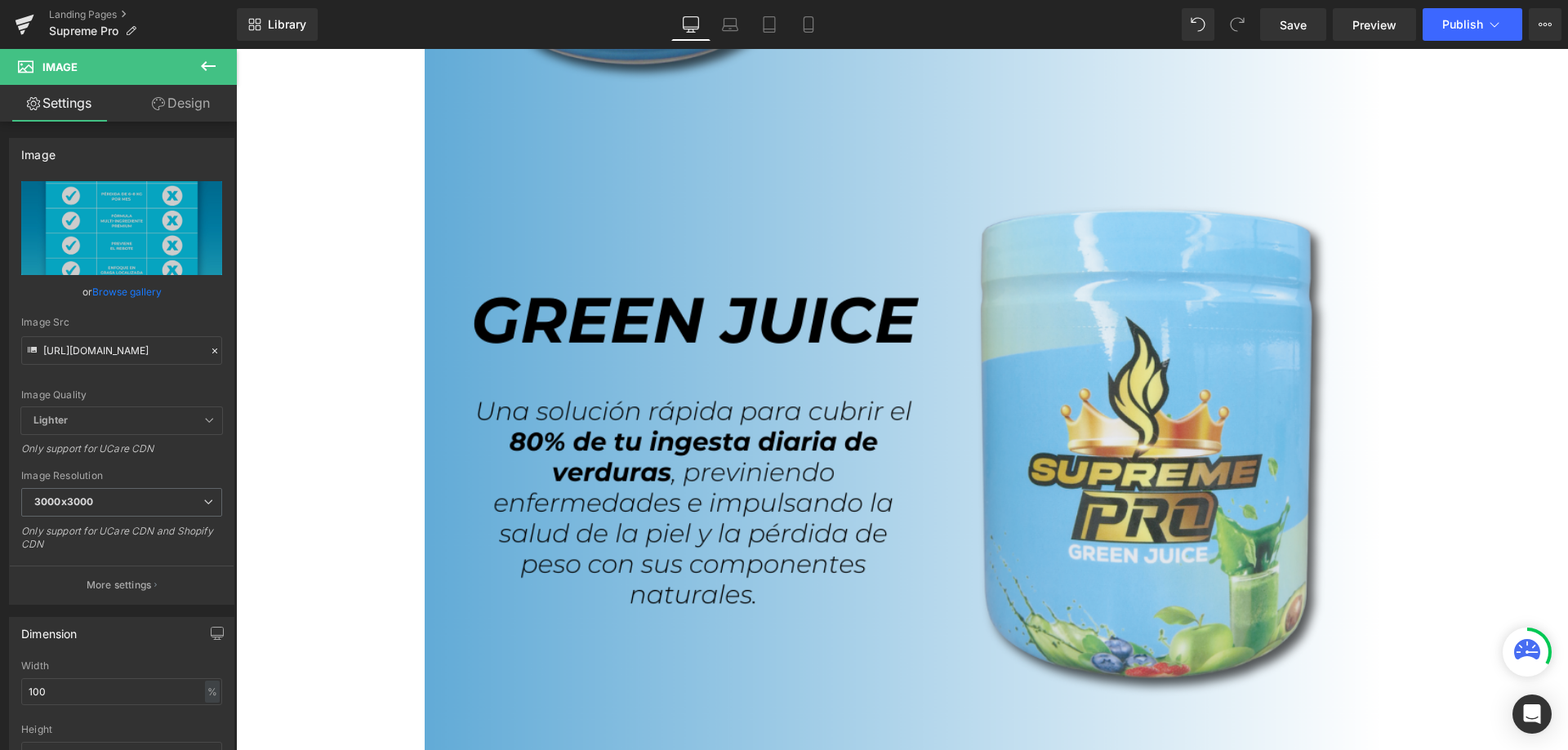
click at [927, 370] on img at bounding box center [902, 142] width 956 height 1298
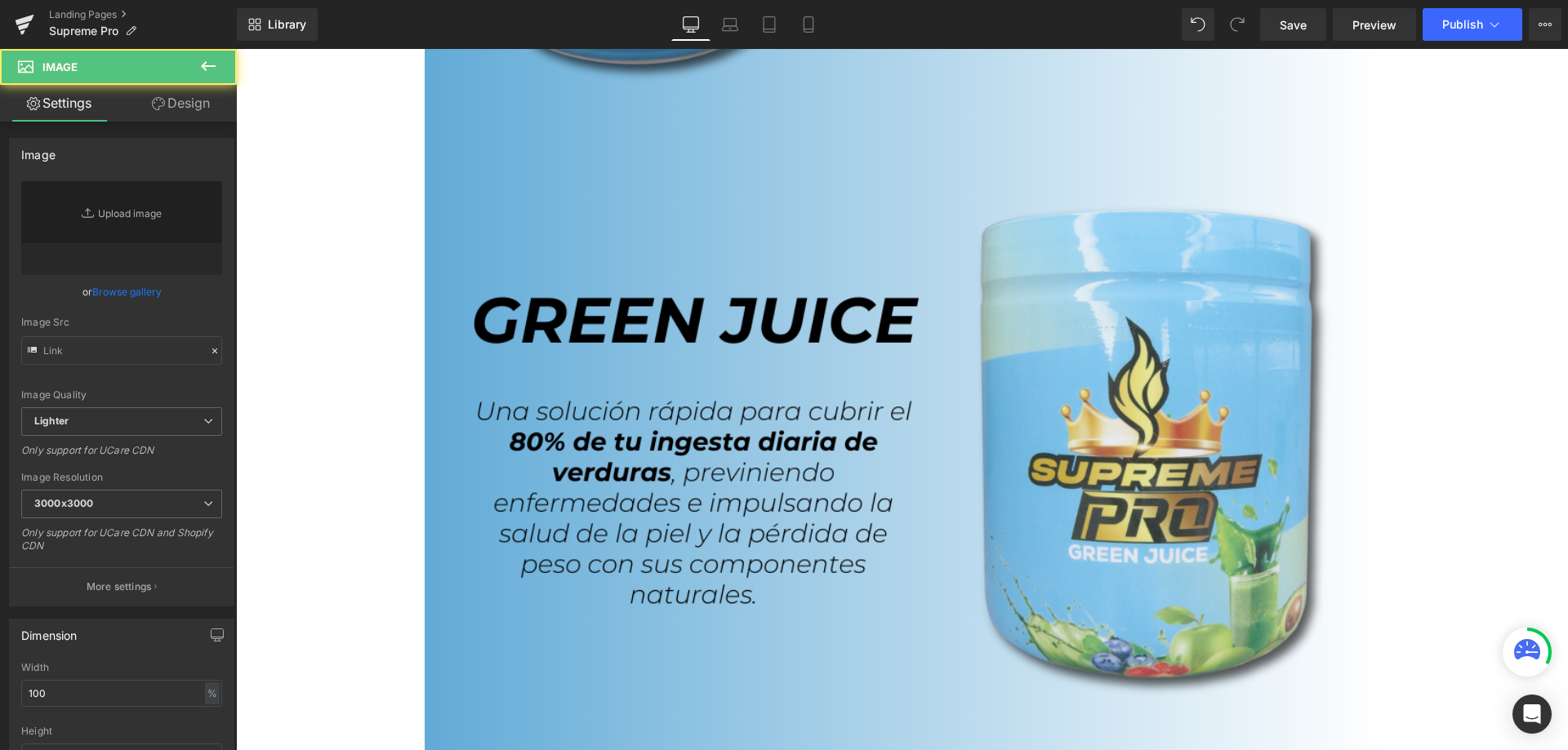
type input "[URL][DOMAIN_NAME]"
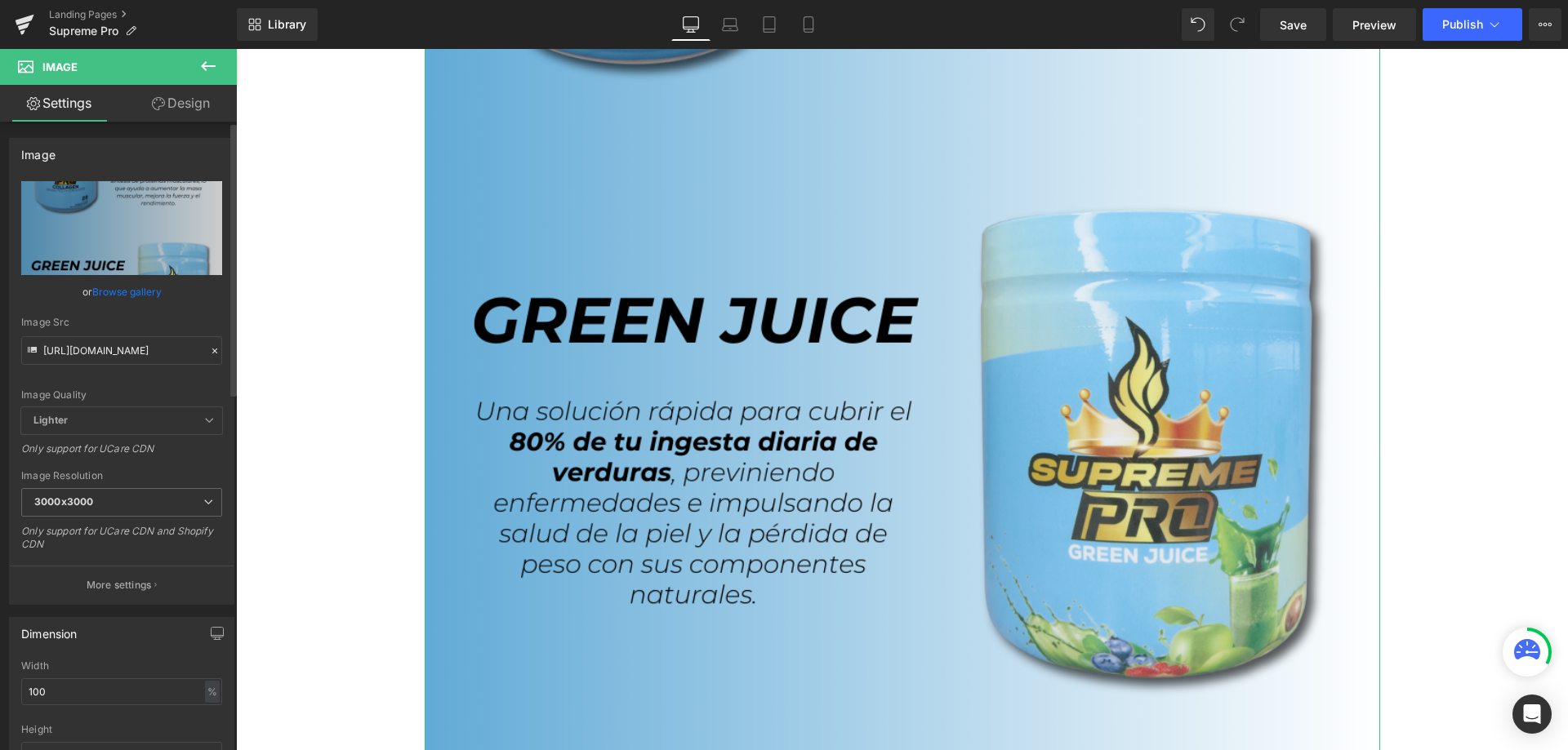
click at [207, 351] on div at bounding box center [214, 351] width 15 height 19
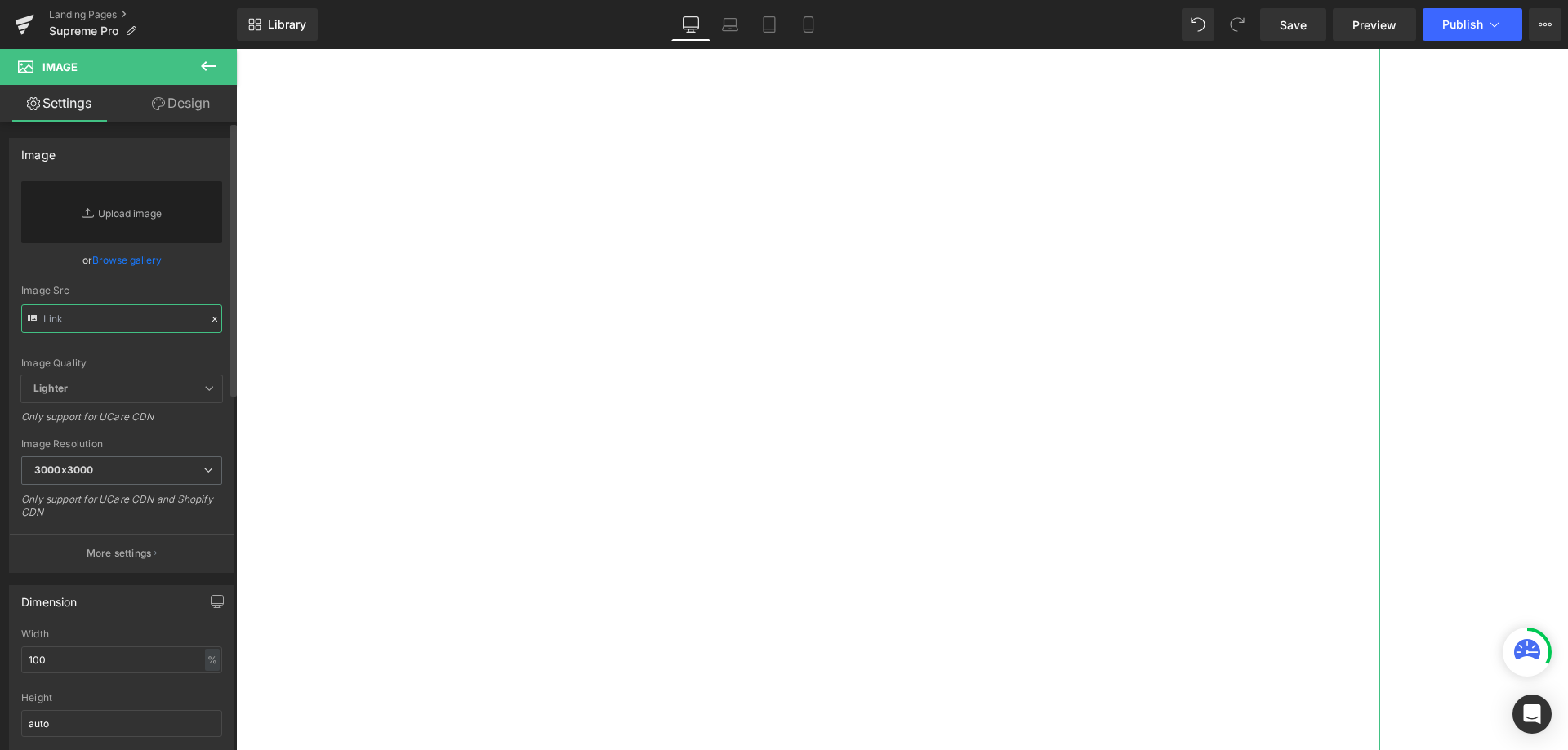
click at [165, 320] on input "text" at bounding box center [121, 318] width 201 height 28
paste input "[URL][DOMAIN_NAME]"
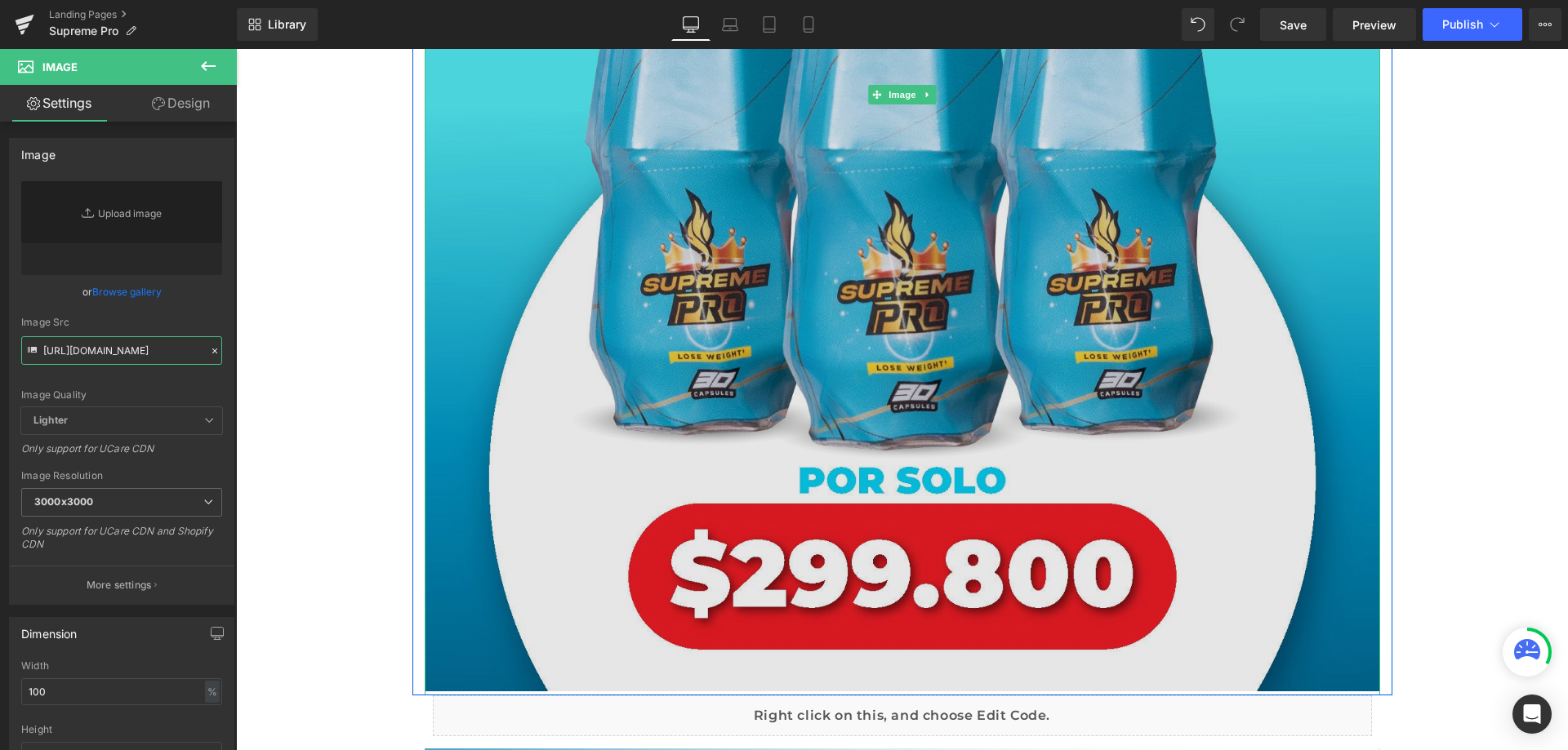
type input "[URL][DOMAIN_NAME]"
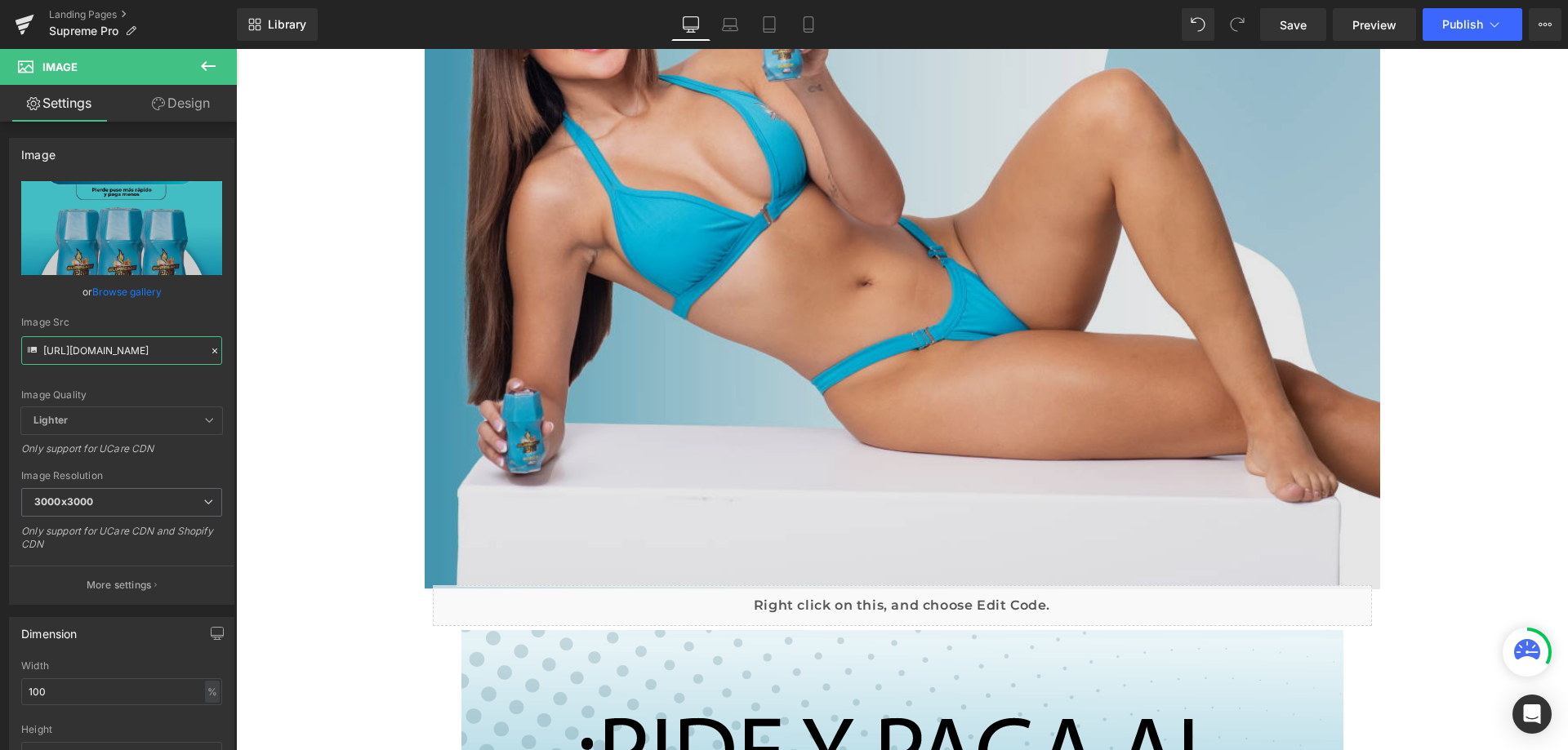
scroll to position [10609, 0]
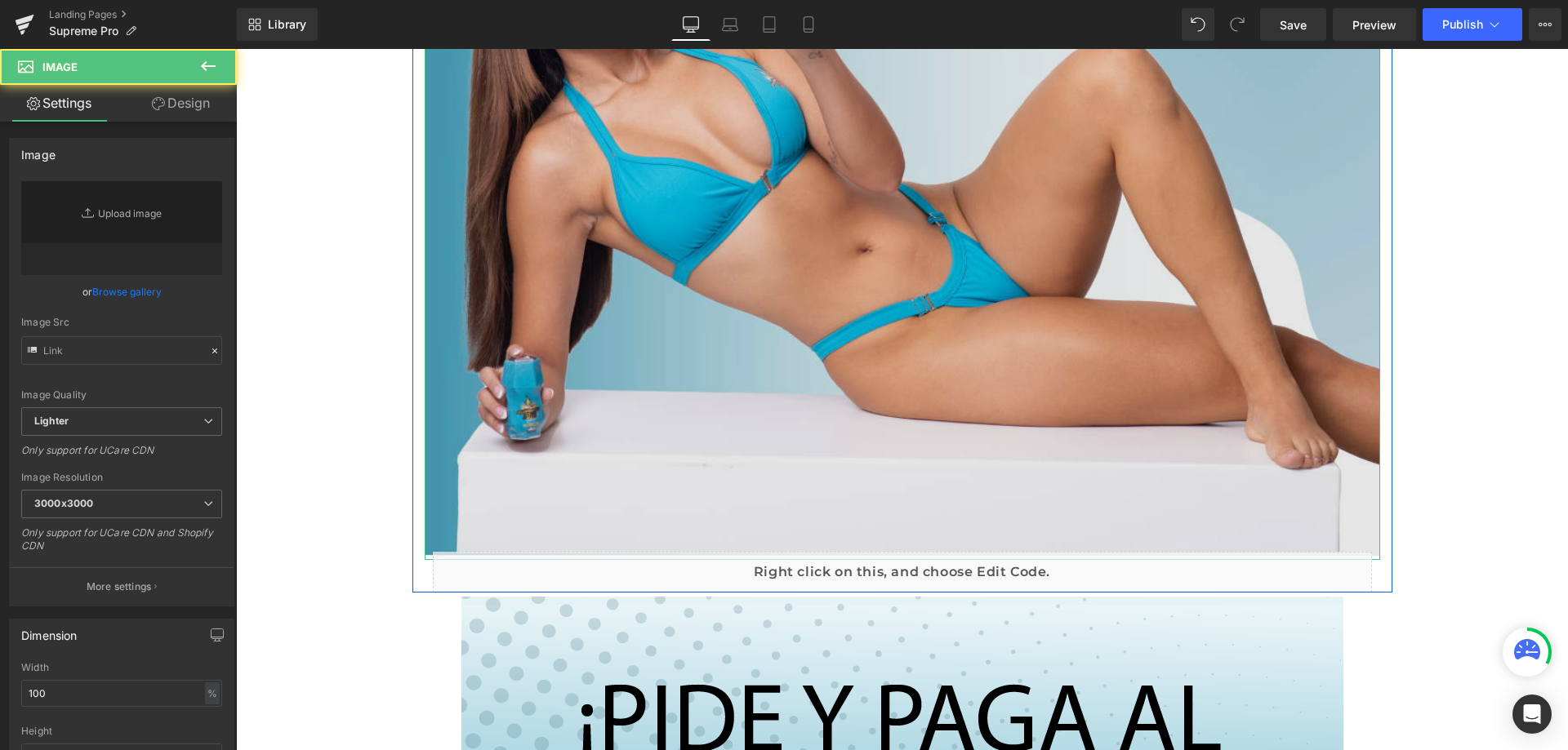
type input "[URL][DOMAIN_NAME]"
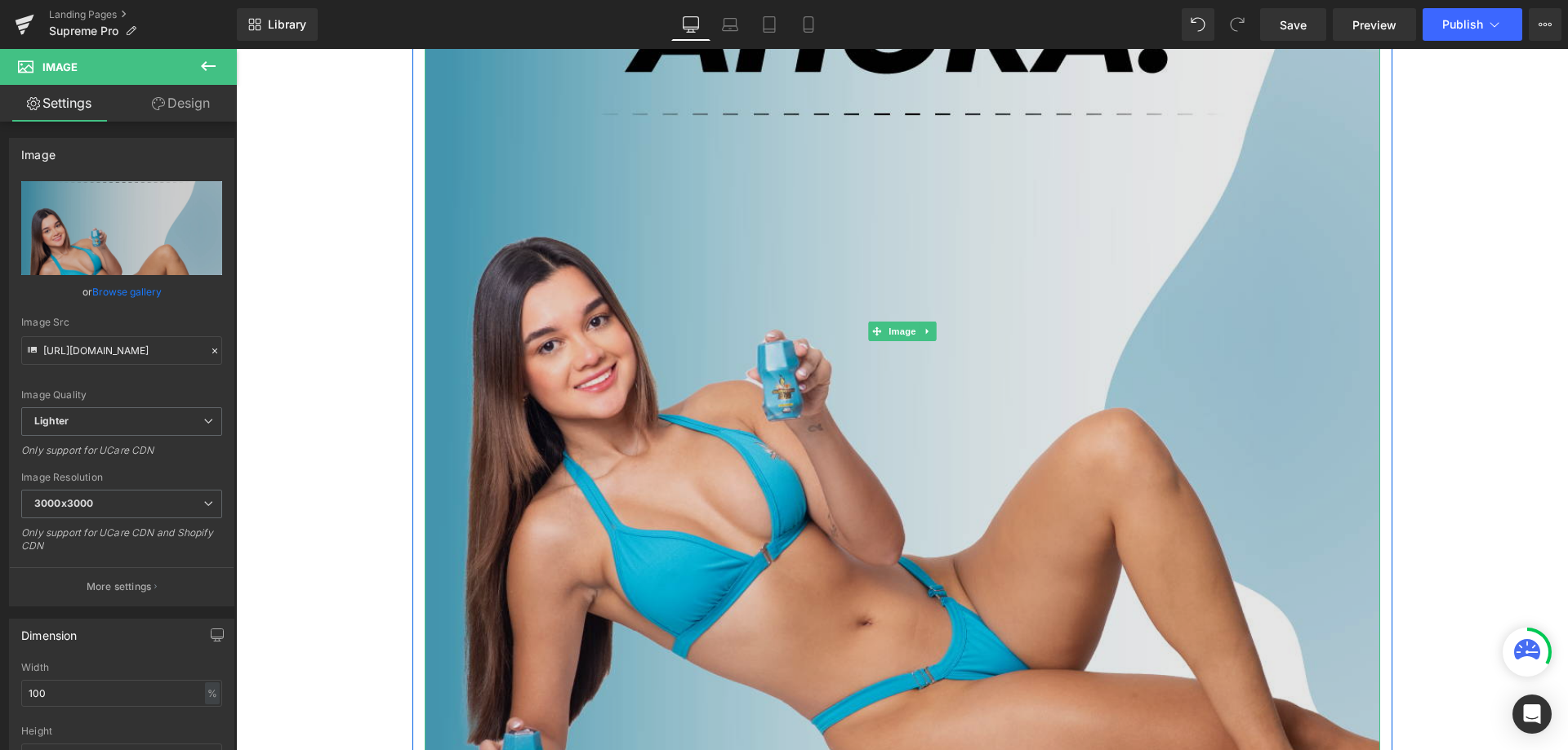
scroll to position [10201, 0]
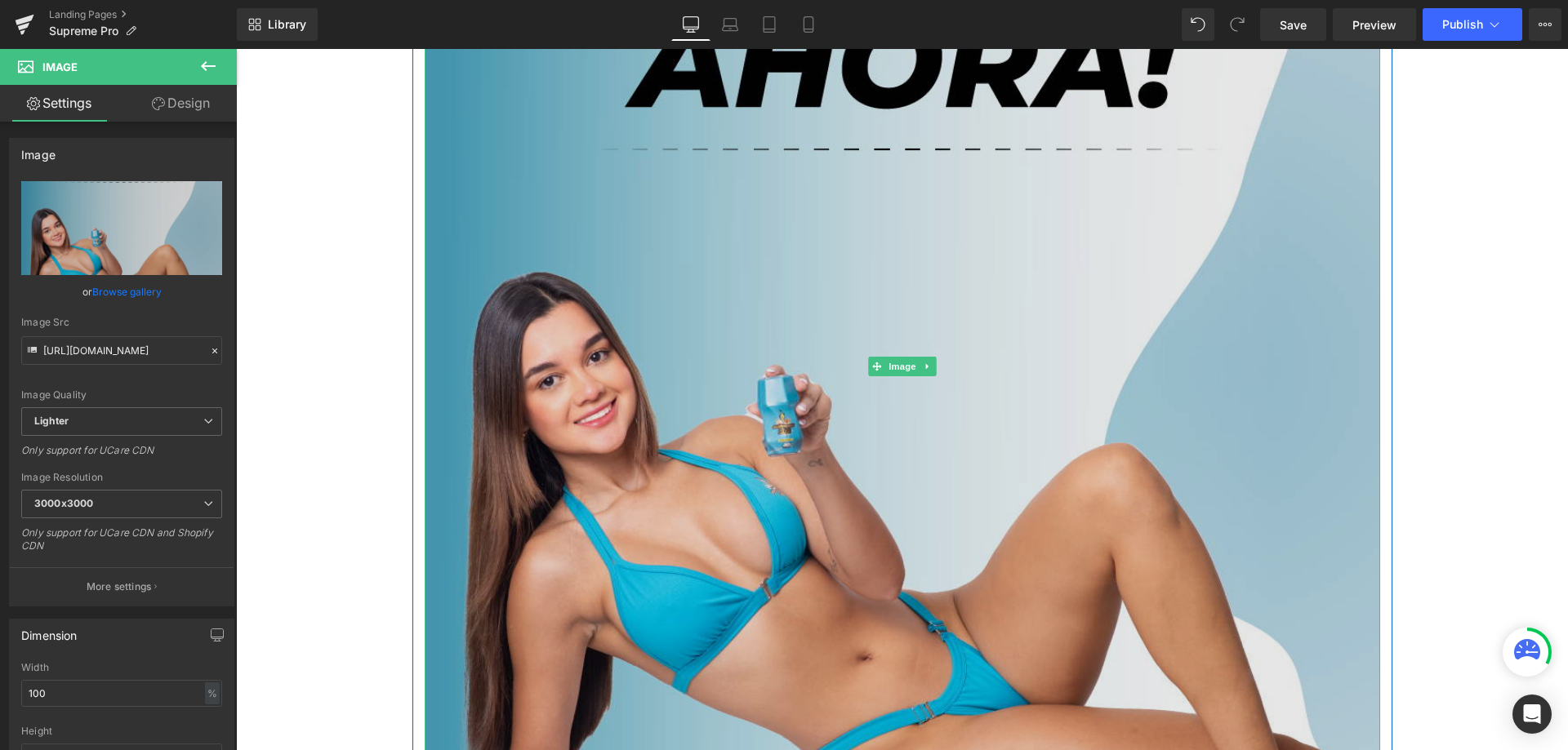
click at [789, 350] on img at bounding box center [902, 366] width 956 height 1203
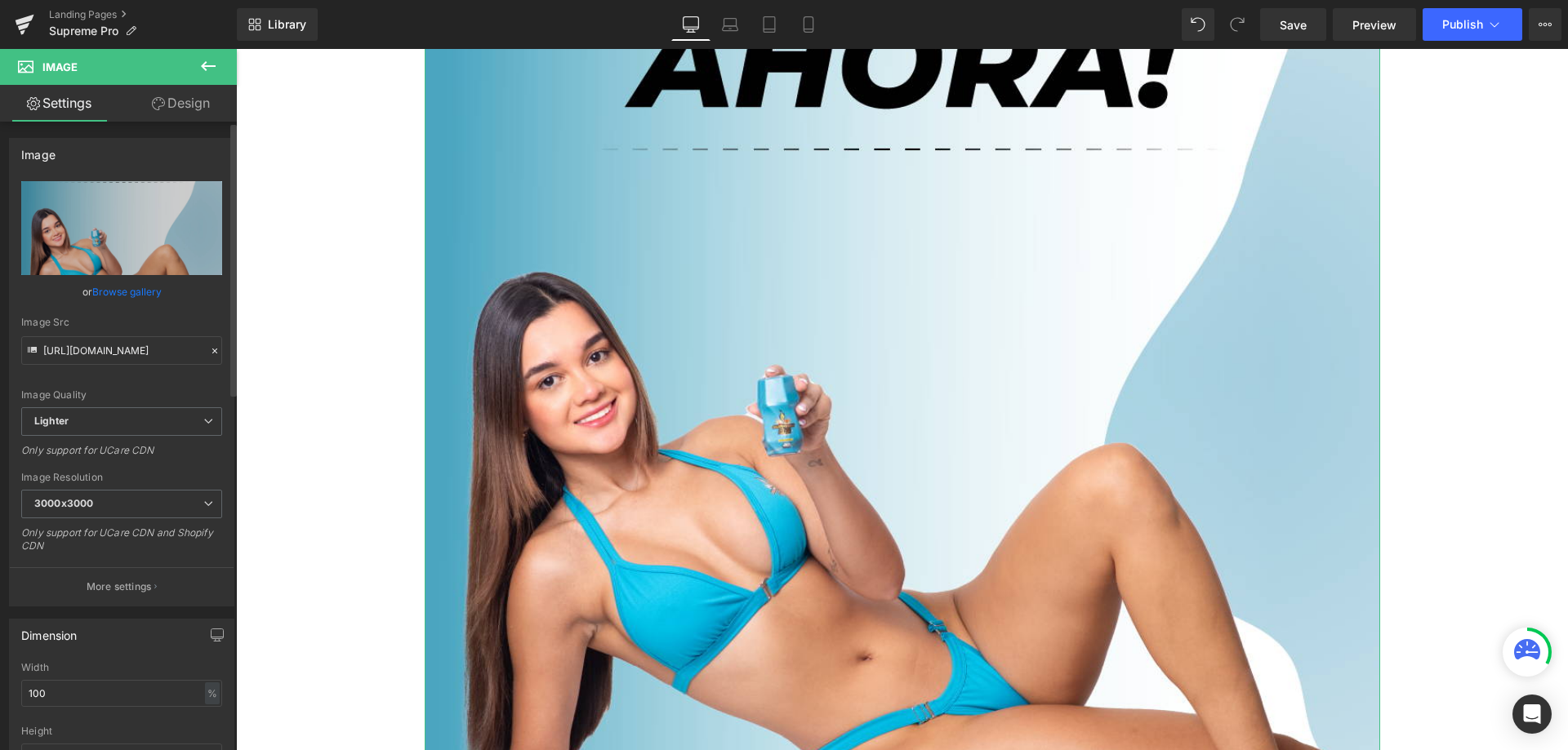
click at [209, 350] on icon at bounding box center [214, 350] width 12 height 12
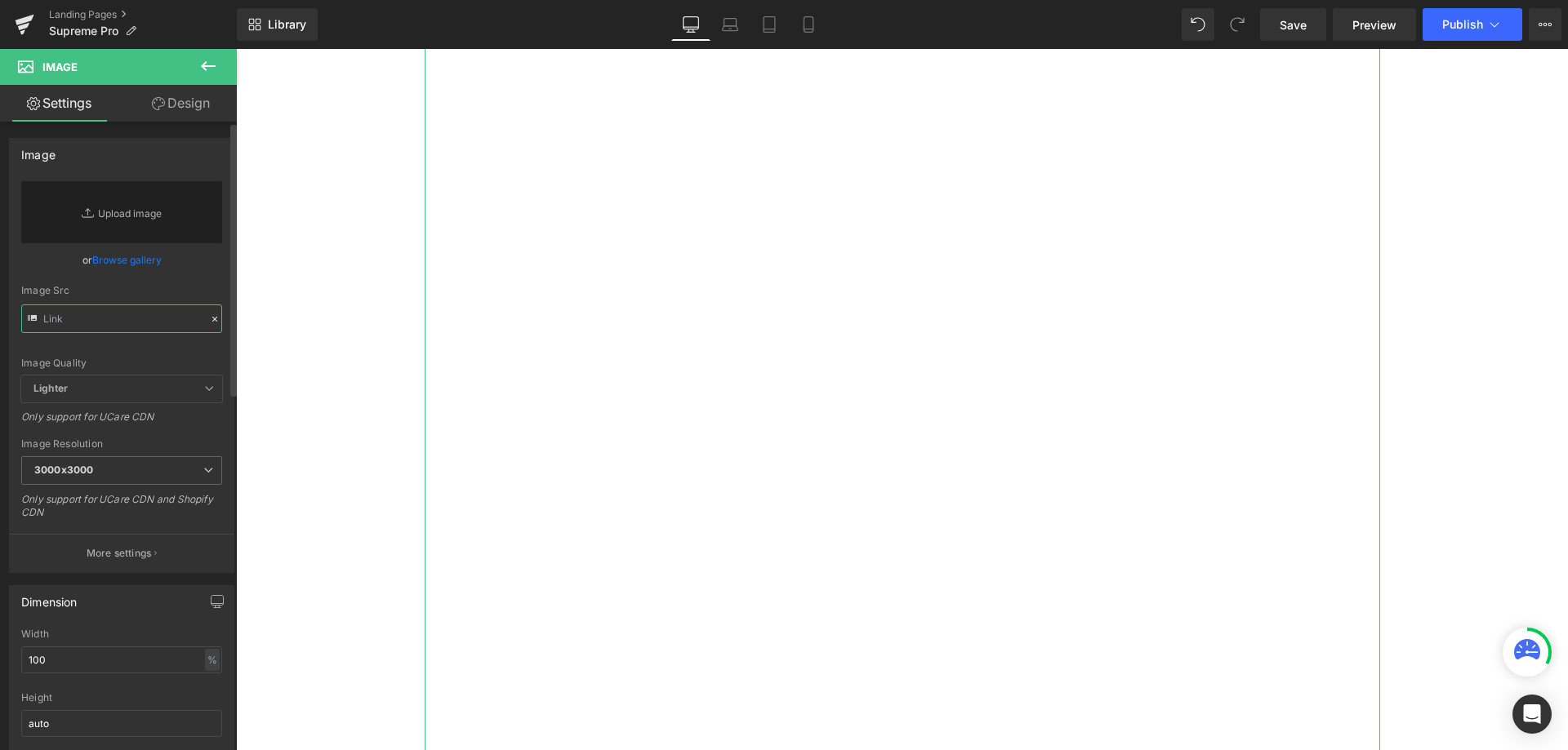
click at [184, 319] on input "text" at bounding box center [121, 318] width 201 height 28
paste input "[URL][DOMAIN_NAME]"
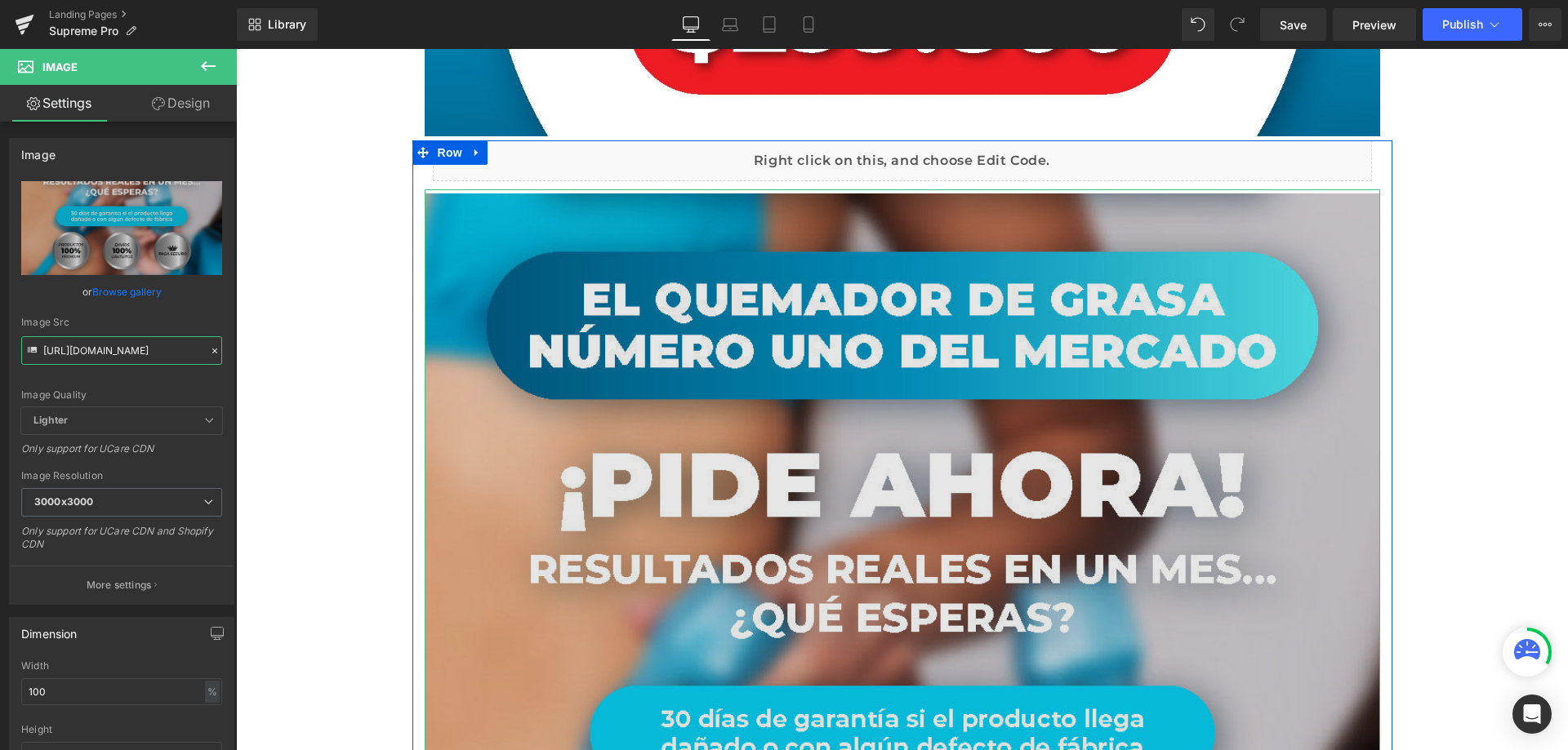
type input "[URL][DOMAIN_NAME]"
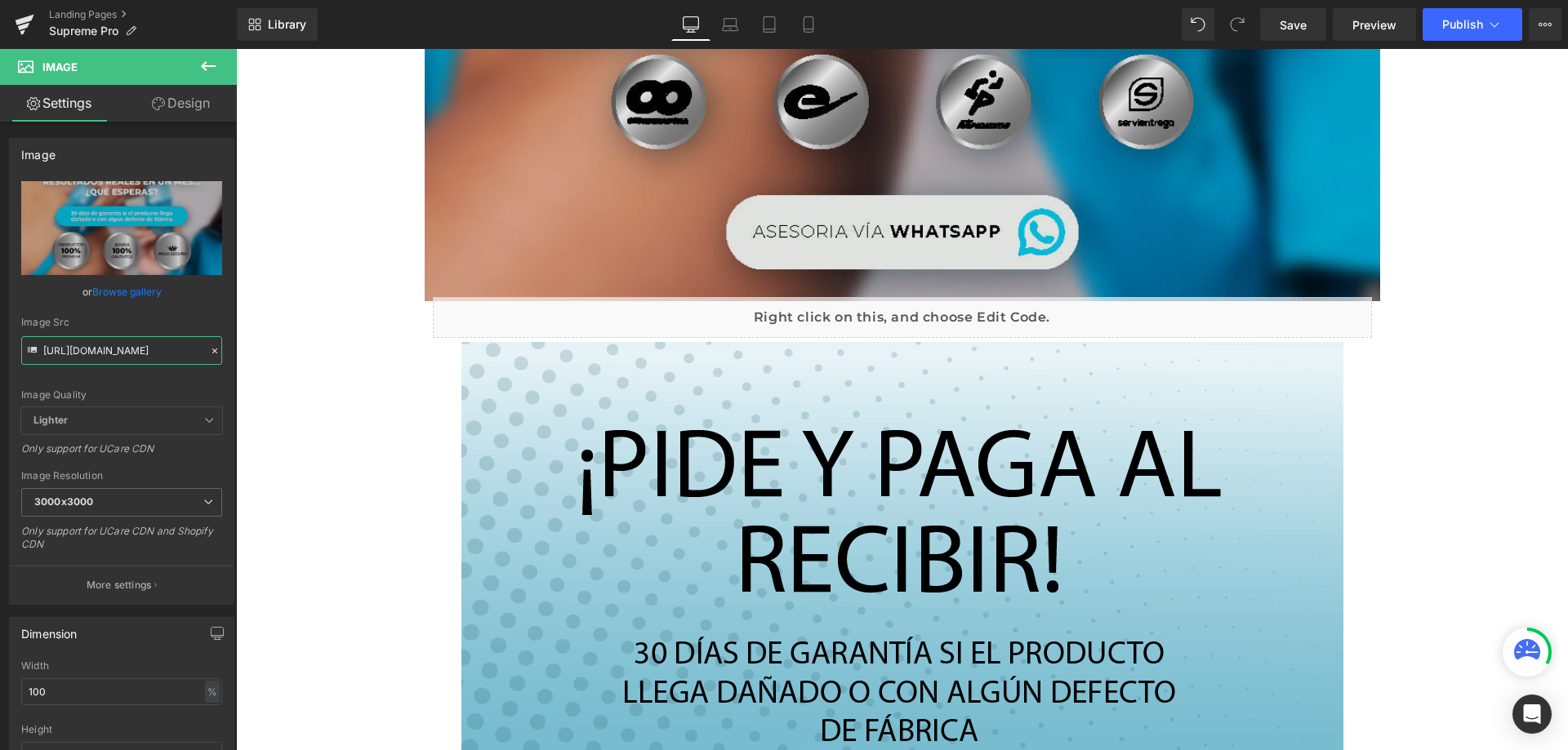
scroll to position [10772, 0]
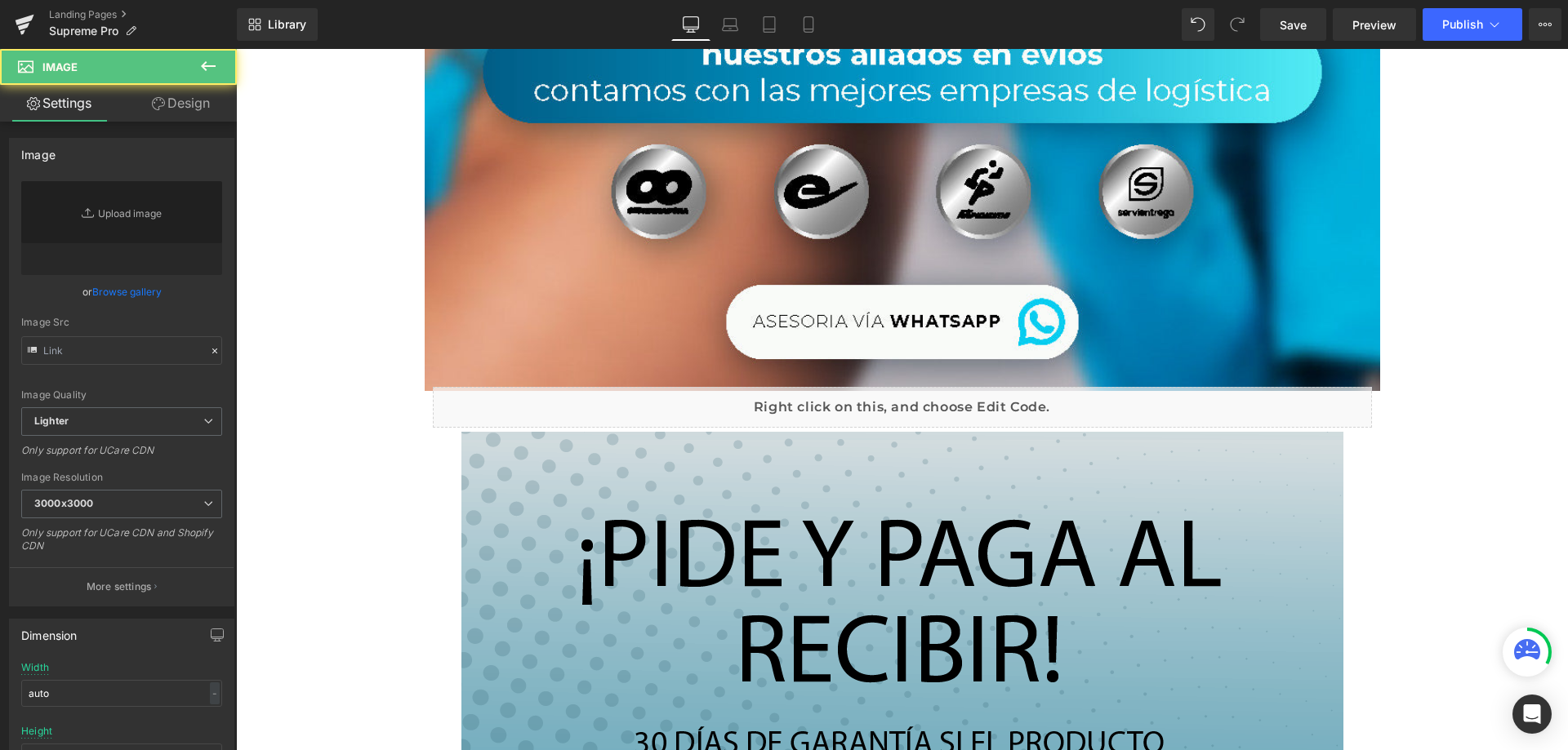
type input "[URL][DOMAIN_NAME]"
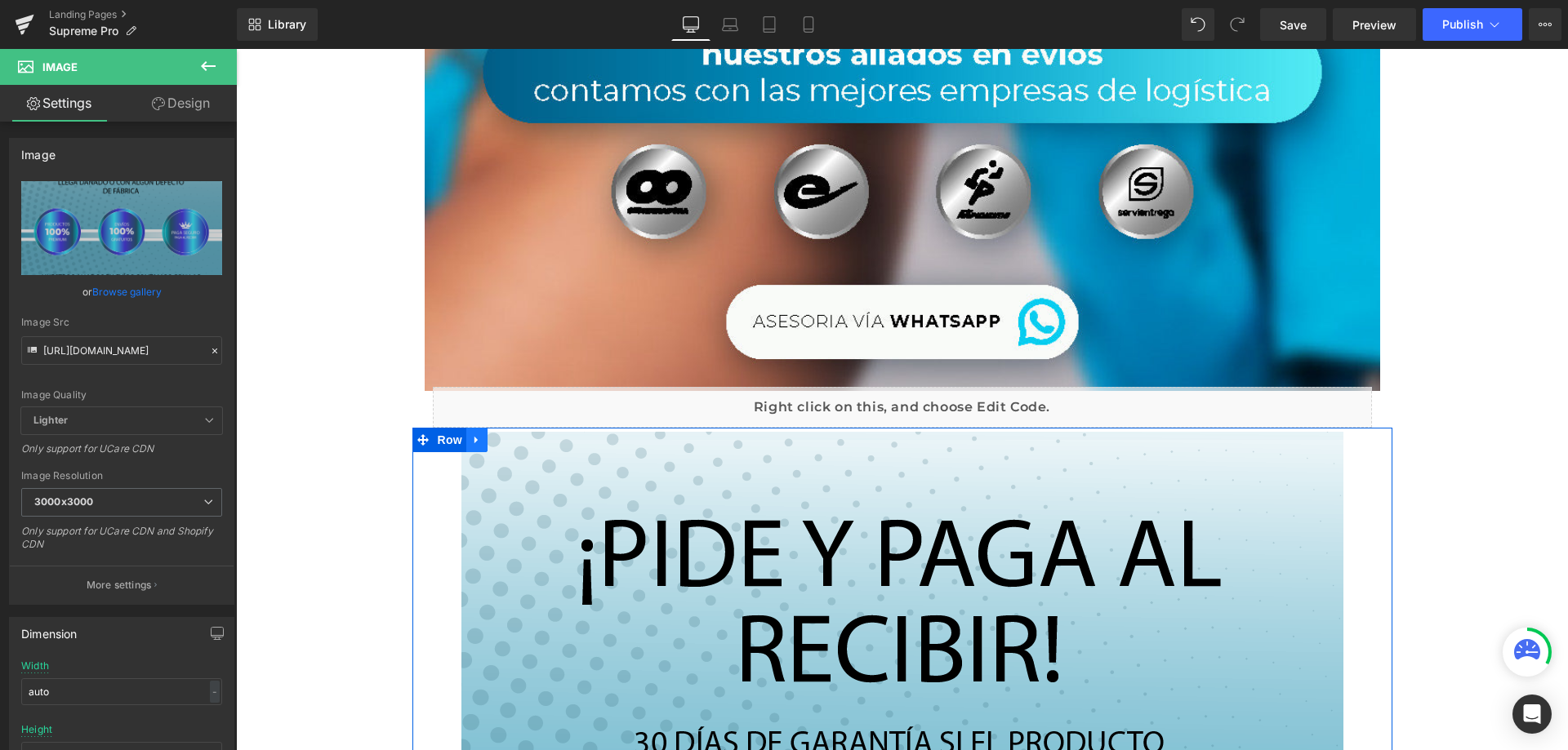
click at [474, 440] on icon at bounding box center [476, 440] width 4 height 7
click at [520, 436] on link at bounding box center [519, 439] width 21 height 25
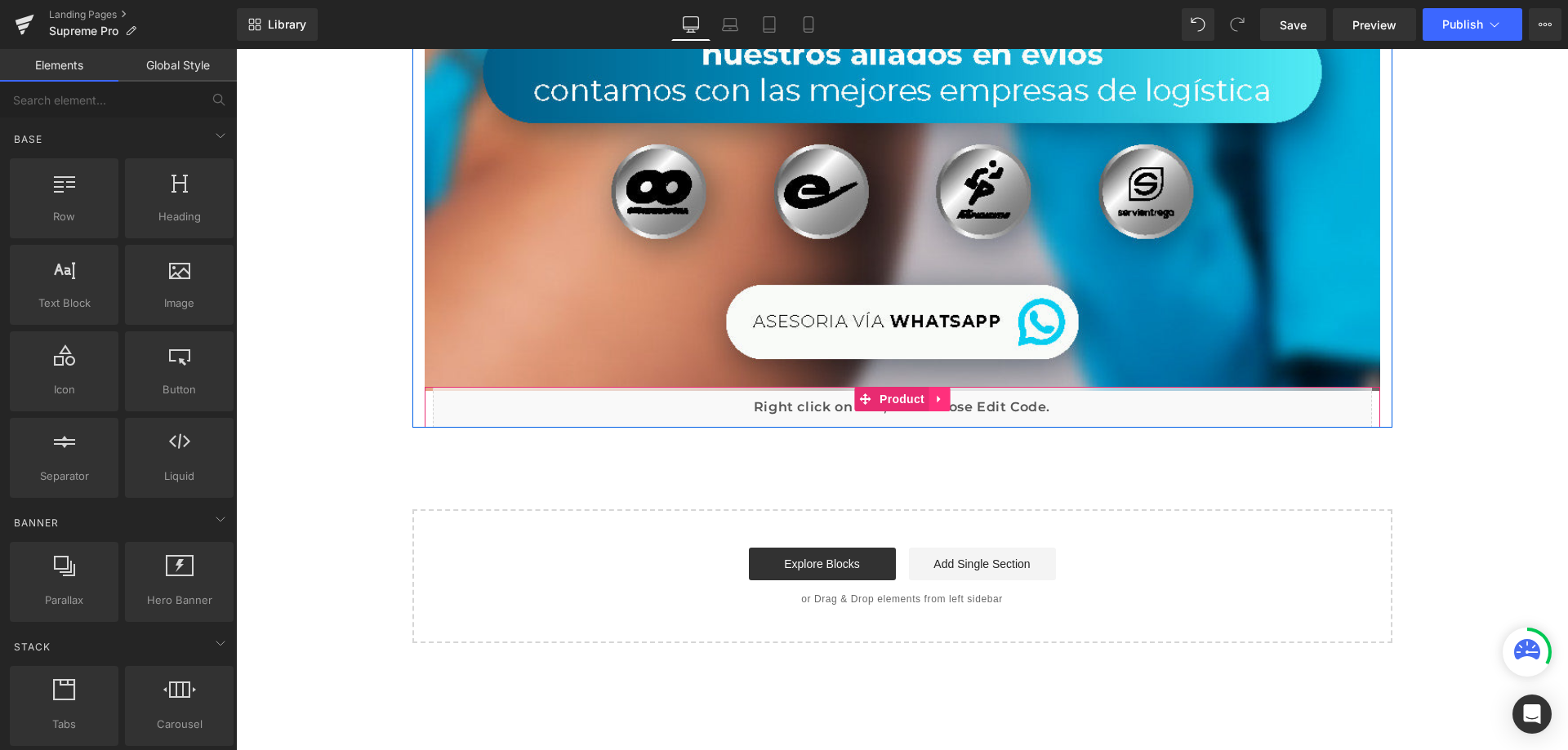
click at [933, 400] on icon at bounding box center [938, 399] width 12 height 12
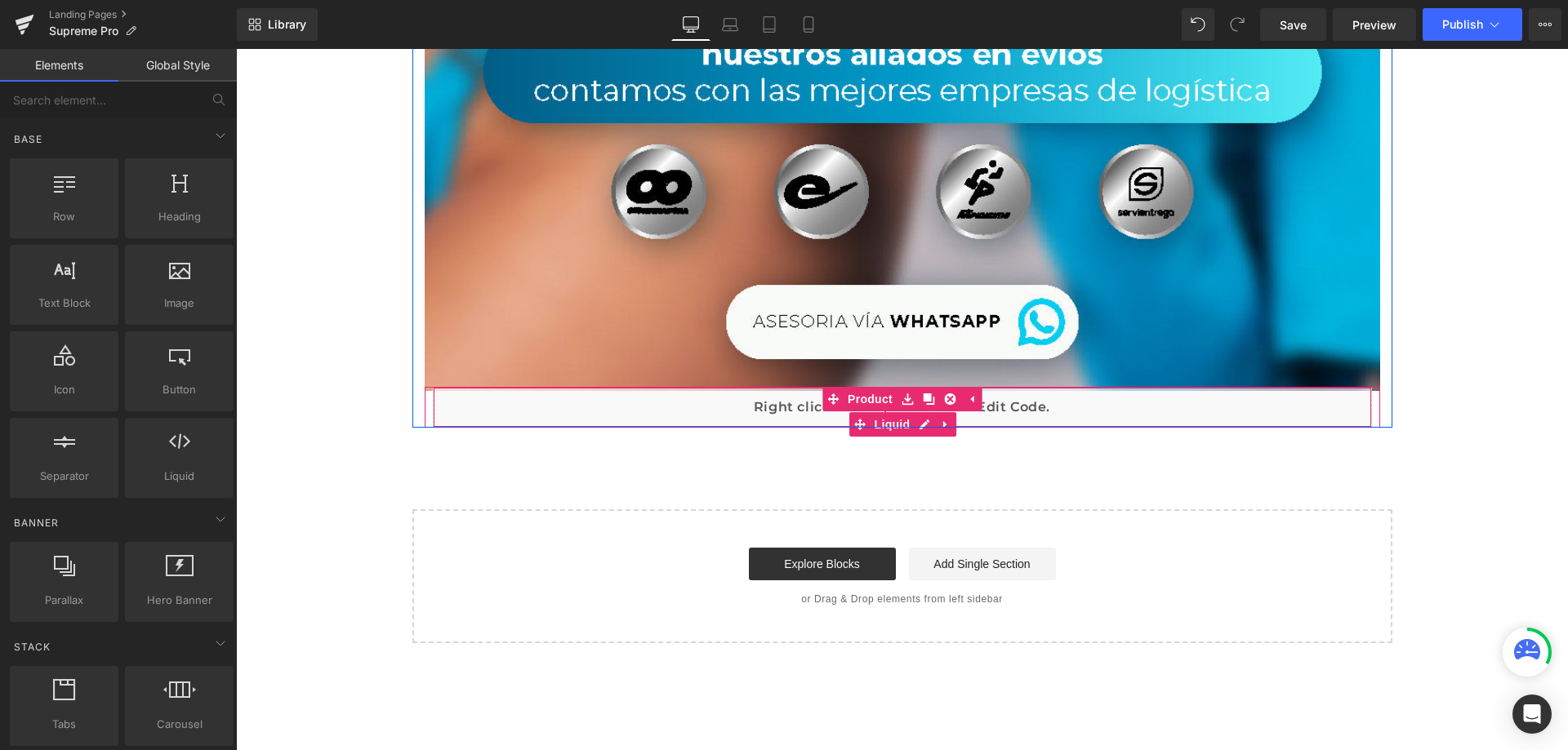
click at [700, 408] on div "Liquid" at bounding box center [902, 407] width 939 height 41
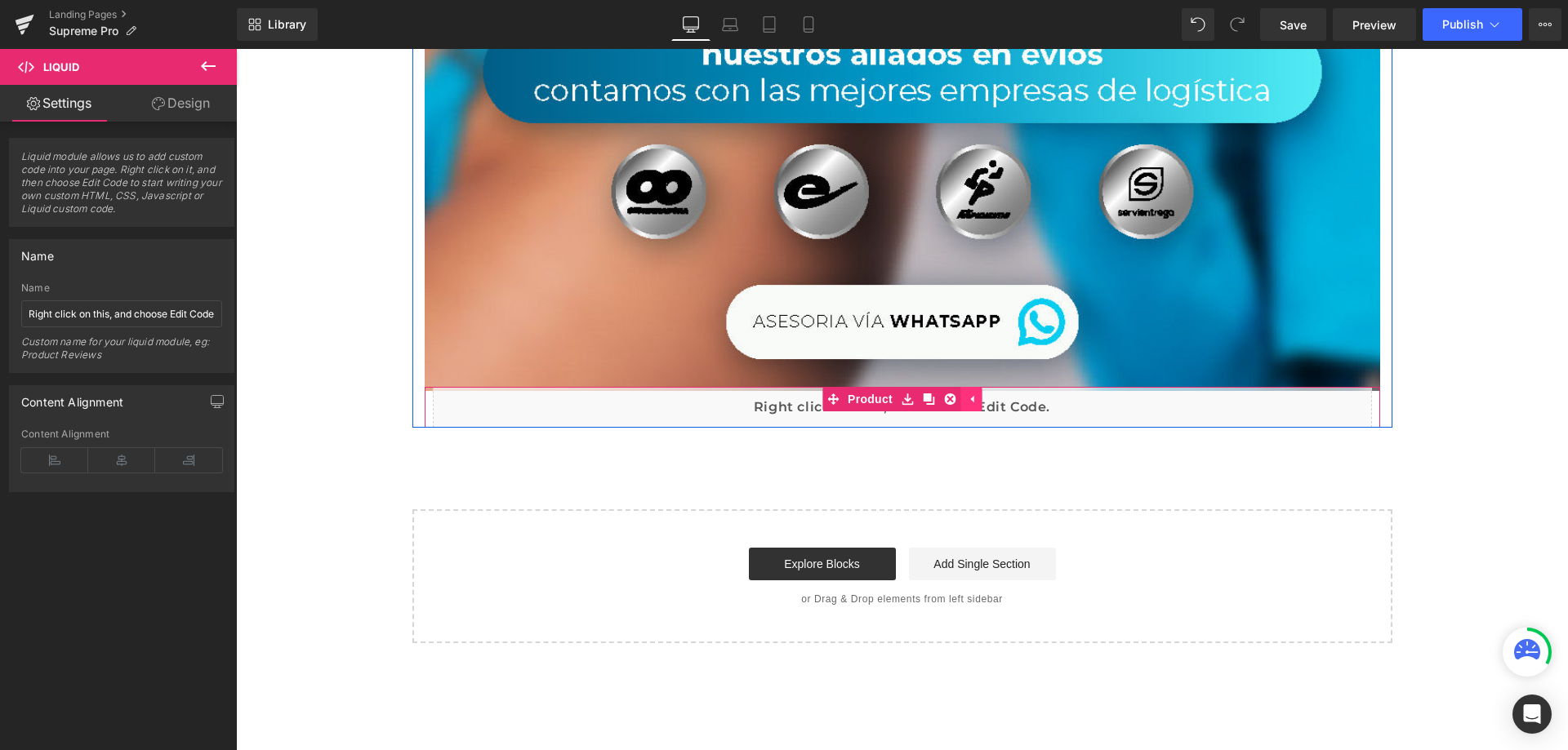
click at [965, 399] on icon at bounding box center [970, 399] width 12 height 12
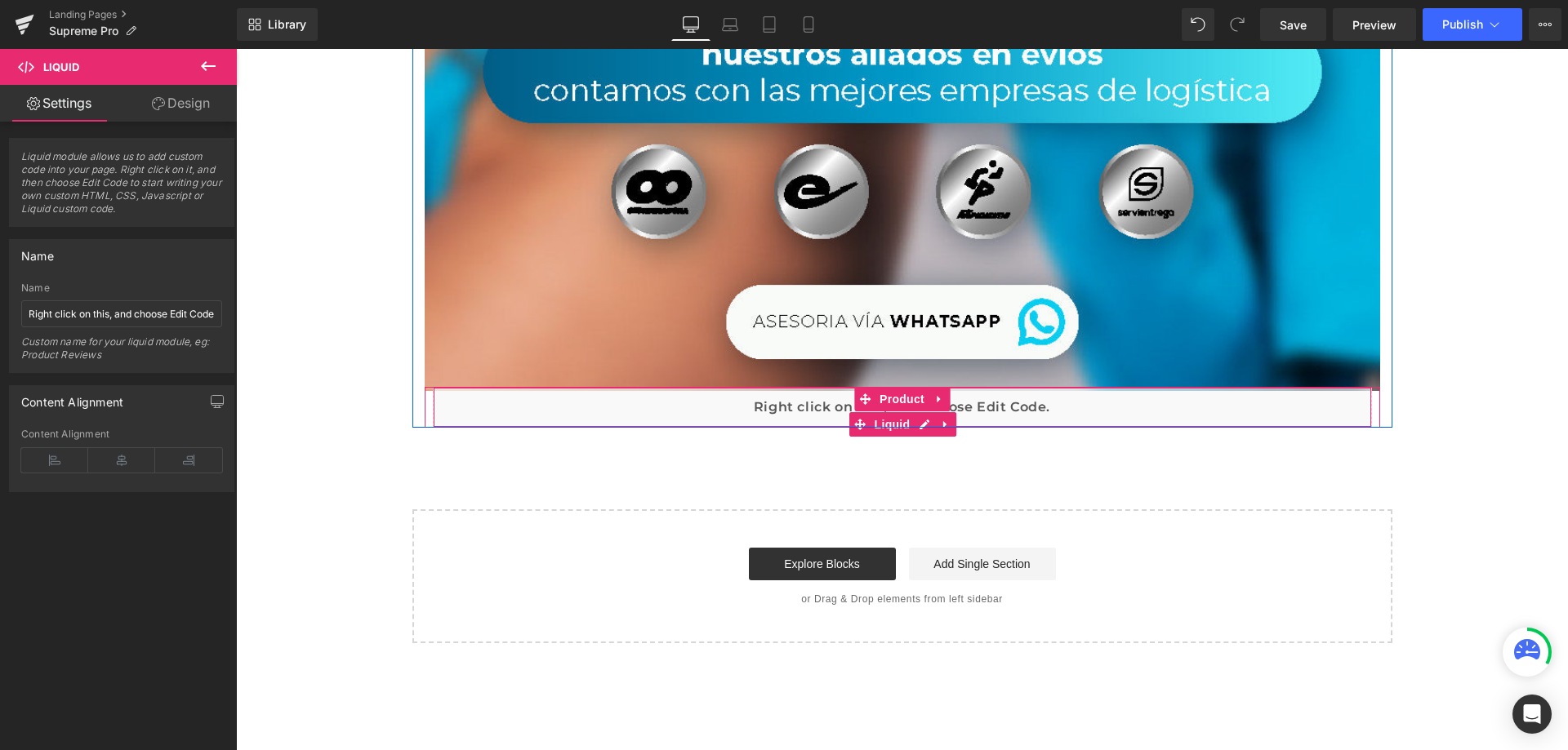
click at [745, 410] on div "Liquid" at bounding box center [902, 407] width 939 height 41
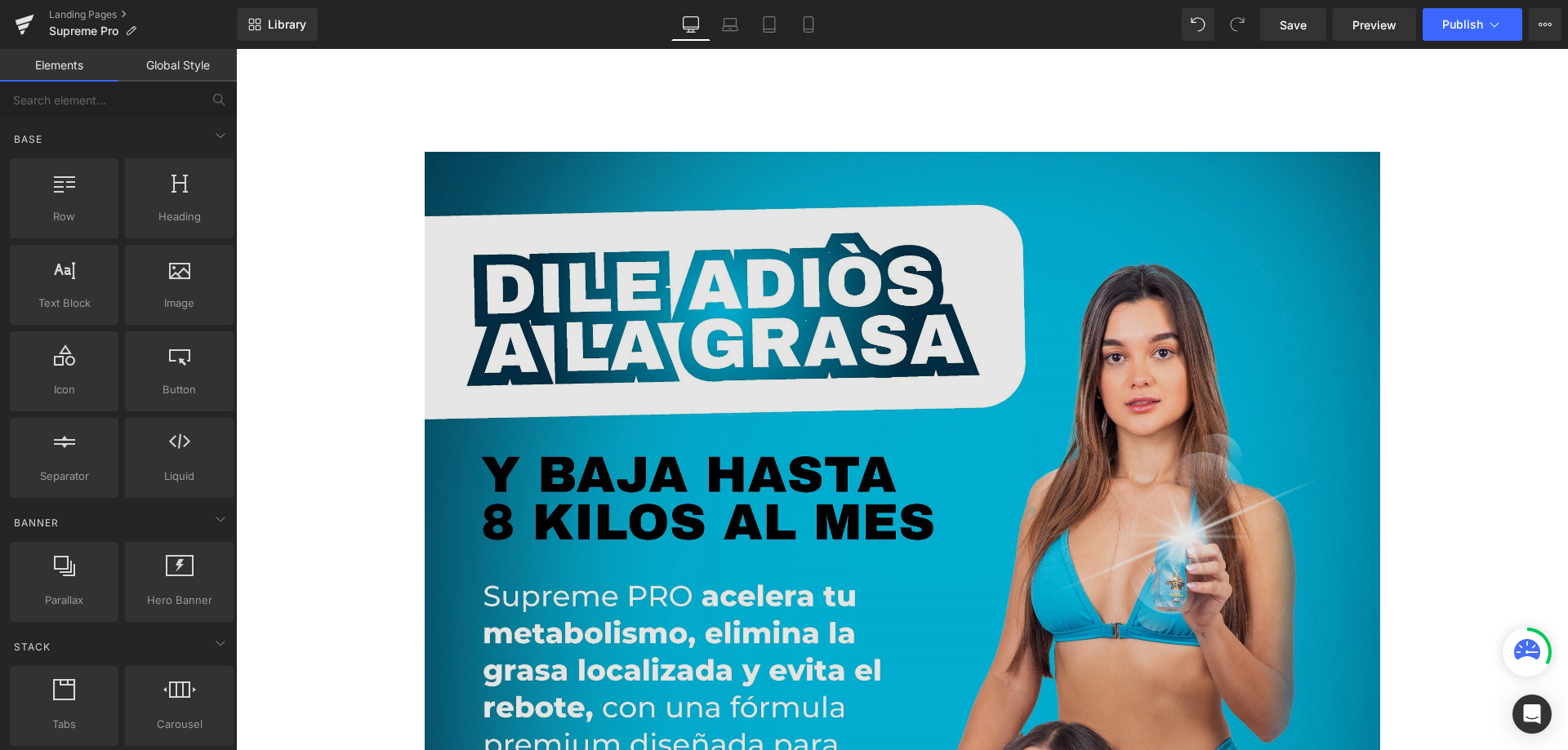
scroll to position [0, 0]
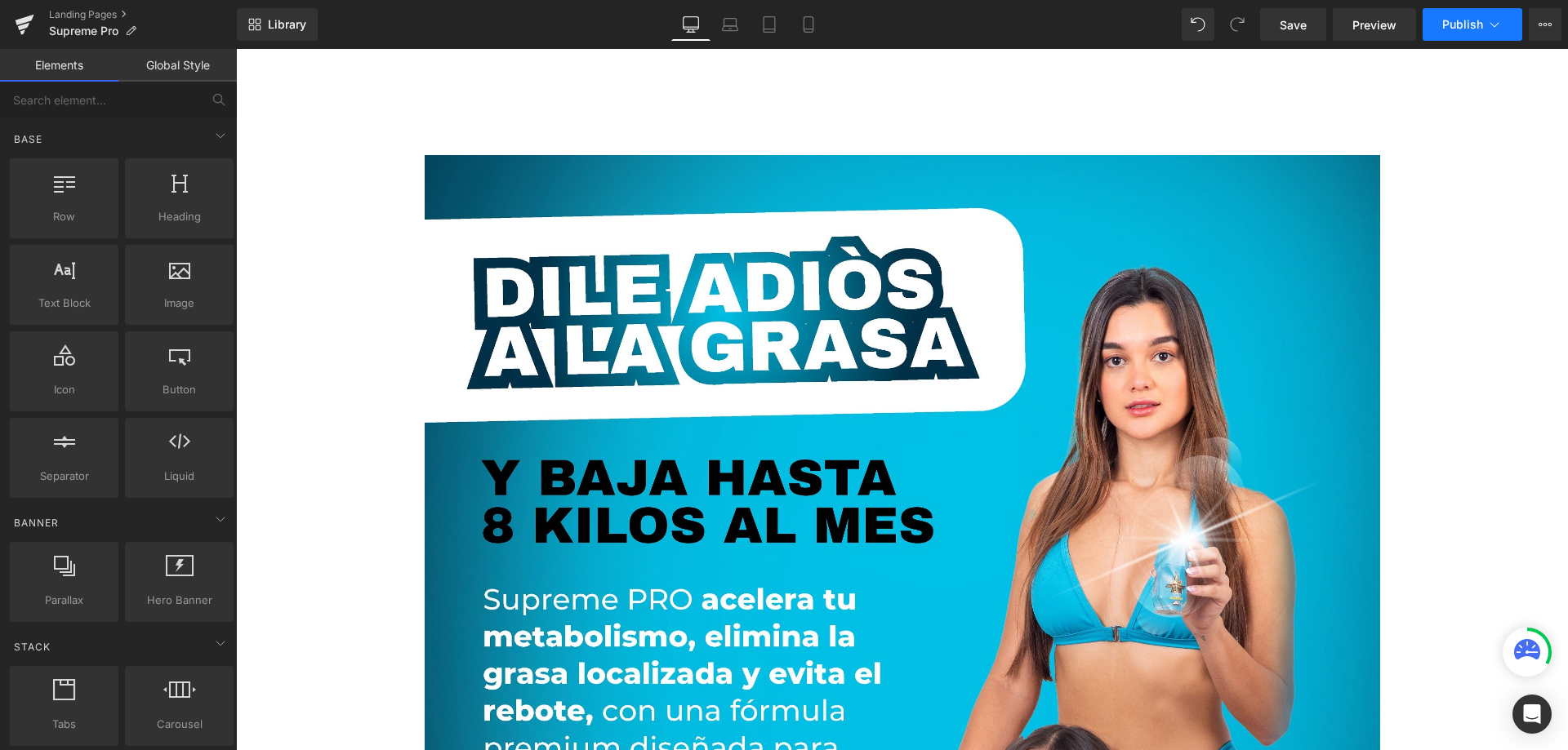
click at [1454, 21] on span "Publish" at bounding box center [1462, 25] width 41 height 13
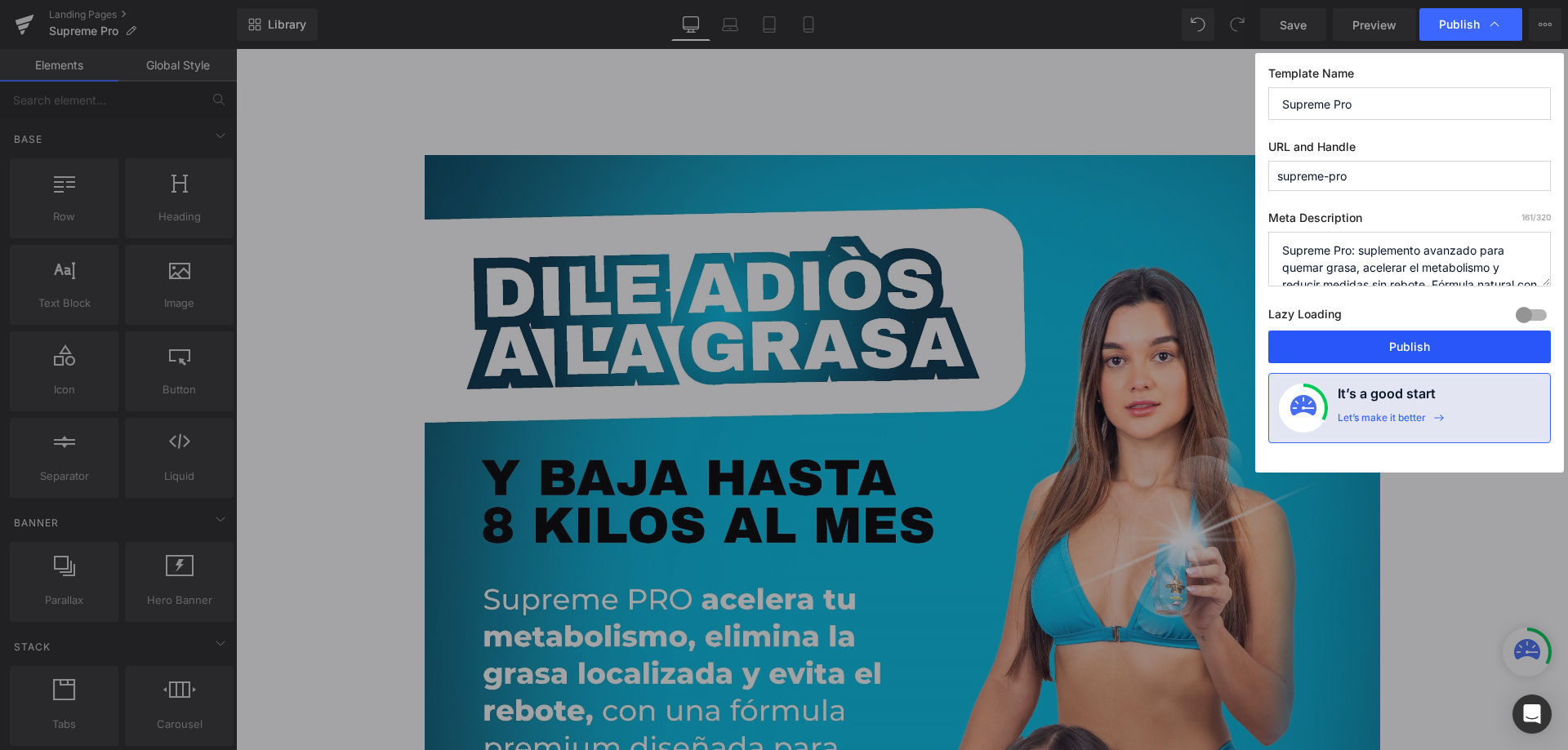
click at [1433, 357] on button "Publish" at bounding box center [1409, 347] width 283 height 33
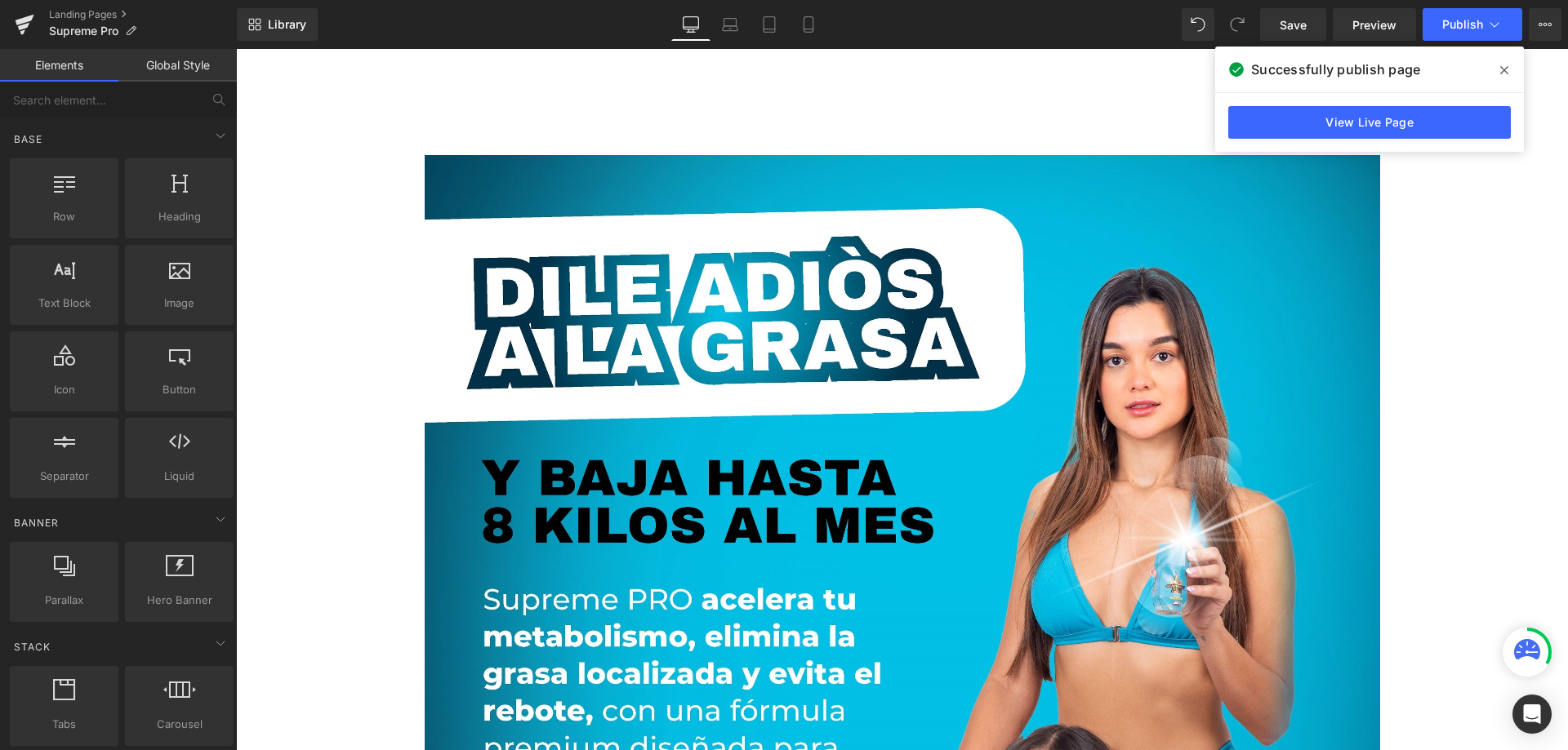
click at [1431, 100] on div "View Live Page" at bounding box center [1370, 122] width 309 height 59
click at [1409, 125] on link "View Live Page" at bounding box center [1369, 123] width 283 height 33
